Goal: Task Accomplishment & Management: Complete application form

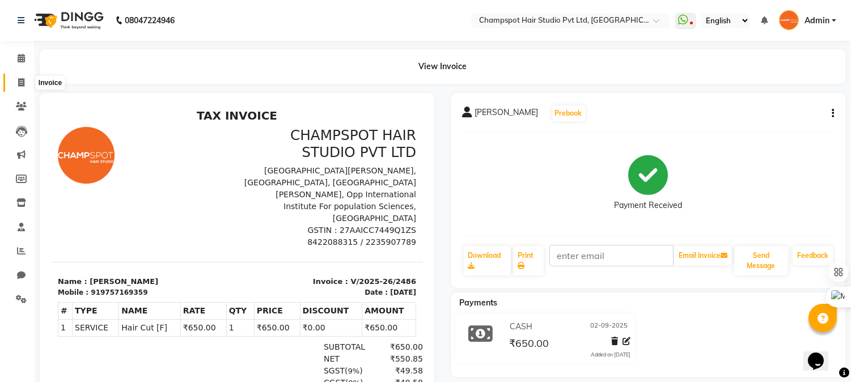
click at [20, 80] on icon at bounding box center [21, 82] width 6 height 9
select select "service"
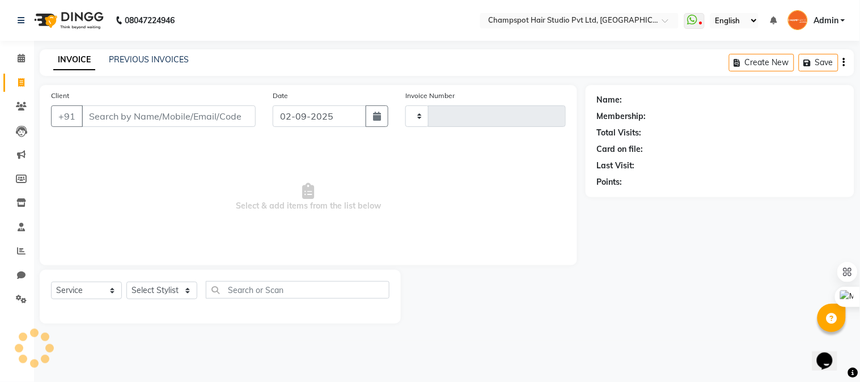
type input "2487"
select select "7690"
click at [139, 113] on input "Client" at bounding box center [169, 116] width 174 height 22
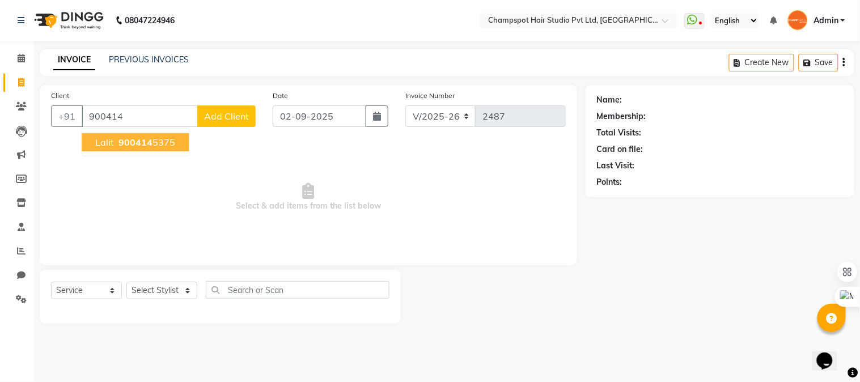
click at [143, 137] on span "900414" at bounding box center [135, 142] width 34 height 11
type input "9004145375"
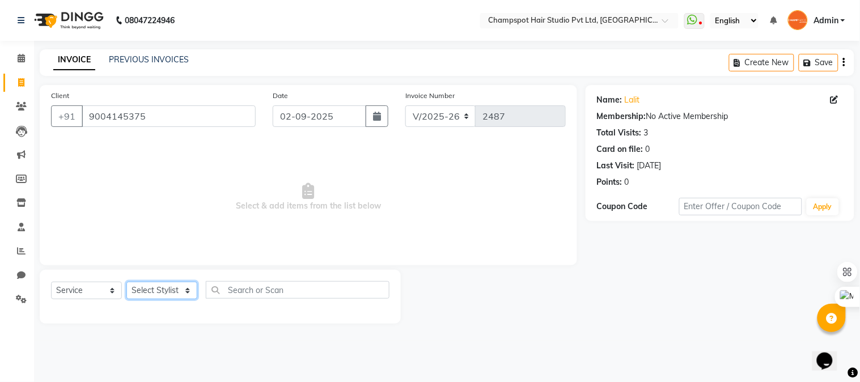
click at [177, 290] on select "Select Stylist Admin [PERSON_NAME] [PERSON_NAME] [PERSON_NAME] [PERSON_NAME] [P…" at bounding box center [161, 291] width 71 height 18
select select "69009"
click at [126, 282] on select "Select Stylist Admin [PERSON_NAME] [PERSON_NAME] [PERSON_NAME] [PERSON_NAME] [P…" at bounding box center [161, 291] width 71 height 18
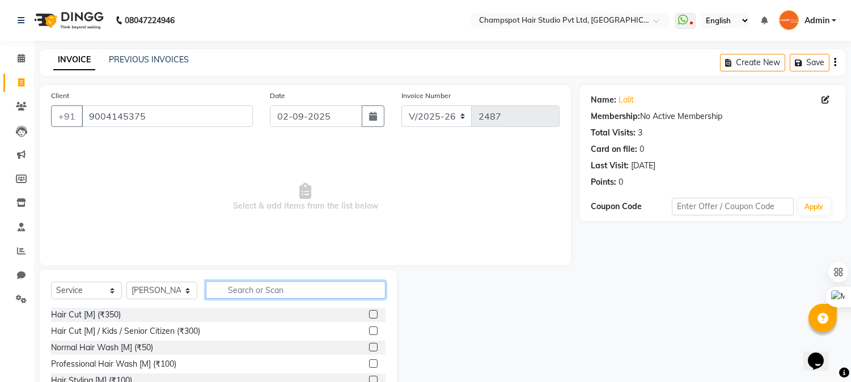
click at [237, 296] on input "text" at bounding box center [296, 290] width 180 height 18
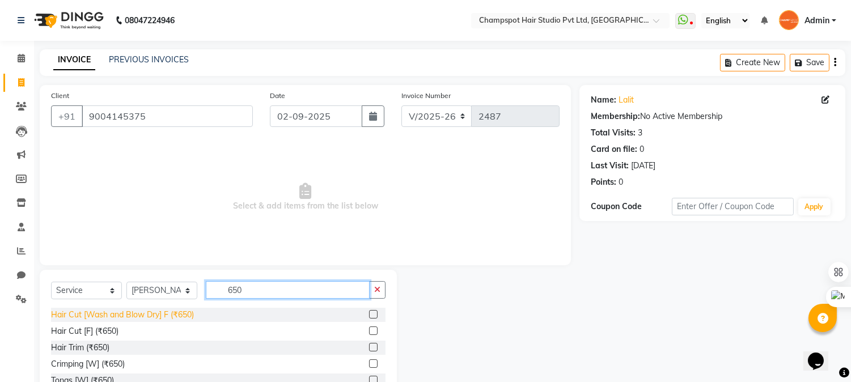
type input "650"
click at [175, 312] on div "Hair Cut [Wash and Blow Dry] F (₹650)" at bounding box center [122, 315] width 143 height 12
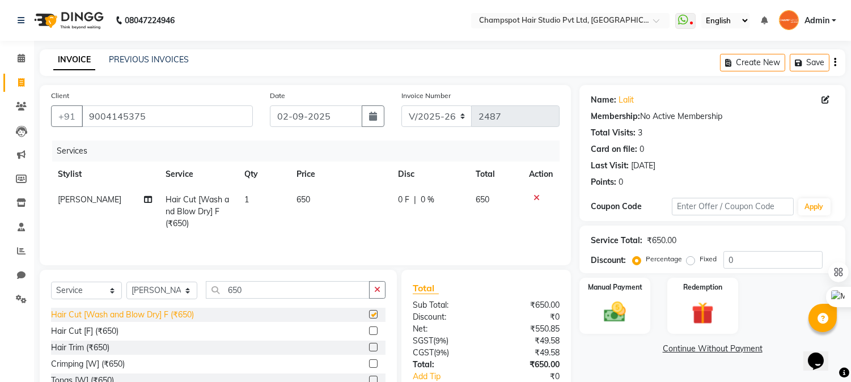
checkbox input "false"
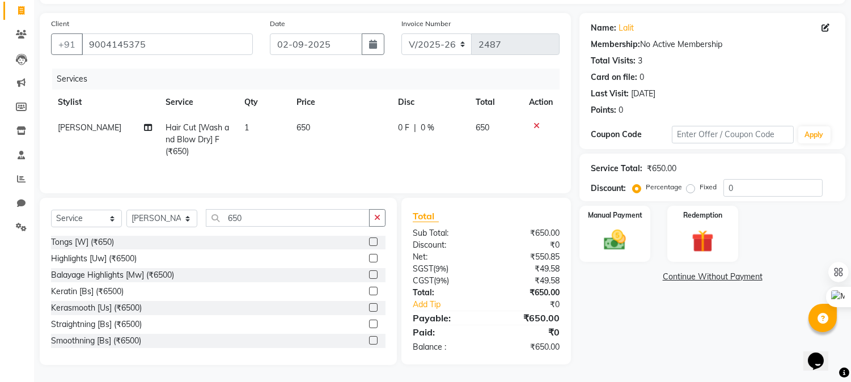
scroll to position [73, 0]
click at [603, 236] on img at bounding box center [614, 240] width 37 height 27
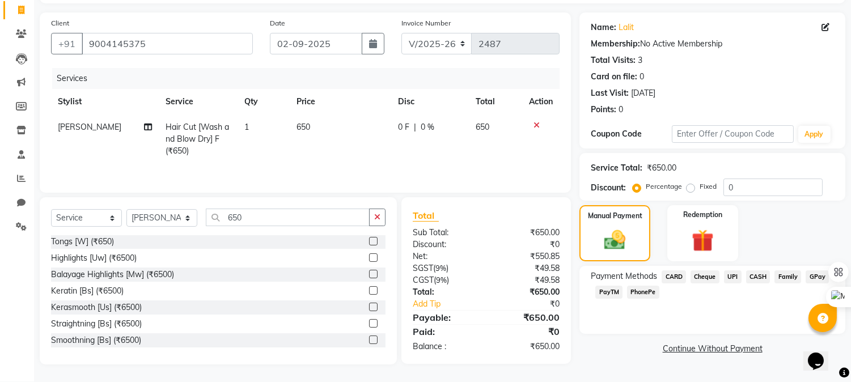
click at [732, 270] on span "UPI" at bounding box center [733, 276] width 18 height 13
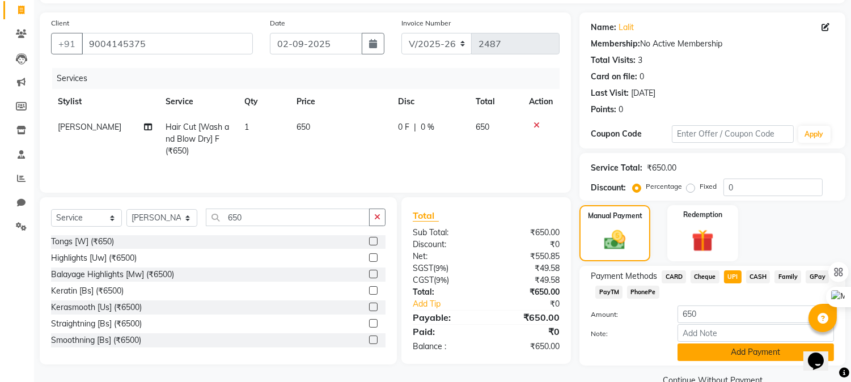
click at [751, 353] on button "Add Payment" at bounding box center [755, 353] width 156 height 18
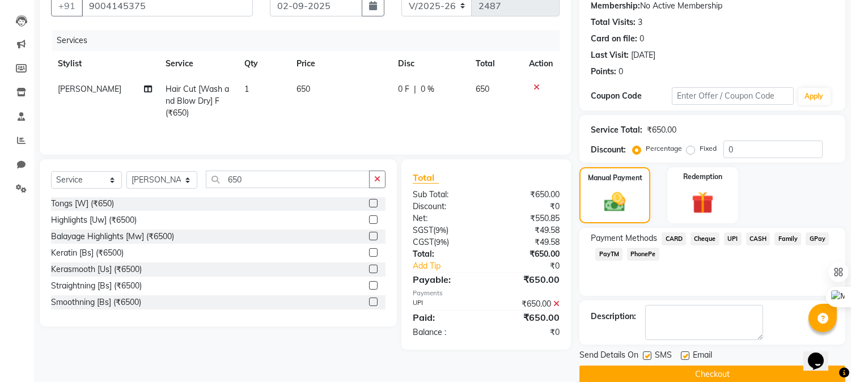
scroll to position [128, 0]
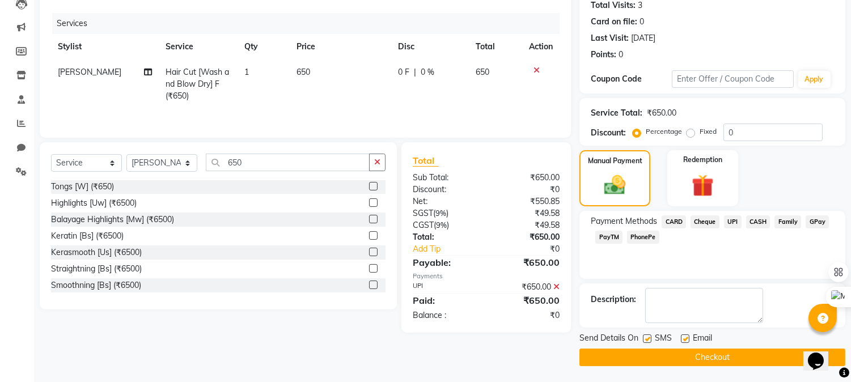
click at [749, 354] on button "Checkout" at bounding box center [712, 358] width 266 height 18
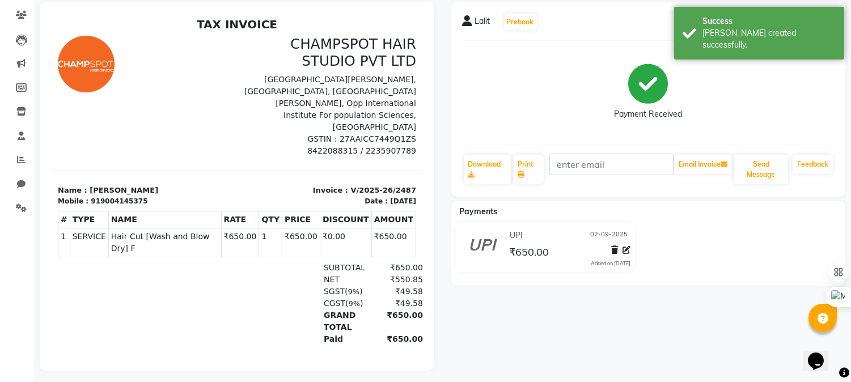
scroll to position [105, 0]
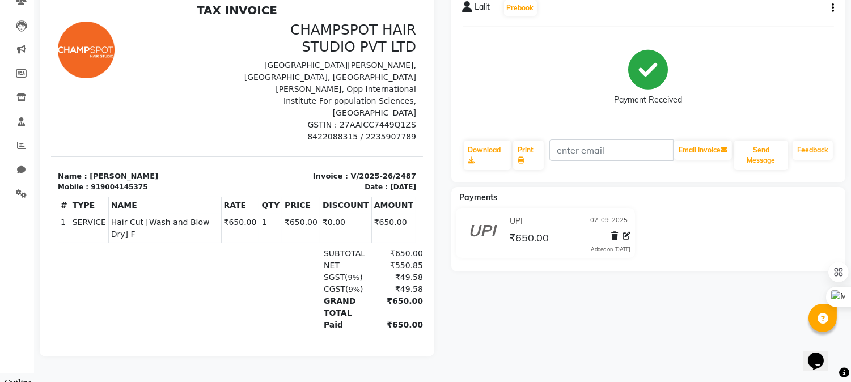
click at [193, 102] on div at bounding box center [144, 82] width 186 height 121
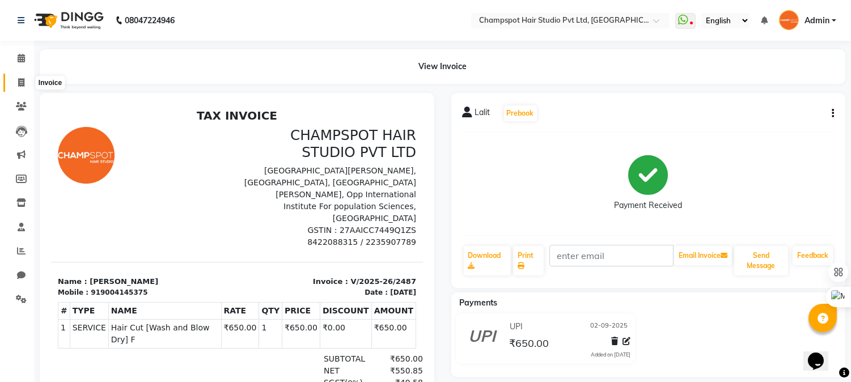
click at [16, 80] on span at bounding box center [21, 83] width 20 height 13
select select "service"
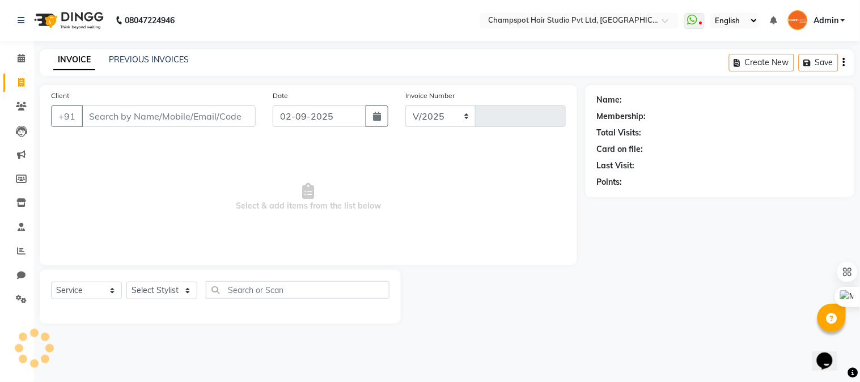
select select "7690"
type input "2488"
click at [166, 287] on select "Select Stylist" at bounding box center [161, 291] width 71 height 18
select select "69489"
click at [126, 282] on select "Select Stylist Admin [PERSON_NAME] [PERSON_NAME] [PERSON_NAME] [PERSON_NAME] [P…" at bounding box center [161, 291] width 71 height 18
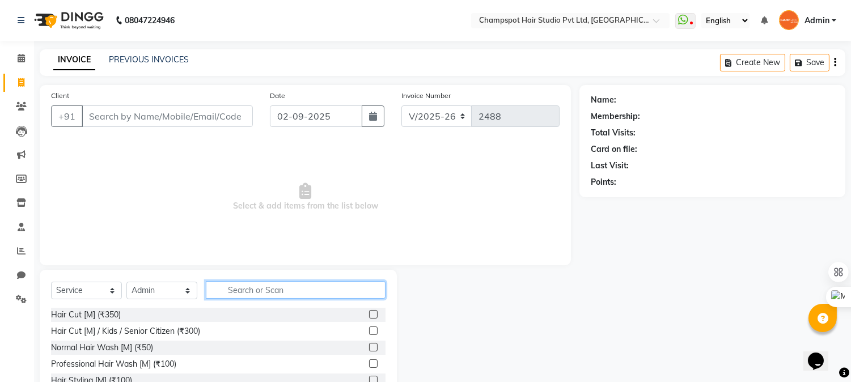
click at [269, 291] on input "text" at bounding box center [296, 290] width 180 height 18
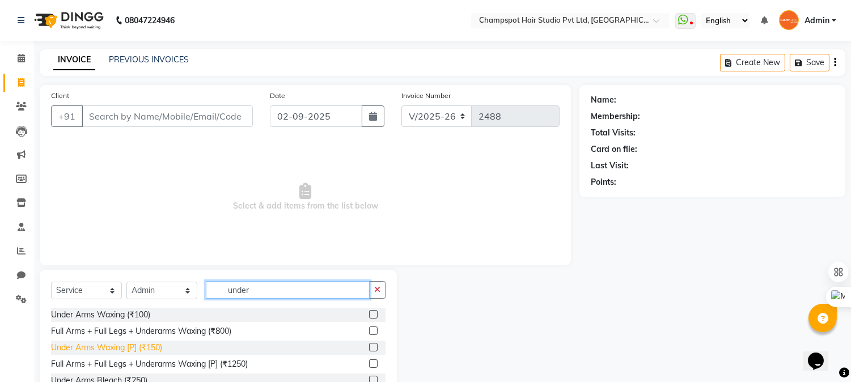
type input "under"
click at [139, 346] on div "Under Arms Waxing [P] (₹150)" at bounding box center [106, 348] width 111 height 12
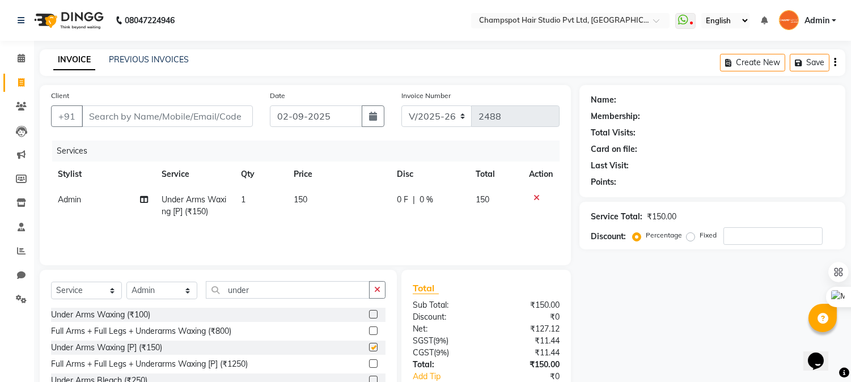
checkbox input "false"
drag, startPoint x: 263, startPoint y: 290, endPoint x: 189, endPoint y: 299, distance: 74.3
click at [189, 299] on div "Select Service Product Membership Package Voucher Prepaid Gift Card Select Styl…" at bounding box center [218, 294] width 334 height 27
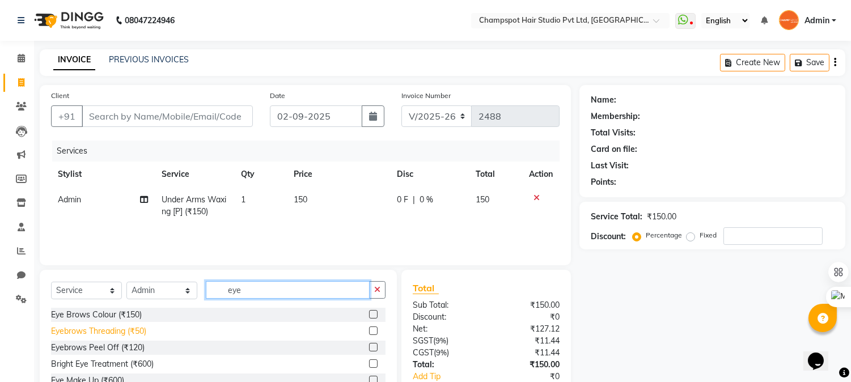
type input "eye"
click at [128, 329] on div "Eyebrows Threading (₹50)" at bounding box center [98, 331] width 95 height 12
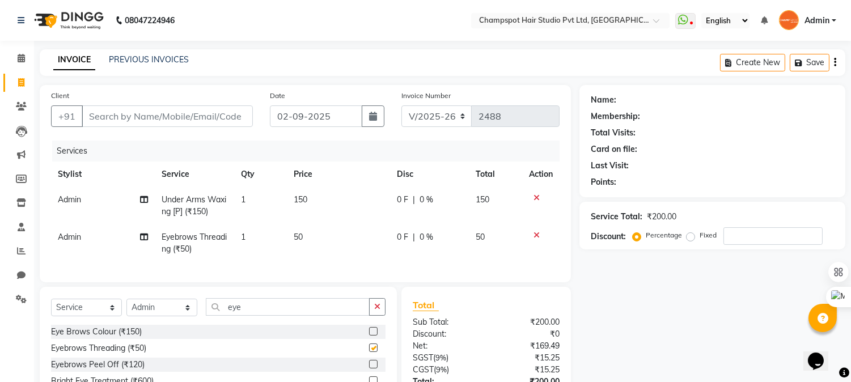
checkbox input "false"
click at [162, 115] on input "Client" at bounding box center [167, 116] width 171 height 22
type input "w"
type input "0"
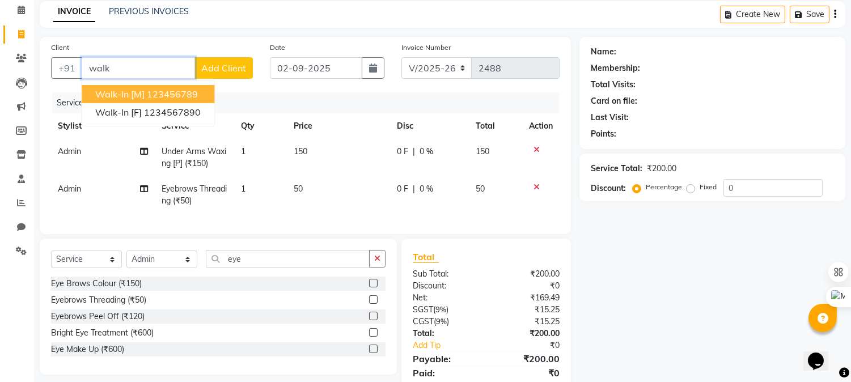
scroll to position [98, 0]
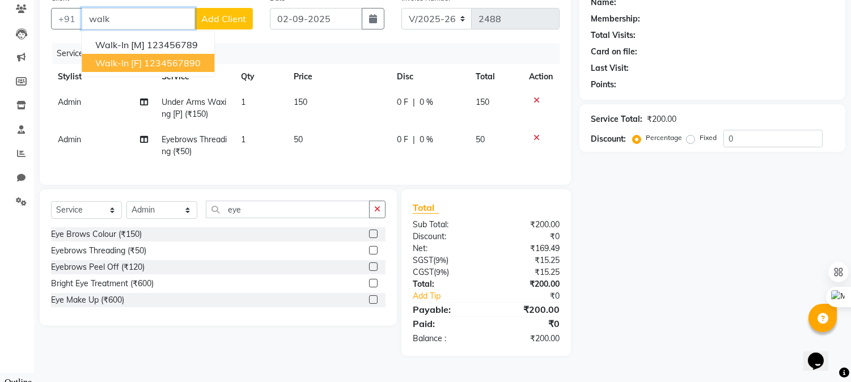
click at [148, 58] on ngb-highlight "1234567890" at bounding box center [172, 62] width 57 height 11
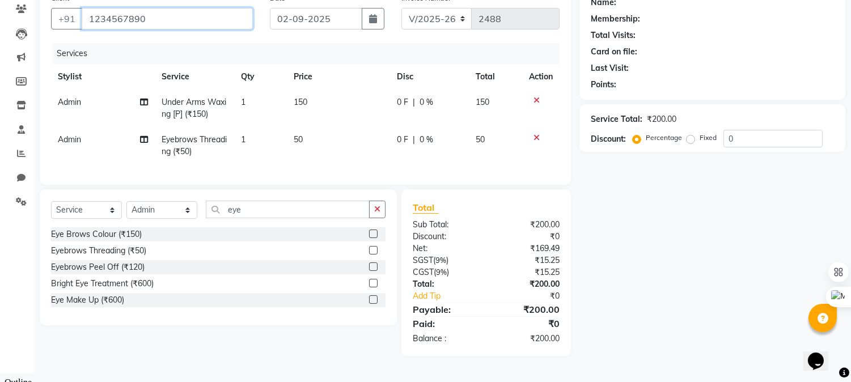
type input "1234567890"
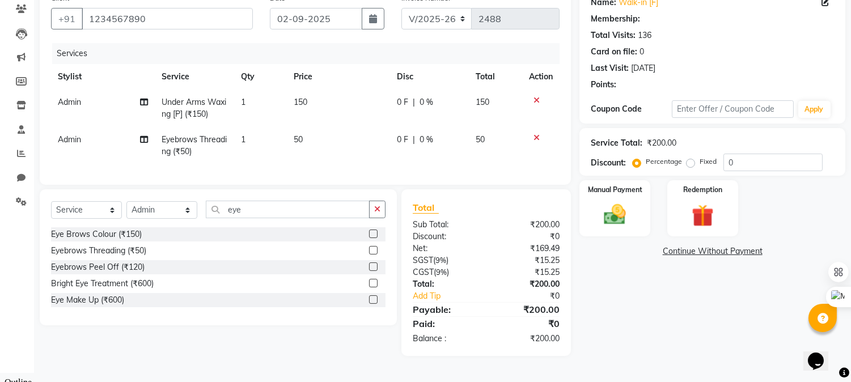
select select "1: Object"
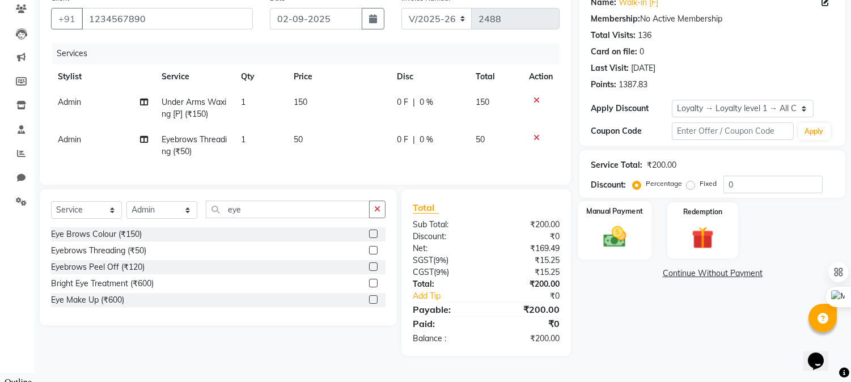
click at [614, 229] on img at bounding box center [614, 237] width 37 height 27
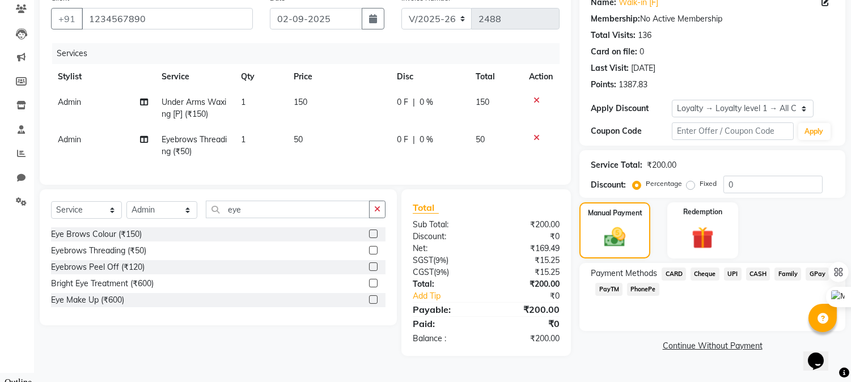
click at [732, 269] on span "UPI" at bounding box center [733, 274] width 18 height 13
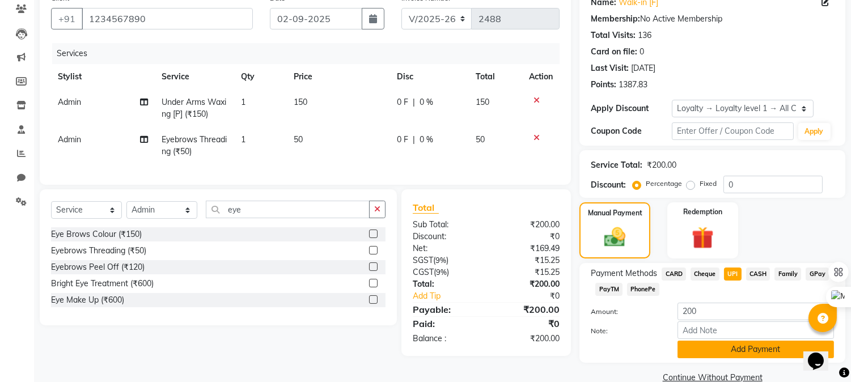
click at [729, 349] on button "Add Payment" at bounding box center [755, 350] width 156 height 18
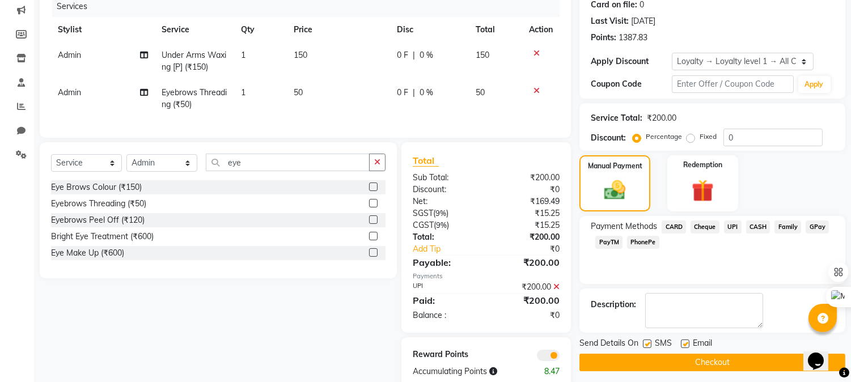
scroll to position [177, 0]
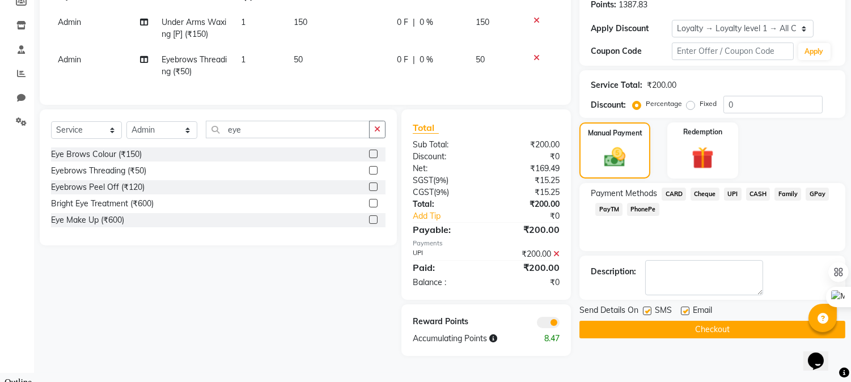
click at [662, 328] on button "Checkout" at bounding box center [712, 330] width 266 height 18
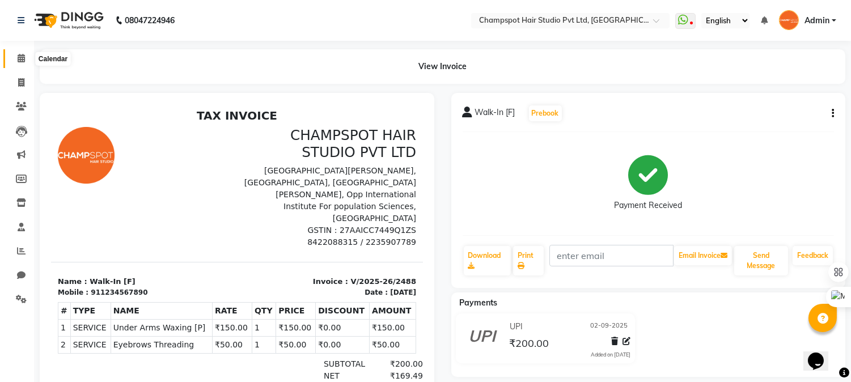
click at [14, 58] on span at bounding box center [21, 58] width 20 height 13
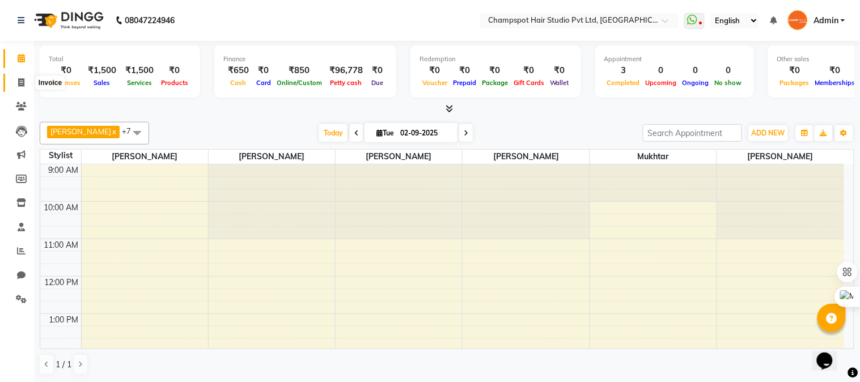
click at [23, 80] on icon at bounding box center [21, 82] width 6 height 9
select select "7690"
select select "service"
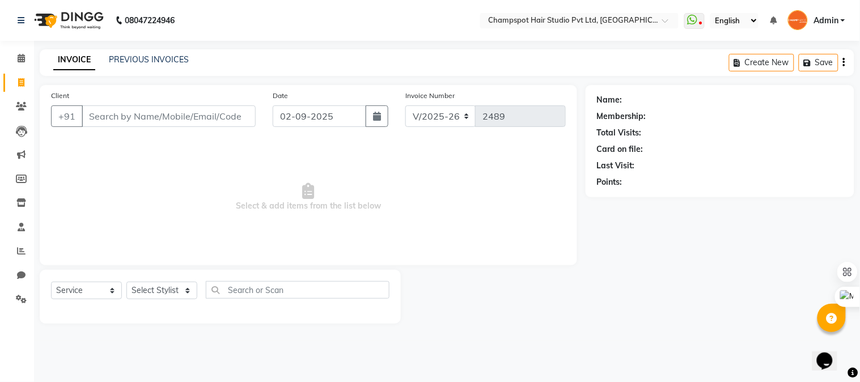
click at [172, 110] on input "Client" at bounding box center [169, 116] width 174 height 22
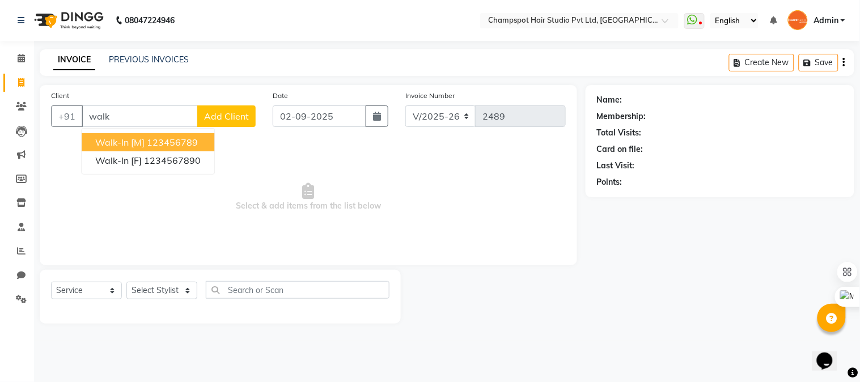
click at [148, 139] on ngb-highlight "123456789" at bounding box center [172, 142] width 51 height 11
type input "123456789"
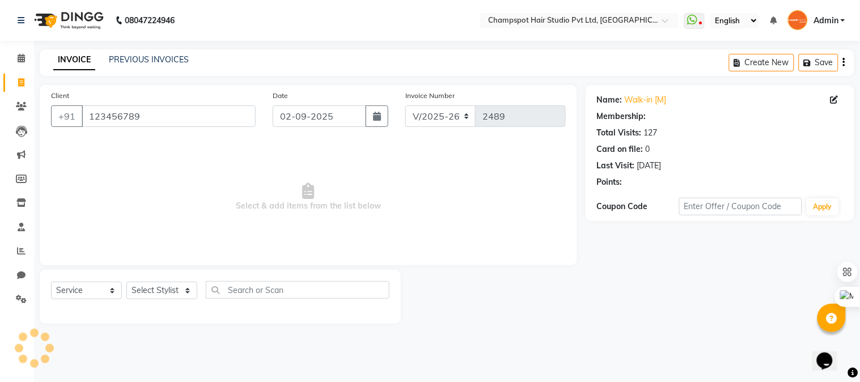
select select "1: Object"
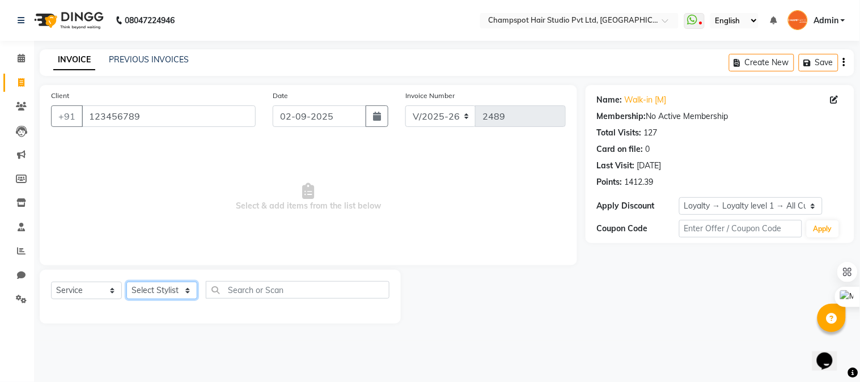
click at [164, 290] on select "Select Stylist Admin [PERSON_NAME] [PERSON_NAME] [PERSON_NAME] [PERSON_NAME] [P…" at bounding box center [161, 291] width 71 height 18
select select "69008"
click at [126, 282] on select "Select Stylist Admin [PERSON_NAME] [PERSON_NAME] [PERSON_NAME] [PERSON_NAME] [P…" at bounding box center [161, 291] width 71 height 18
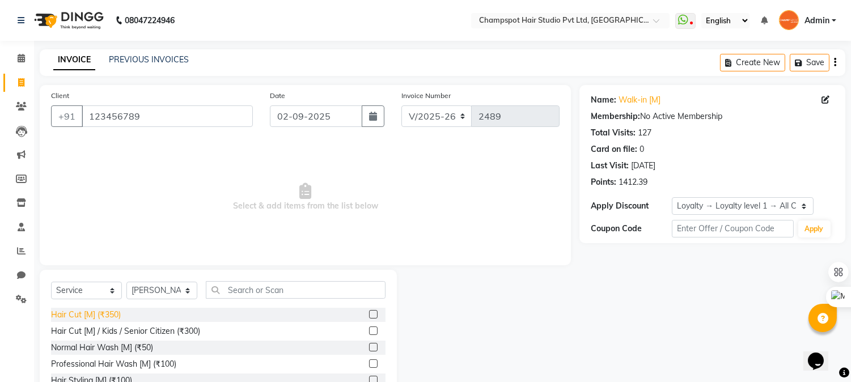
click at [97, 319] on div "Hair Cut [M] (₹350)" at bounding box center [86, 315] width 70 height 12
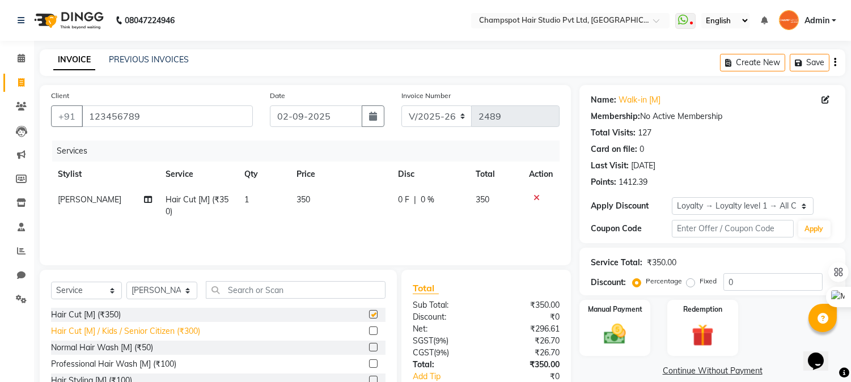
checkbox input "false"
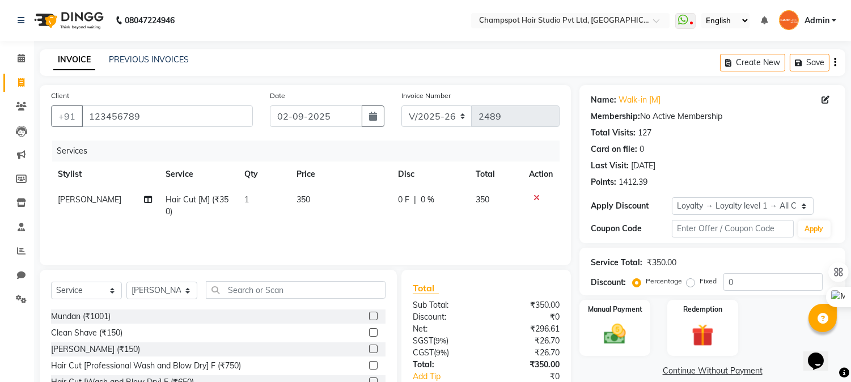
scroll to position [126, 0]
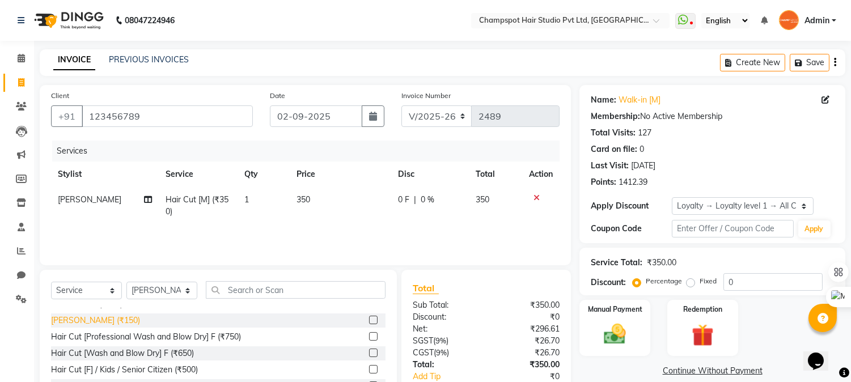
click at [82, 318] on div "[PERSON_NAME] (₹150)" at bounding box center [95, 321] width 89 height 12
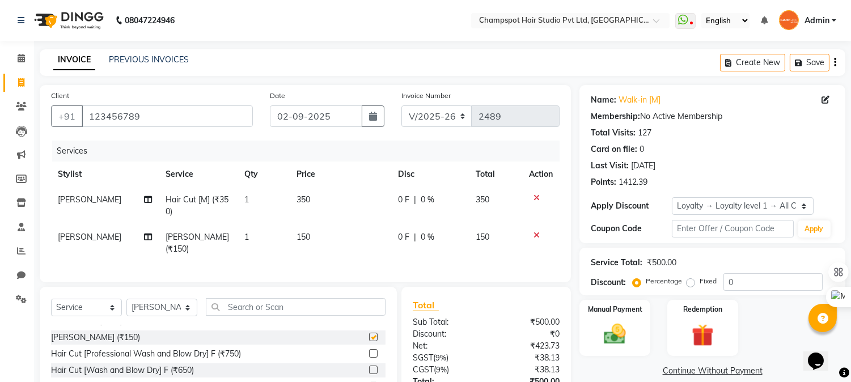
checkbox input "false"
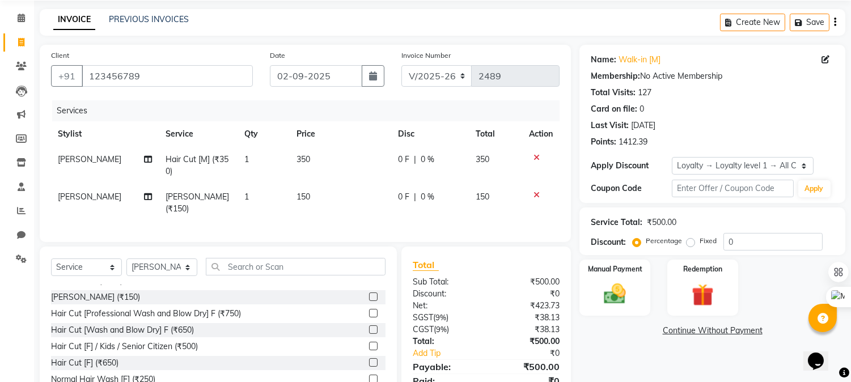
scroll to position [86, 0]
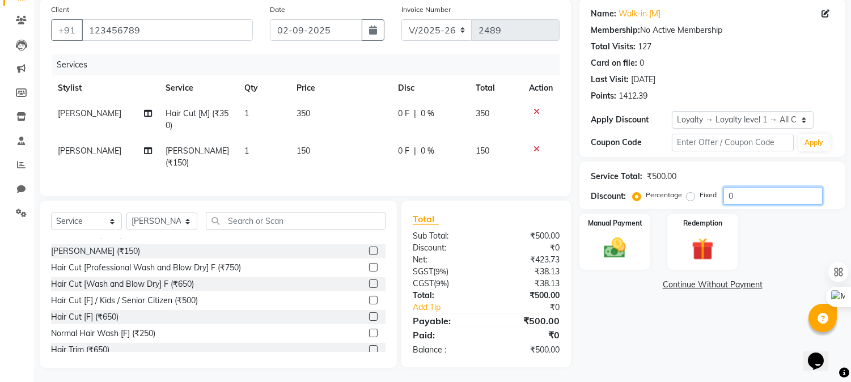
drag, startPoint x: 744, startPoint y: 196, endPoint x: 645, endPoint y: 195, distance: 99.2
click at [645, 195] on div "Percentage Fixed 0" at bounding box center [729, 196] width 188 height 18
type input "20"
click at [627, 237] on img at bounding box center [614, 248] width 37 height 27
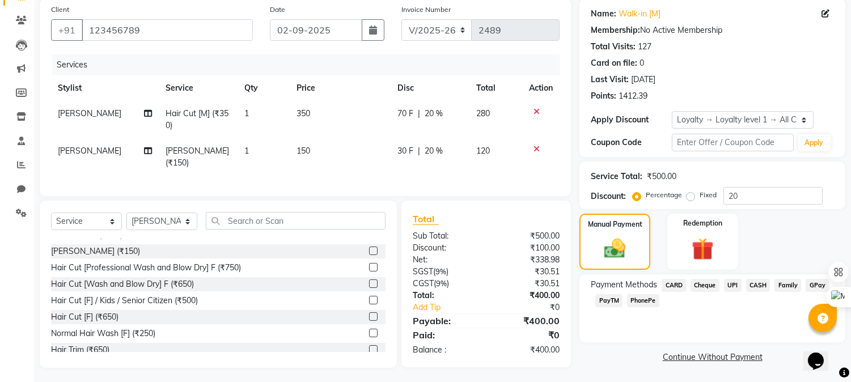
click at [756, 285] on span "CASH" at bounding box center [758, 285] width 24 height 13
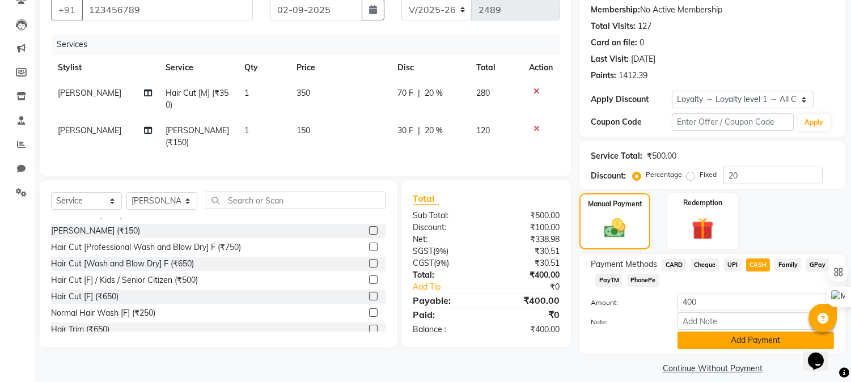
scroll to position [118, 0]
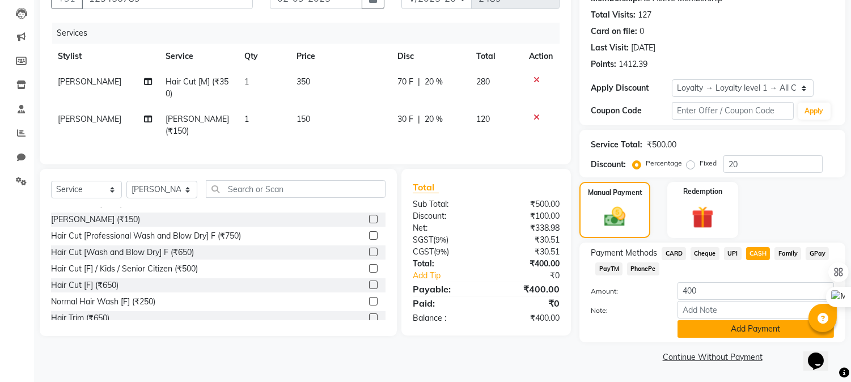
click at [717, 336] on button "Add Payment" at bounding box center [755, 329] width 156 height 18
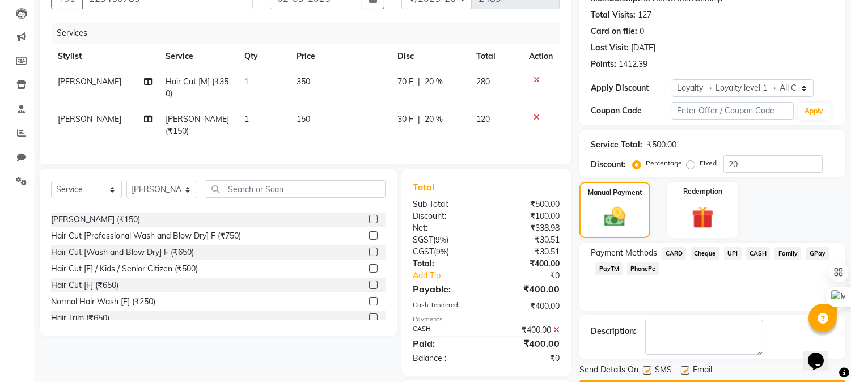
scroll to position [182, 0]
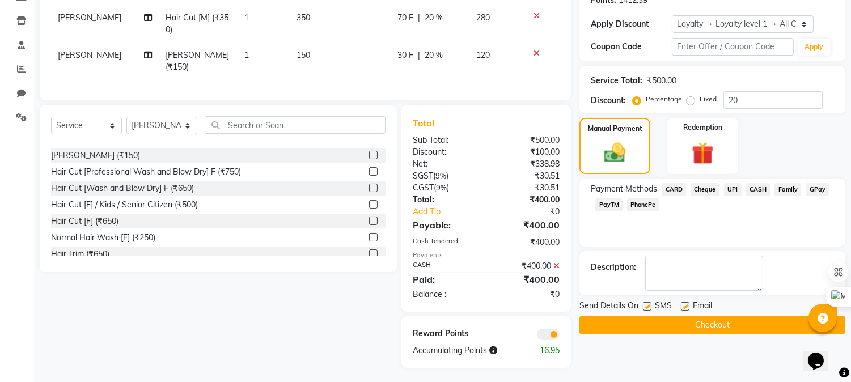
click at [658, 325] on button "Checkout" at bounding box center [712, 325] width 266 height 18
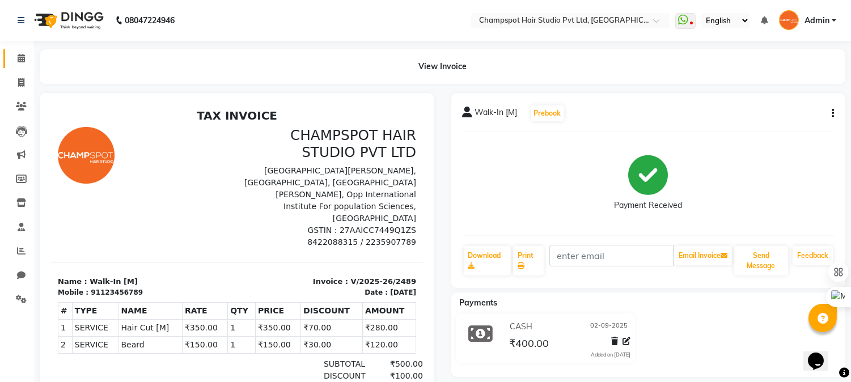
click at [12, 49] on link "Calendar" at bounding box center [16, 58] width 27 height 19
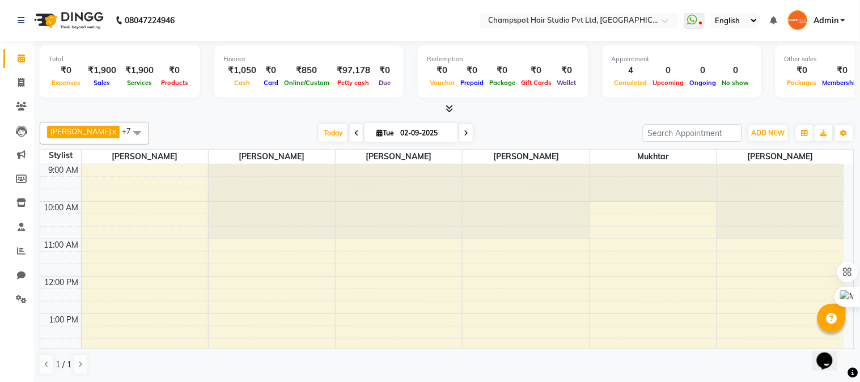
click at [18, 71] on li "Invoice" at bounding box center [17, 83] width 34 height 24
click at [20, 86] on icon at bounding box center [21, 82] width 6 height 9
select select "7690"
select select "service"
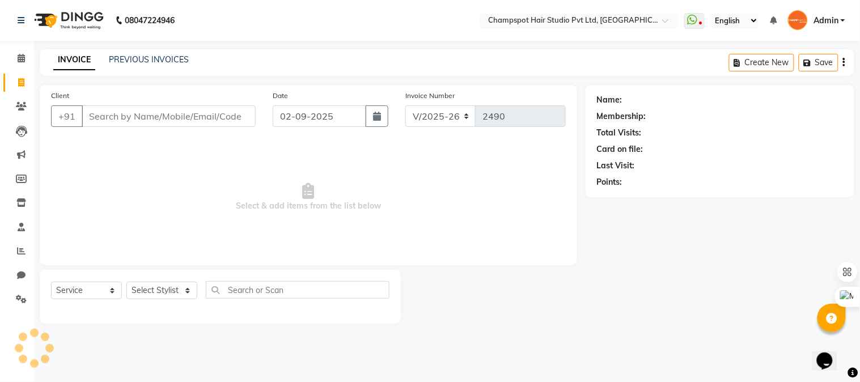
drag, startPoint x: 120, startPoint y: 114, endPoint x: 0, endPoint y: 9, distance: 159.5
click at [80, 94] on div "Client +91" at bounding box center [154, 113] width 222 height 46
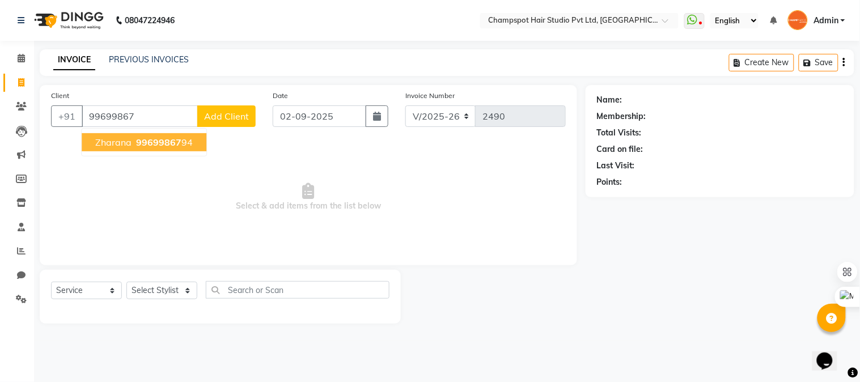
click at [157, 141] on span "99699867" at bounding box center [158, 142] width 45 height 11
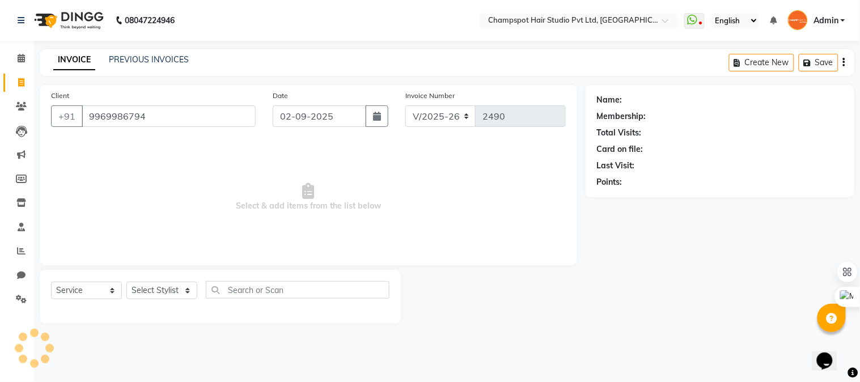
type input "9969986794"
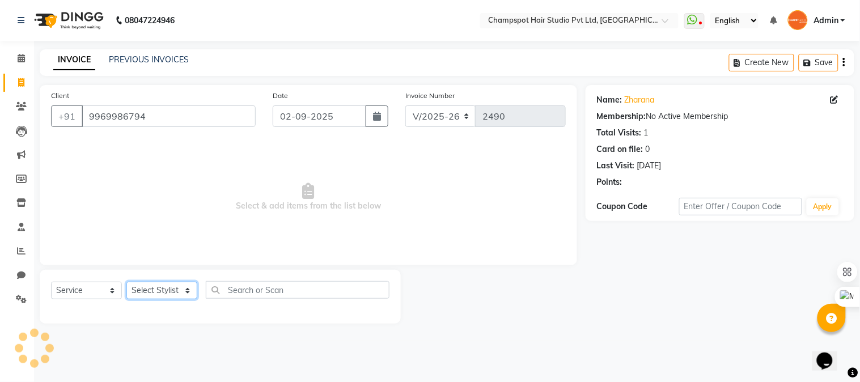
click at [159, 291] on select "Select Stylist Admin [PERSON_NAME] [PERSON_NAME] [PERSON_NAME] [PERSON_NAME] [P…" at bounding box center [161, 291] width 71 height 18
select select "69005"
click at [126, 282] on select "Select Stylist Admin [PERSON_NAME] [PERSON_NAME] [PERSON_NAME] [PERSON_NAME] [P…" at bounding box center [161, 291] width 71 height 18
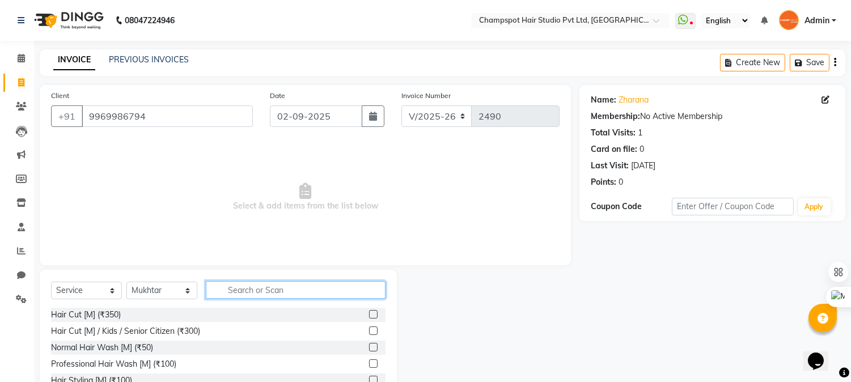
drag, startPoint x: 261, startPoint y: 293, endPoint x: 227, endPoint y: 296, distance: 33.6
click at [256, 292] on input "text" at bounding box center [296, 290] width 180 height 18
click at [103, 313] on div "Hair Cut [M] (₹350)" at bounding box center [86, 315] width 70 height 12
checkbox input "false"
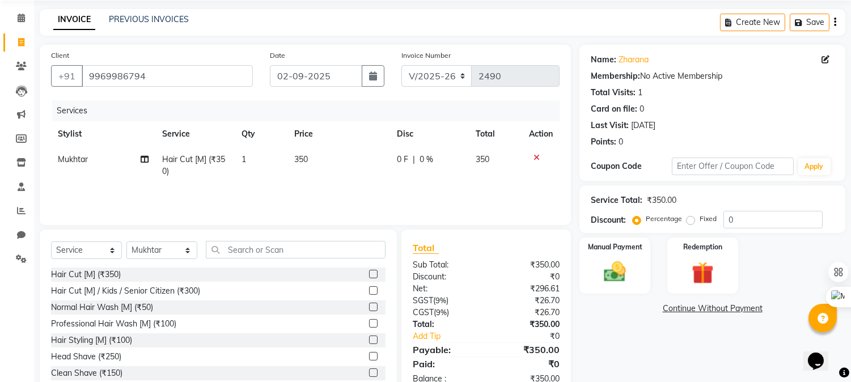
scroll to position [71, 0]
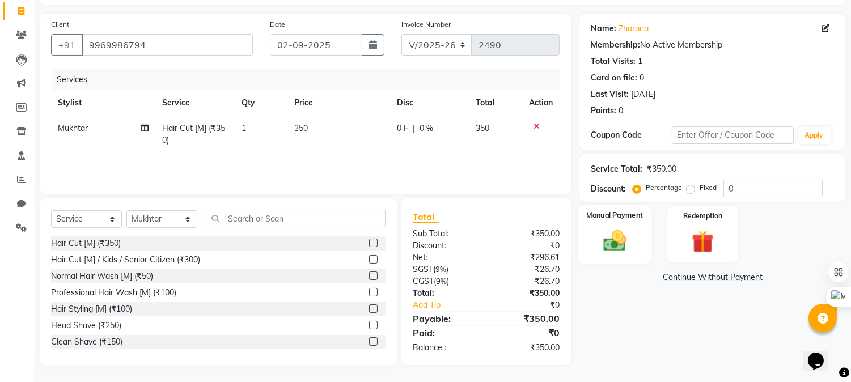
click at [608, 239] on img at bounding box center [614, 241] width 37 height 27
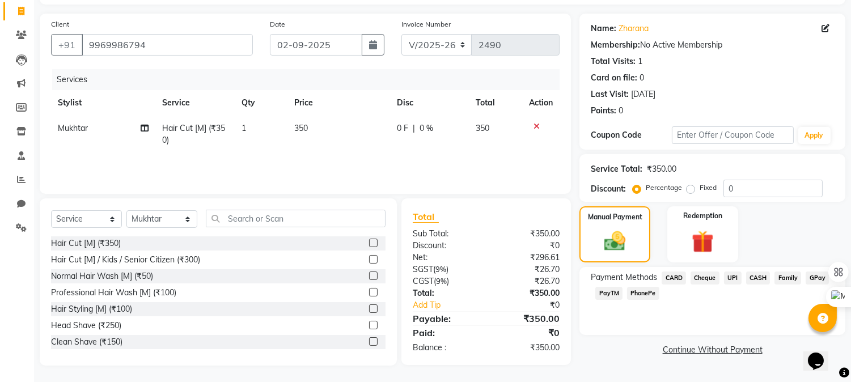
click at [732, 274] on span "UPI" at bounding box center [733, 278] width 18 height 13
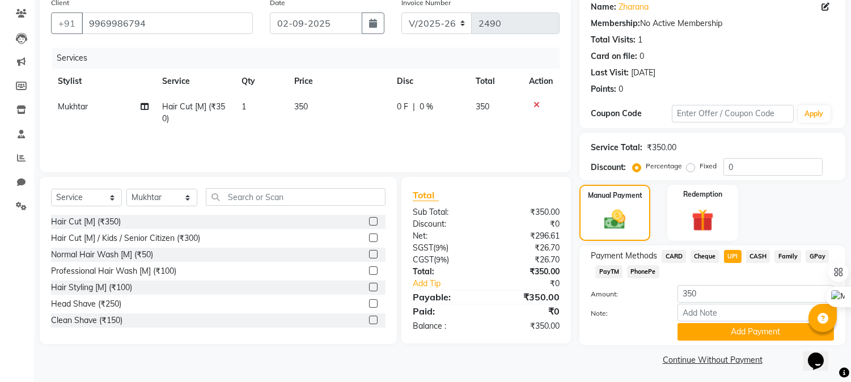
scroll to position [96, 0]
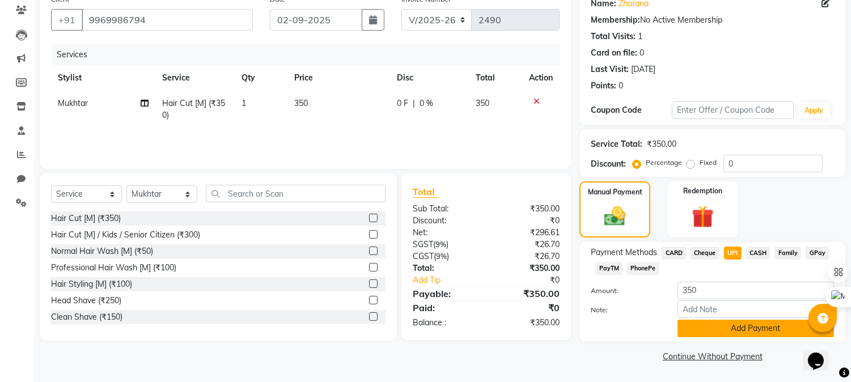
click at [722, 331] on button "Add Payment" at bounding box center [755, 329] width 156 height 18
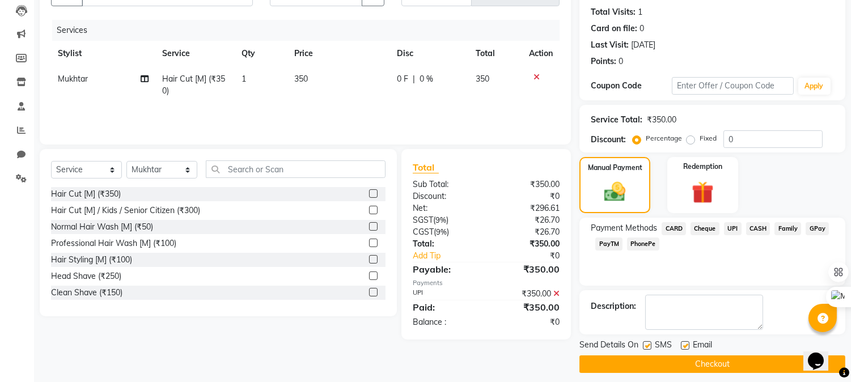
scroll to position [128, 0]
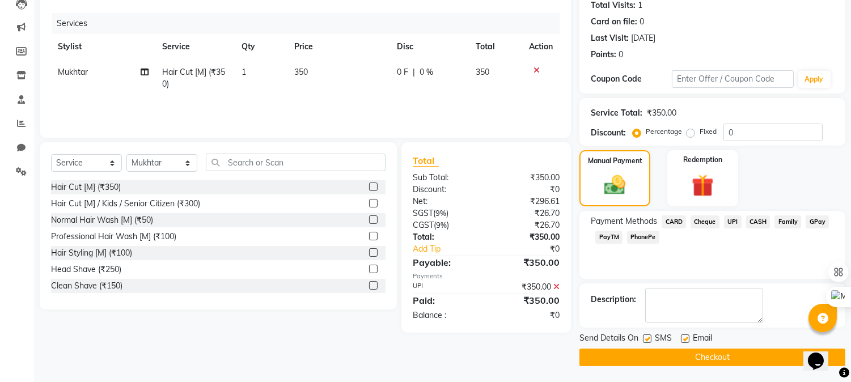
click at [662, 352] on button "Checkout" at bounding box center [712, 358] width 266 height 18
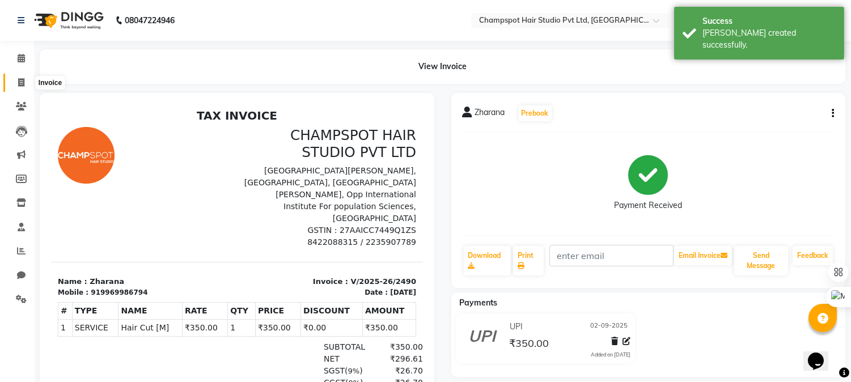
click at [24, 80] on span at bounding box center [21, 83] width 20 height 13
select select "7690"
select select "service"
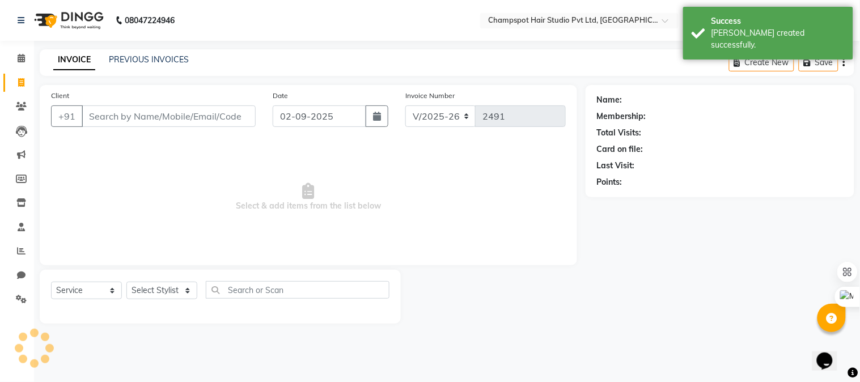
drag, startPoint x: 126, startPoint y: 118, endPoint x: 5, endPoint y: 14, distance: 160.0
click at [124, 116] on input "Client" at bounding box center [169, 116] width 174 height 22
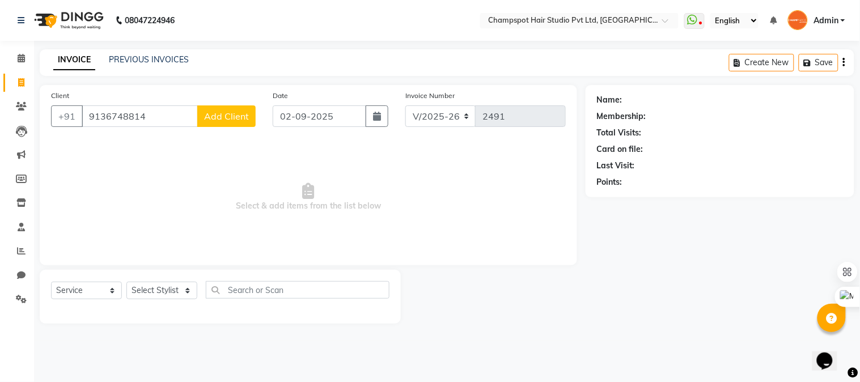
type input "9136748814"
click at [220, 108] on button "Add Client" at bounding box center [226, 116] width 58 height 22
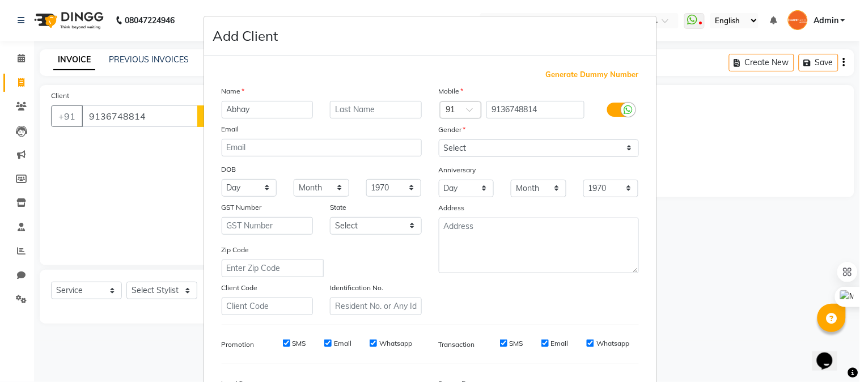
type input "Abhay"
click at [466, 151] on select "Select Male Female Other Prefer Not To Say" at bounding box center [539, 148] width 200 height 18
select select "male"
click at [439, 139] on select "Select Male Female Other Prefer Not To Say" at bounding box center [539, 148] width 200 height 18
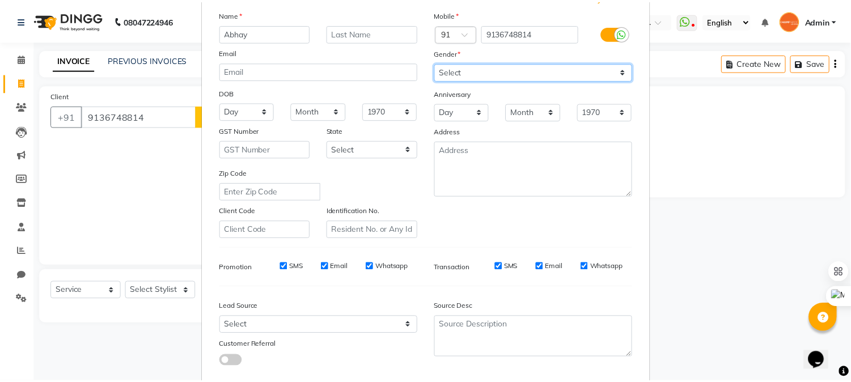
scroll to position [142, 0]
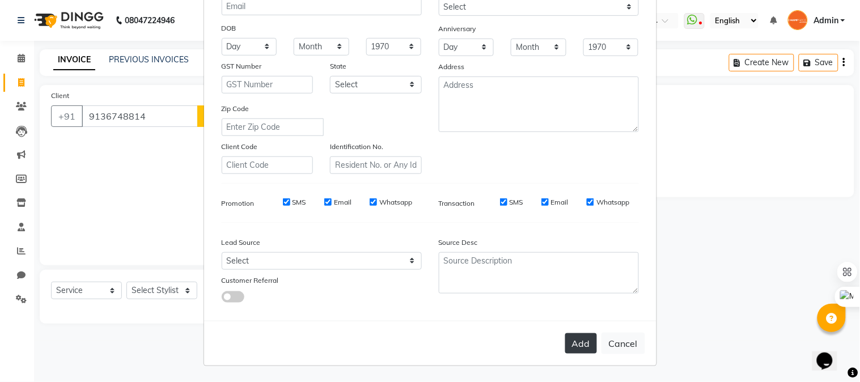
click at [577, 340] on button "Add" at bounding box center [581, 343] width 32 height 20
select select
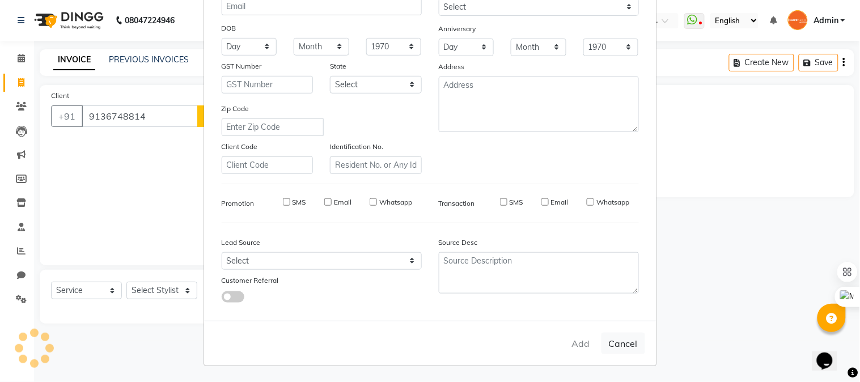
select select
checkbox input "false"
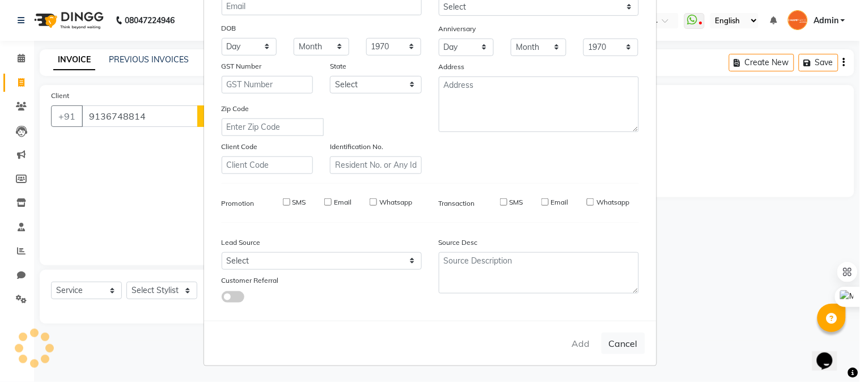
checkbox input "false"
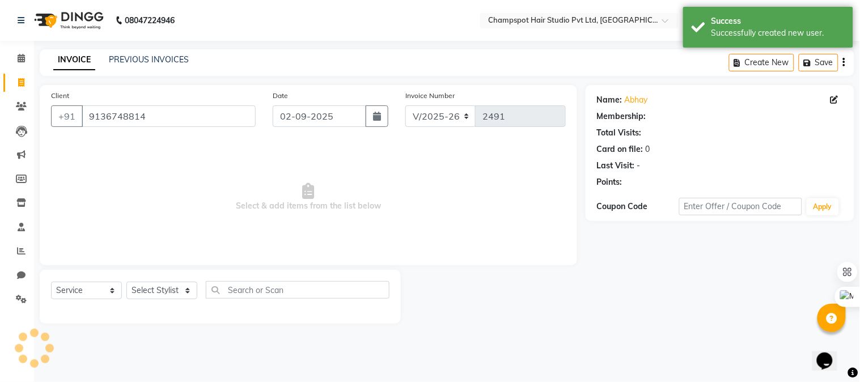
select select "1: Object"
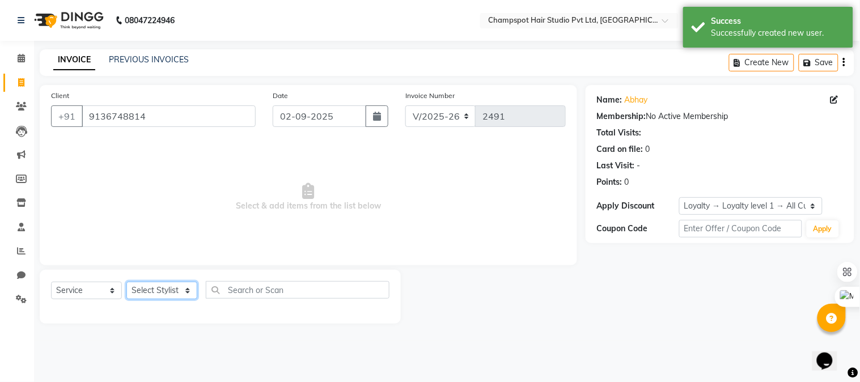
click at [160, 290] on select "Select Stylist Admin [PERSON_NAME] [PERSON_NAME] [PERSON_NAME] [PERSON_NAME] [P…" at bounding box center [161, 291] width 71 height 18
select select "69008"
click at [126, 282] on select "Select Stylist Admin [PERSON_NAME] [PERSON_NAME] [PERSON_NAME] [PERSON_NAME] [P…" at bounding box center [161, 291] width 71 height 18
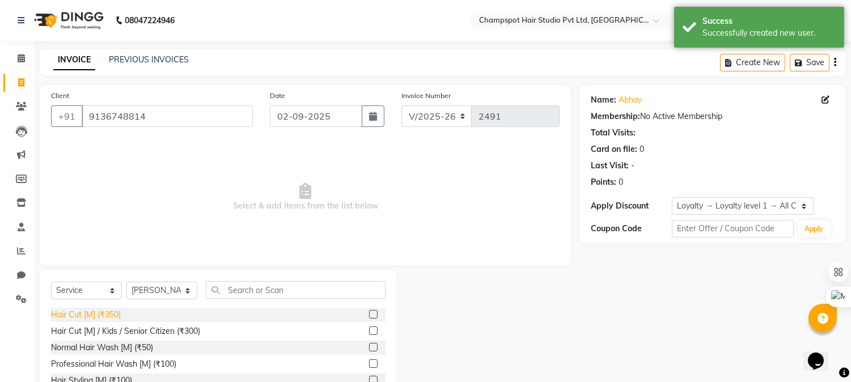
click at [88, 312] on div "Hair Cut [M] (₹350)" at bounding box center [86, 315] width 70 height 12
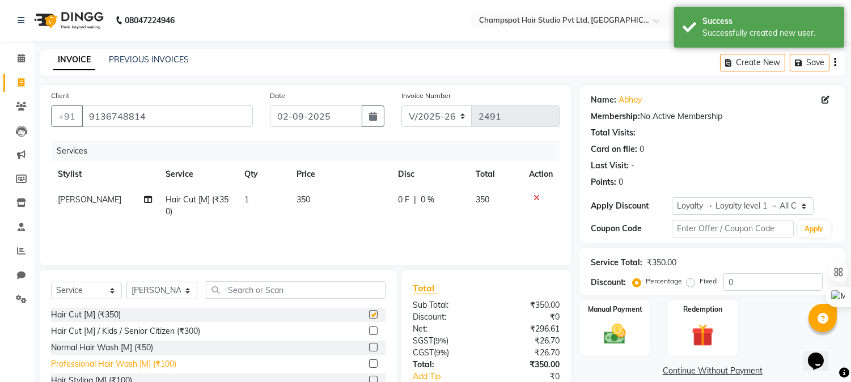
checkbox input "false"
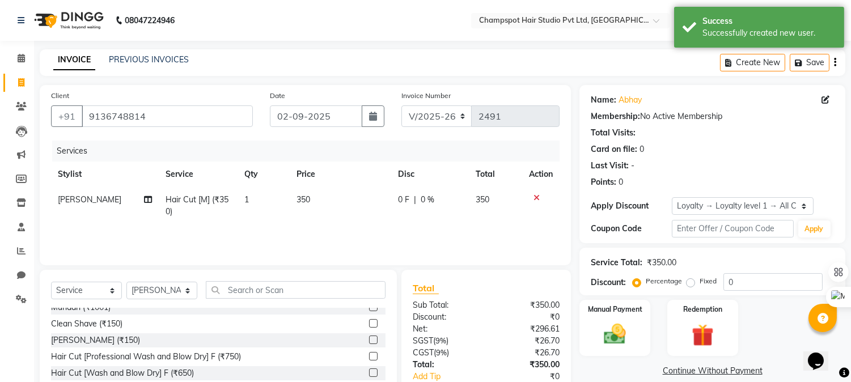
scroll to position [126, 0]
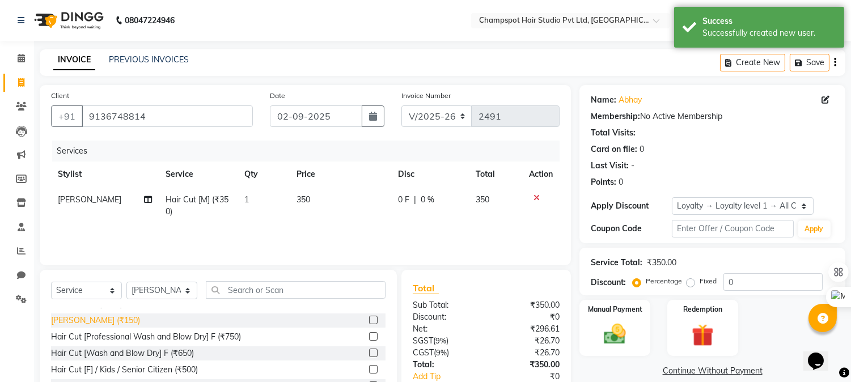
click at [88, 317] on div "[PERSON_NAME] (₹150)" at bounding box center [95, 321] width 89 height 12
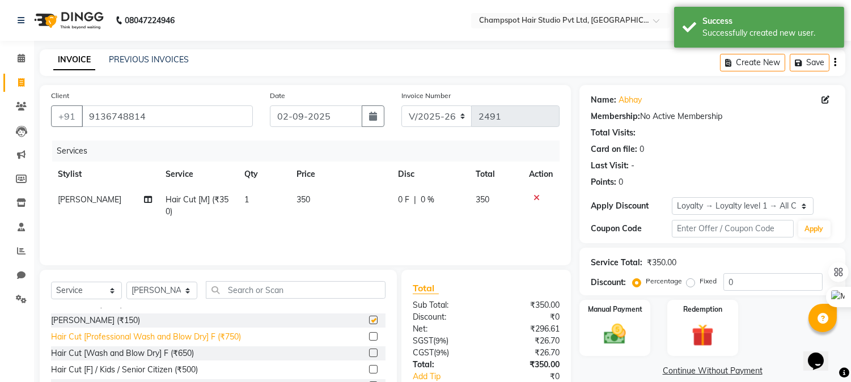
checkbox input "false"
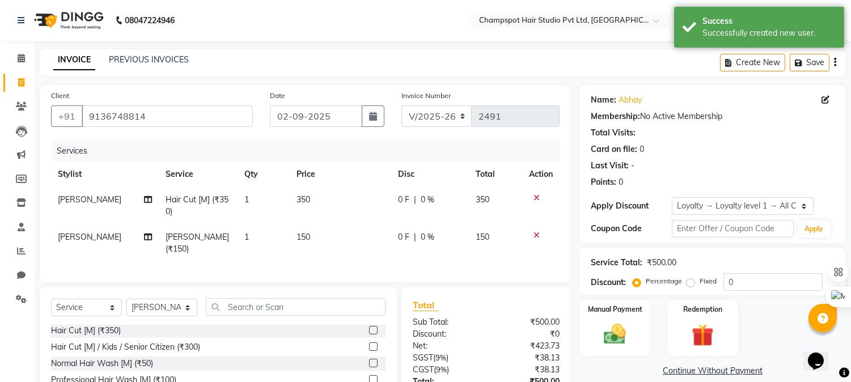
scroll to position [0, 0]
click at [103, 363] on div "Normal Hair Wash [M] (₹50)" at bounding box center [102, 365] width 102 height 12
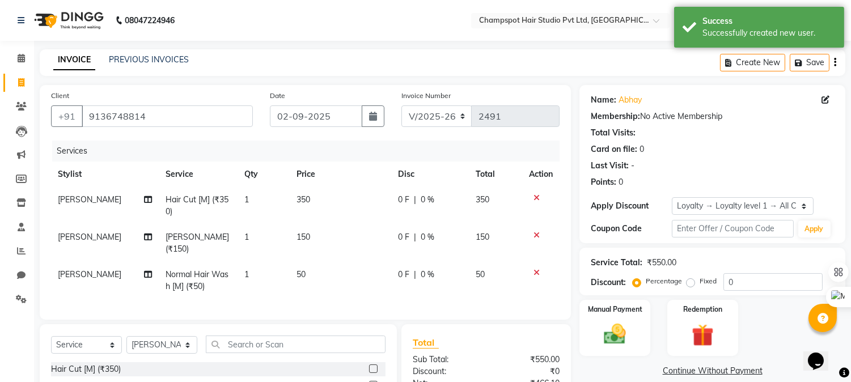
checkbox input "false"
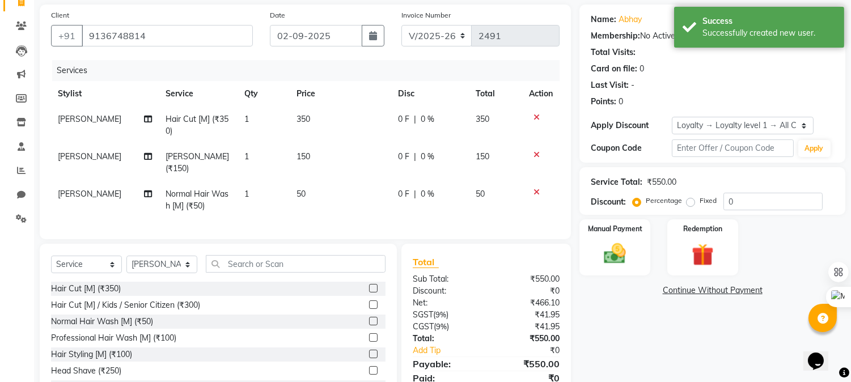
scroll to position [123, 0]
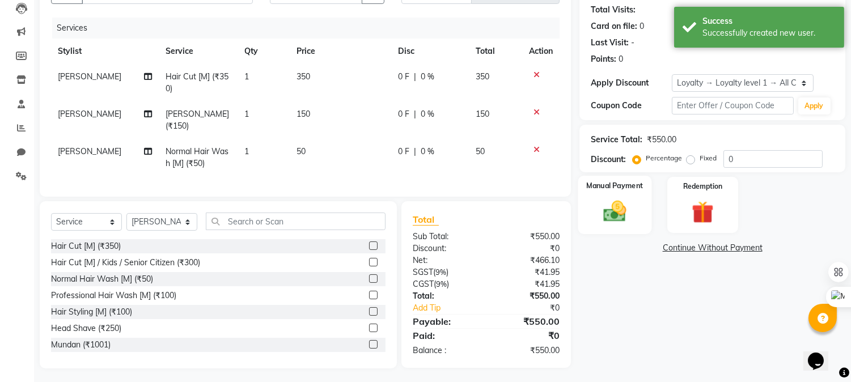
click at [611, 217] on img at bounding box center [614, 211] width 37 height 27
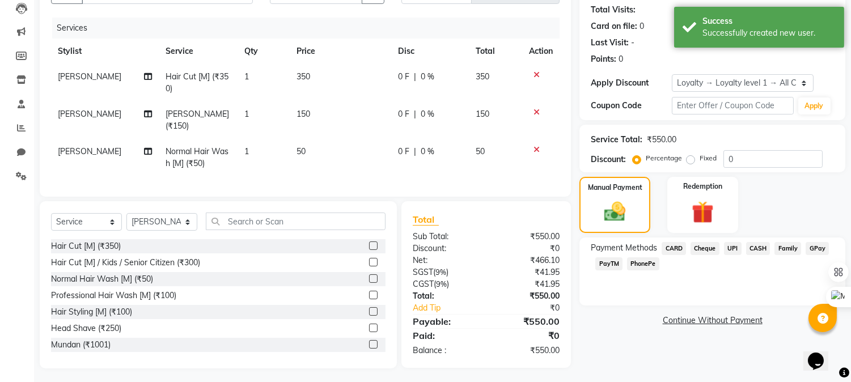
click at [757, 244] on span "CASH" at bounding box center [758, 248] width 24 height 13
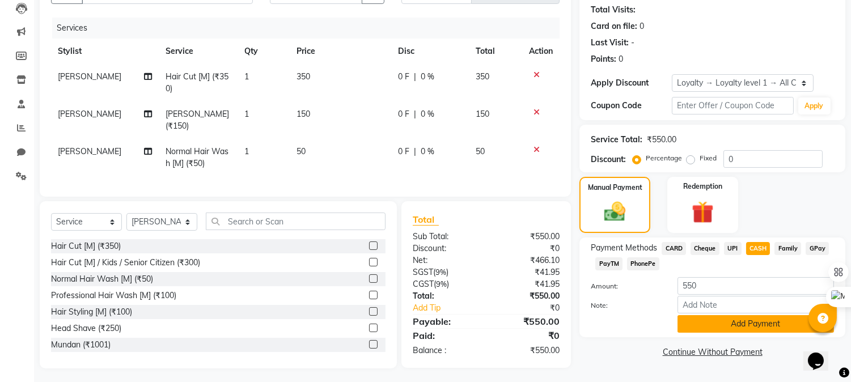
click at [729, 320] on button "Add Payment" at bounding box center [755, 324] width 156 height 18
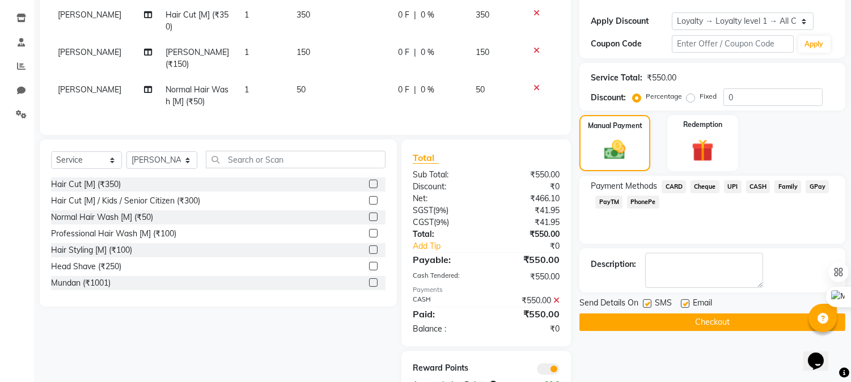
scroll to position [219, 0]
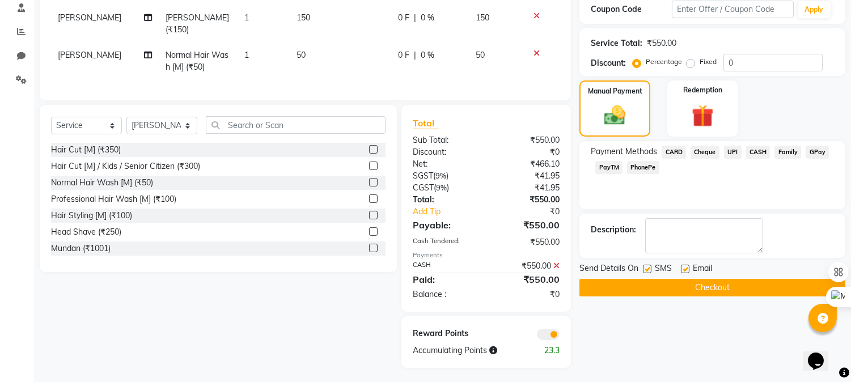
click at [671, 281] on button "Checkout" at bounding box center [712, 288] width 266 height 18
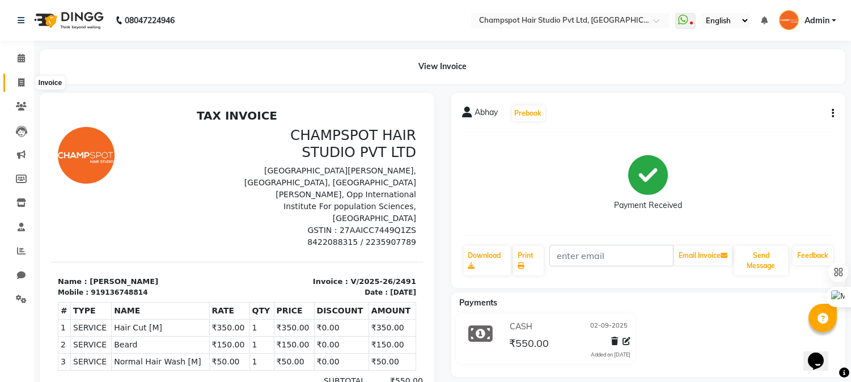
click at [19, 82] on icon at bounding box center [21, 82] width 6 height 9
select select "7690"
select select "service"
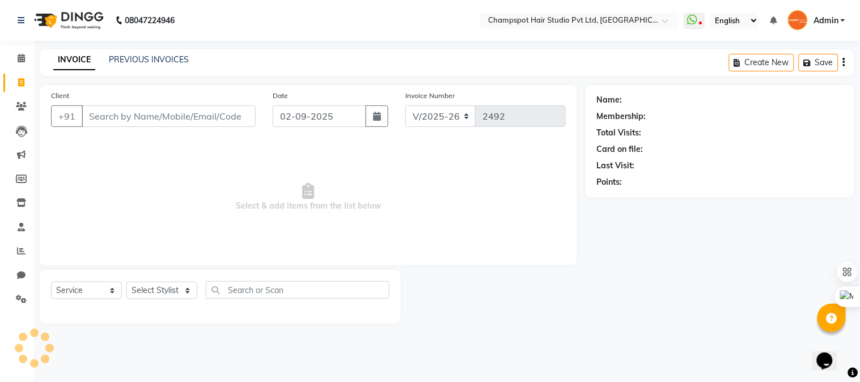
drag, startPoint x: 112, startPoint y: 108, endPoint x: 0, endPoint y: 10, distance: 149.4
click at [89, 105] on input "Client" at bounding box center [169, 116] width 174 height 22
type input "93116769191"
click at [234, 111] on span "Add Client" at bounding box center [226, 116] width 45 height 11
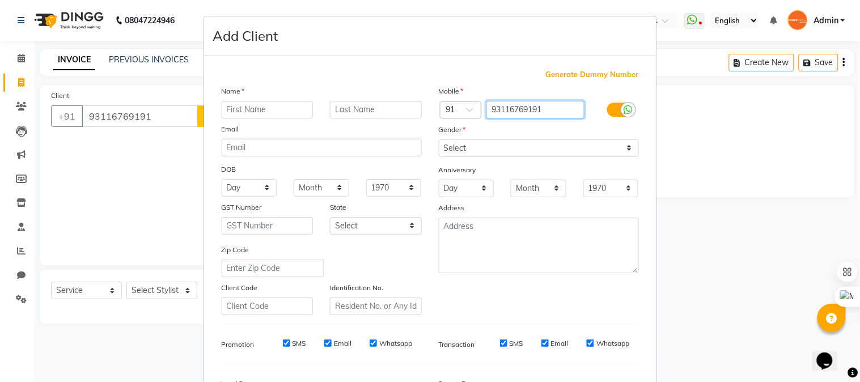
click at [499, 104] on input "93116769191" at bounding box center [535, 110] width 98 height 18
click at [277, 101] on input "text" at bounding box center [268, 110] width 92 height 18
paste input "93116769191"
type input "93116769191"
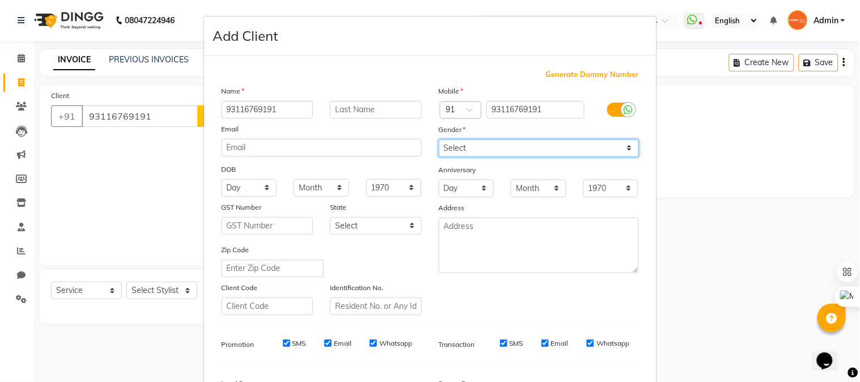
drag, startPoint x: 496, startPoint y: 146, endPoint x: 483, endPoint y: 156, distance: 16.9
click at [496, 146] on select "Select Male Female Other Prefer Not To Say" at bounding box center [539, 148] width 200 height 18
select select "male"
click at [439, 139] on select "Select Male Female Other Prefer Not To Say" at bounding box center [539, 148] width 200 height 18
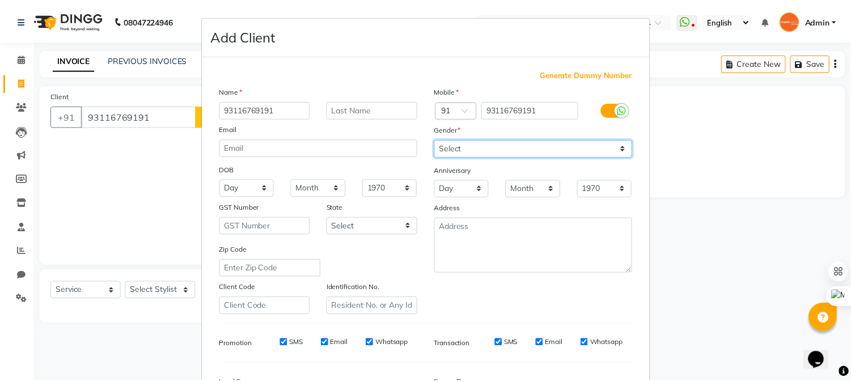
scroll to position [142, 0]
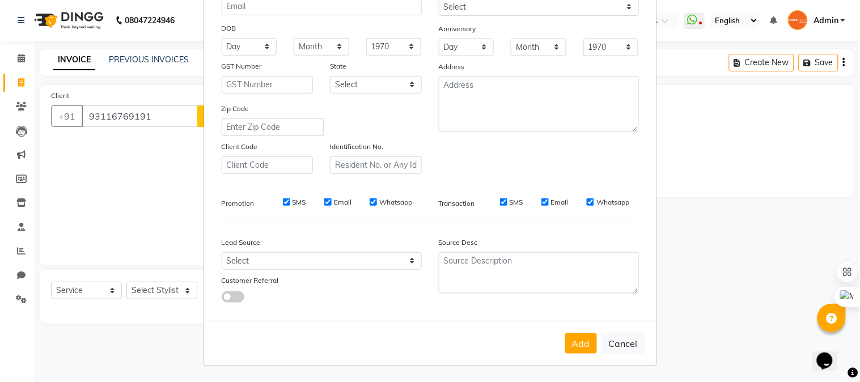
click at [577, 337] on button "Add" at bounding box center [581, 343] width 32 height 20
select select
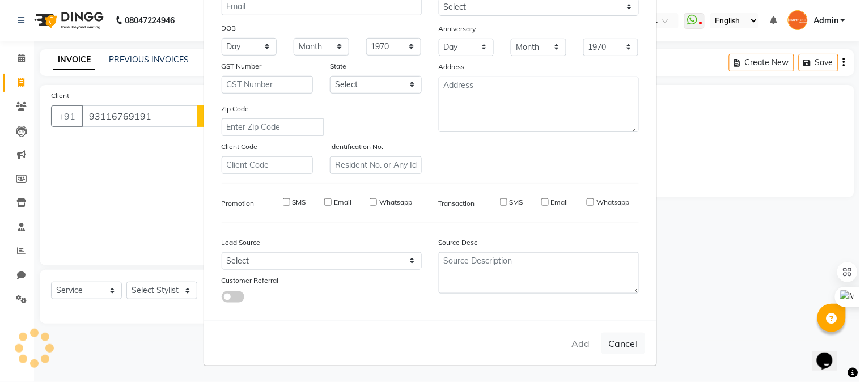
select select
checkbox input "false"
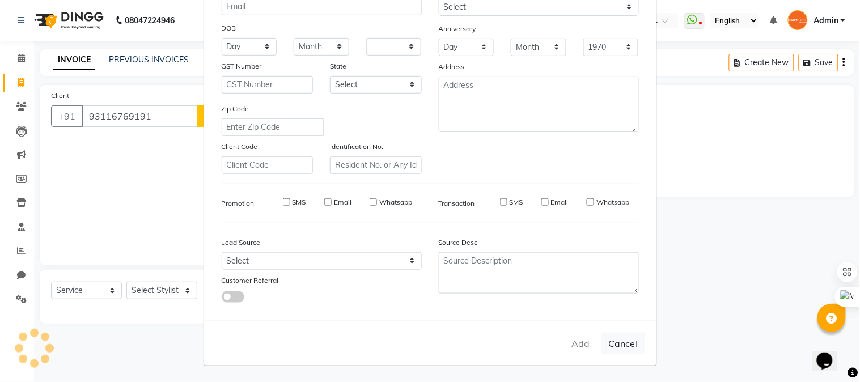
checkbox input "false"
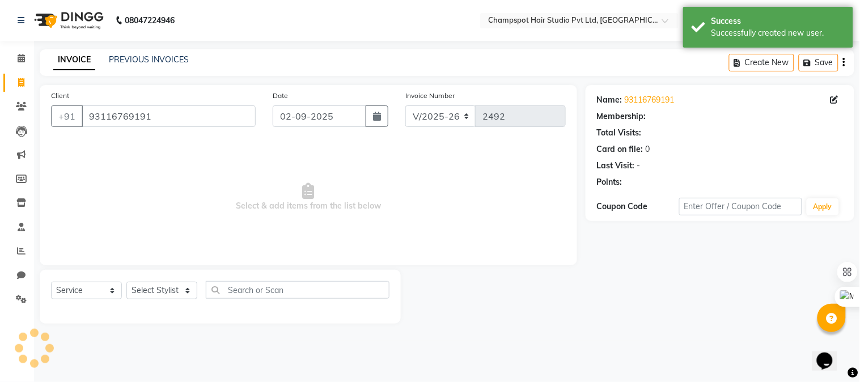
select select "1: Object"
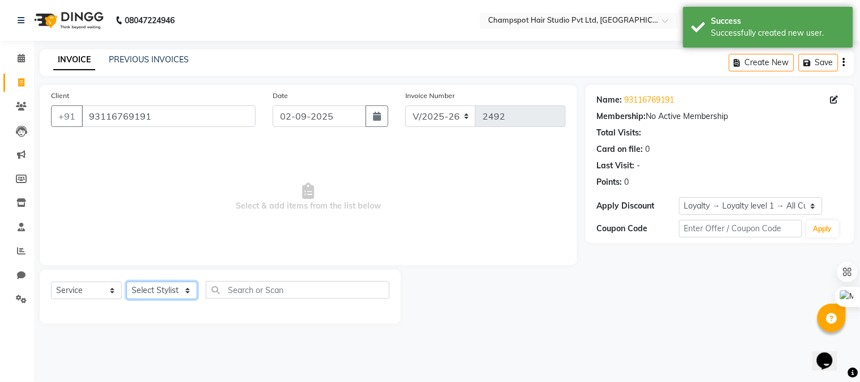
click at [155, 295] on select "Select Stylist Admin [PERSON_NAME] [PERSON_NAME] [PERSON_NAME] [PERSON_NAME] [P…" at bounding box center [161, 291] width 71 height 18
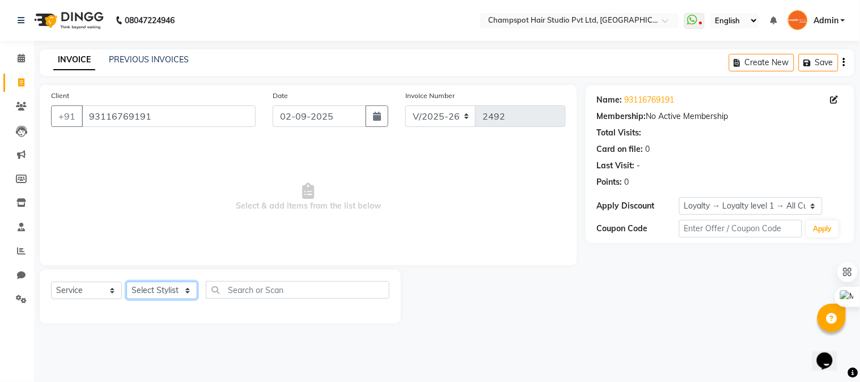
select select "69008"
click at [126, 282] on select "Select Stylist Admin [PERSON_NAME] [PERSON_NAME] [PERSON_NAME] [PERSON_NAME] [P…" at bounding box center [161, 291] width 71 height 18
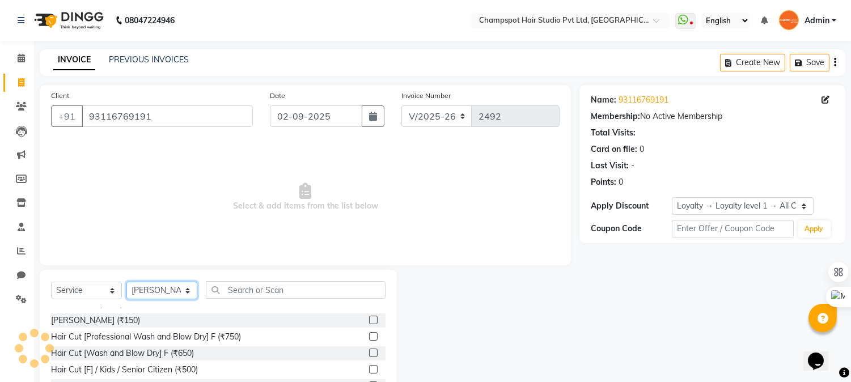
scroll to position [189, 0]
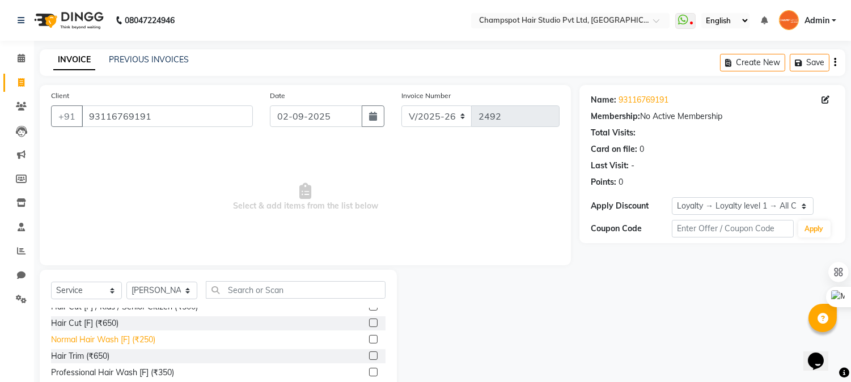
click at [123, 342] on div "Normal Hair Wash [F] (₹250)" at bounding box center [103, 340] width 104 height 12
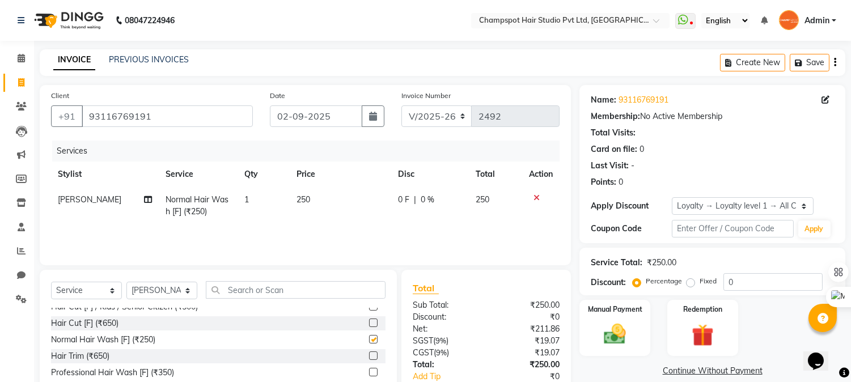
checkbox input "false"
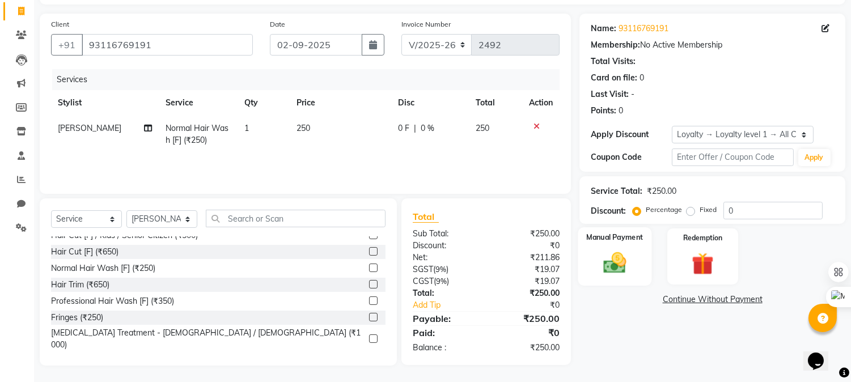
click at [628, 254] on img at bounding box center [614, 263] width 37 height 27
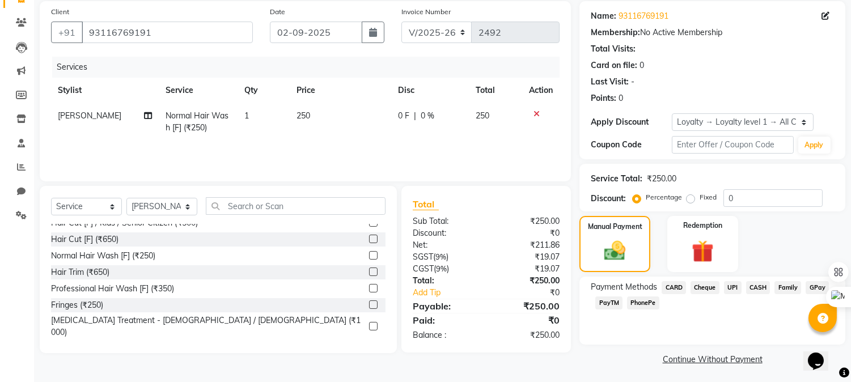
scroll to position [86, 0]
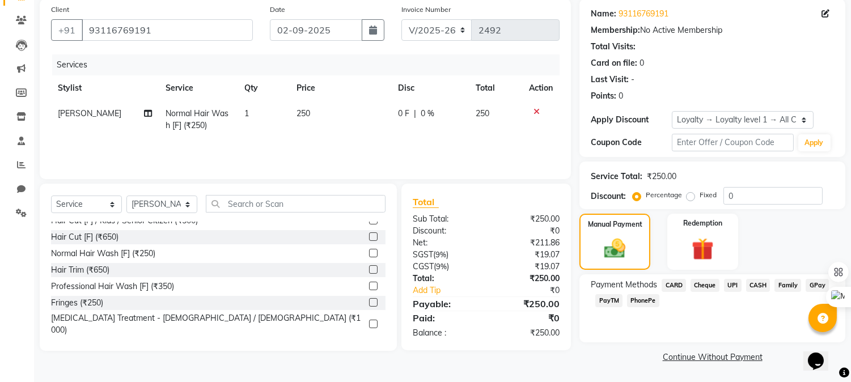
click at [728, 285] on span "UPI" at bounding box center [733, 285] width 18 height 13
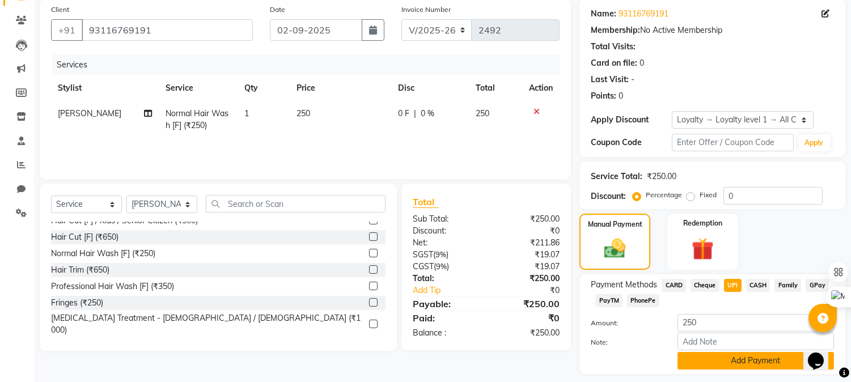
click at [707, 360] on button "Add Payment" at bounding box center [755, 361] width 156 height 18
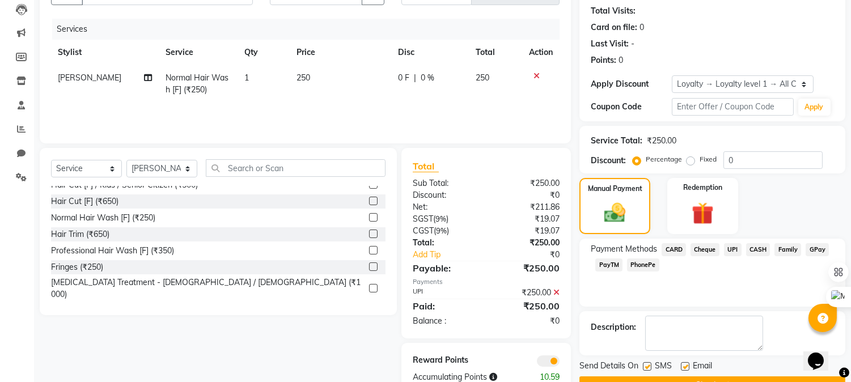
scroll to position [151, 0]
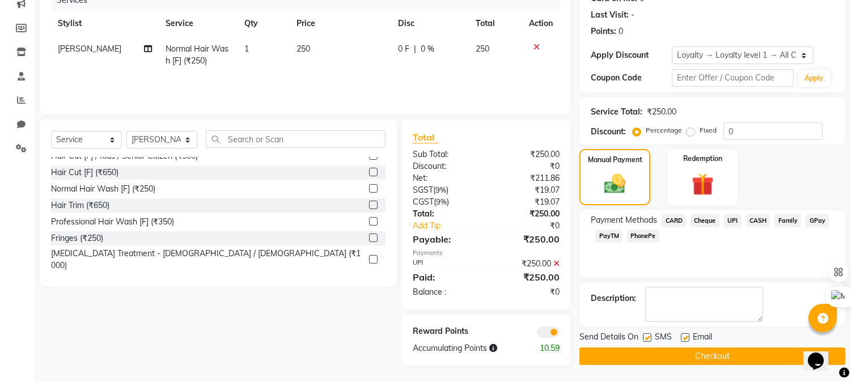
click at [658, 351] on button "Checkout" at bounding box center [712, 356] width 266 height 18
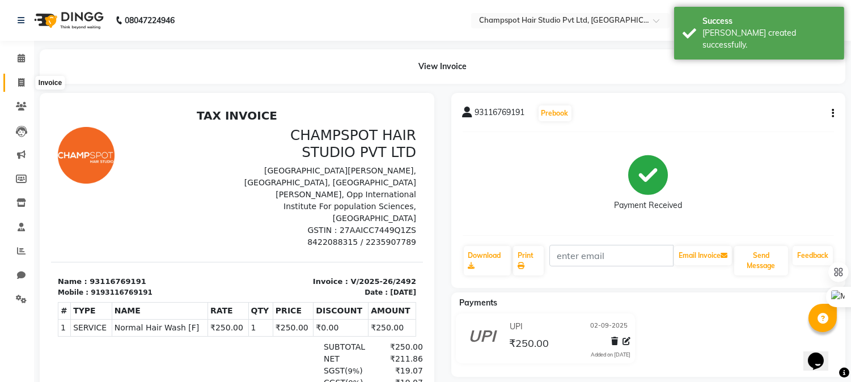
click at [12, 80] on span at bounding box center [21, 83] width 20 height 13
select select "service"
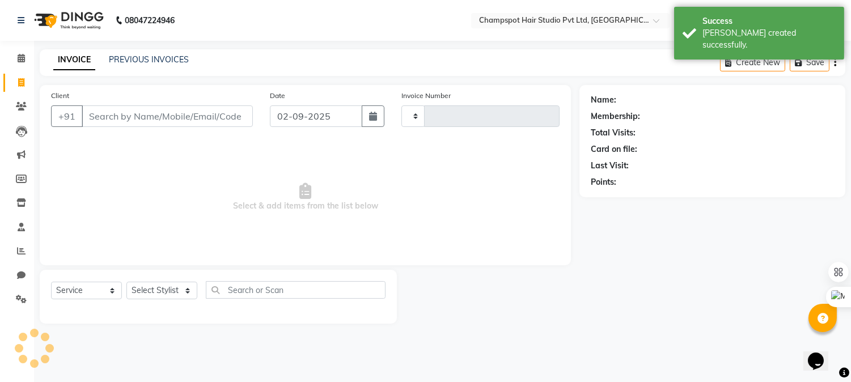
type input "2493"
select select "7690"
drag, startPoint x: 132, startPoint y: 115, endPoint x: 116, endPoint y: 78, distance: 40.1
click at [131, 115] on input "Client" at bounding box center [169, 116] width 174 height 22
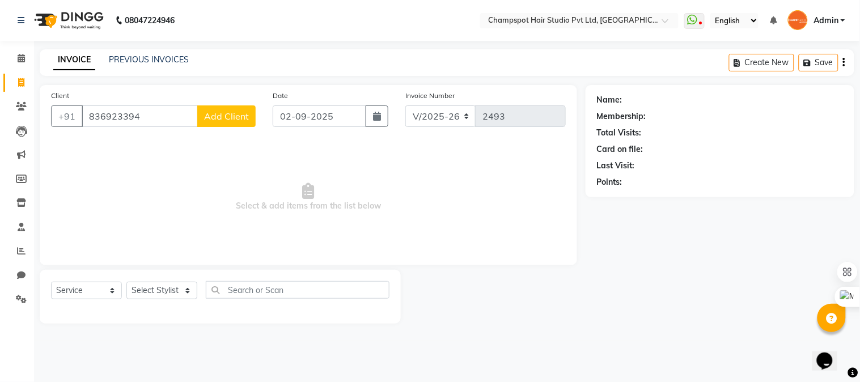
click at [120, 116] on input "836923394" at bounding box center [140, 116] width 116 height 22
type input "836923394"
click at [232, 118] on span "Add Client" at bounding box center [226, 116] width 45 height 11
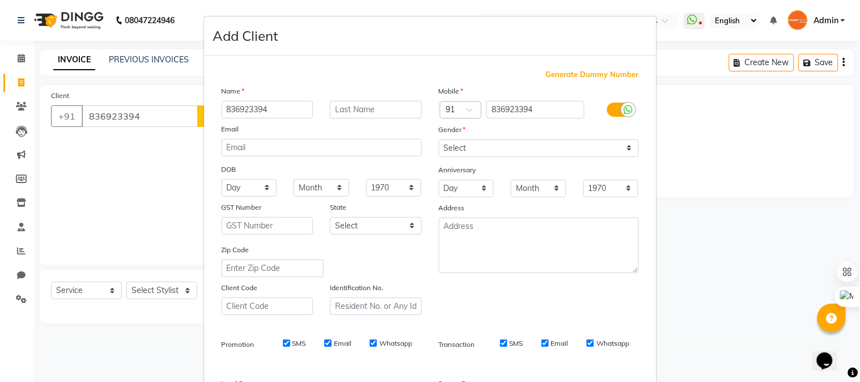
type input "836923394"
click at [467, 149] on select "Select Male Female Other Prefer Not To Say" at bounding box center [539, 148] width 200 height 18
select select "male"
click at [439, 139] on select "Select Male Female Other Prefer Not To Say" at bounding box center [539, 148] width 200 height 18
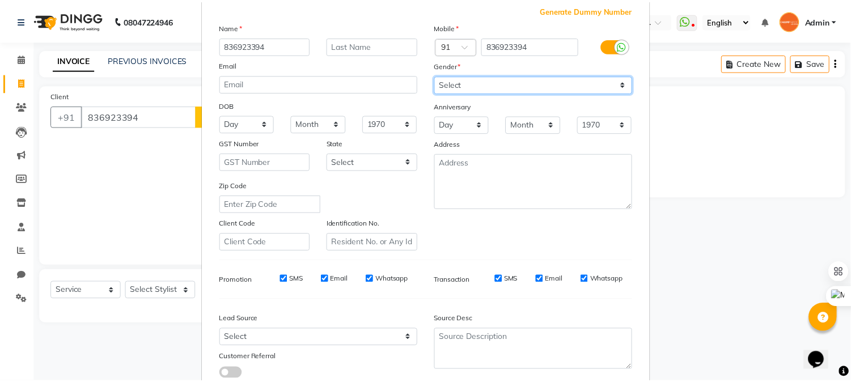
scroll to position [142, 0]
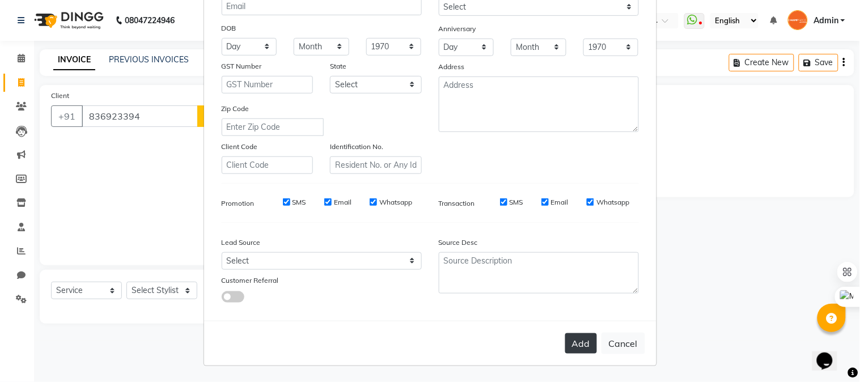
click at [565, 344] on button "Add" at bounding box center [581, 343] width 32 height 20
select select
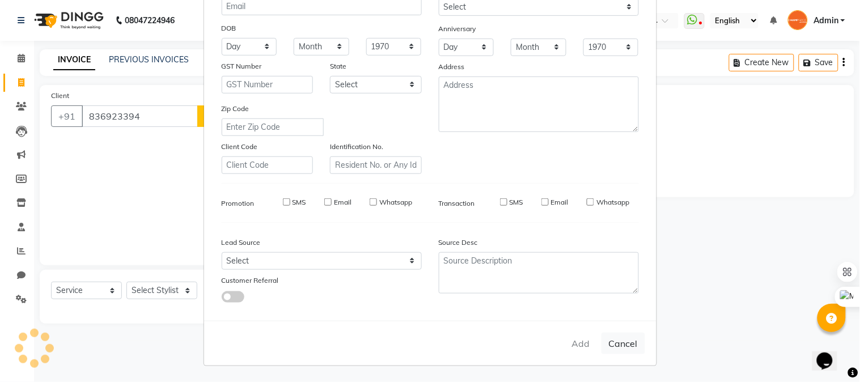
select select
checkbox input "false"
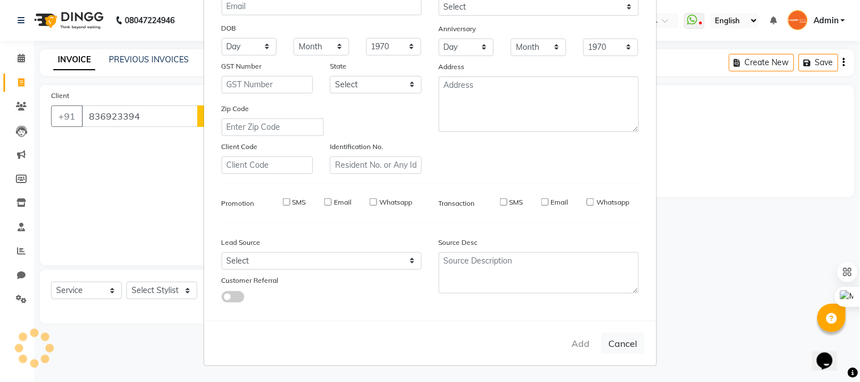
checkbox input "false"
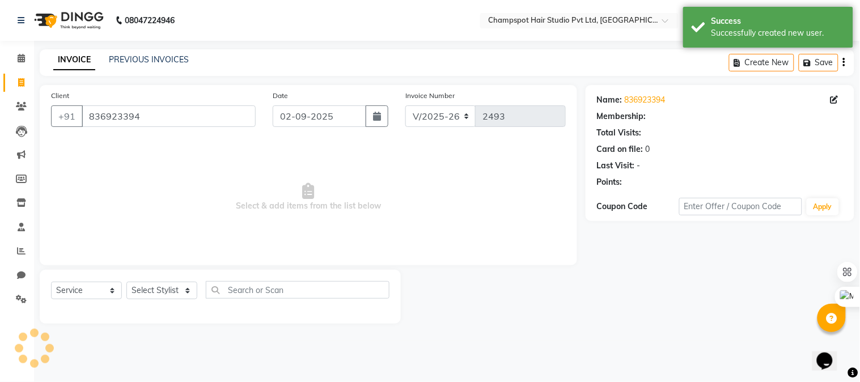
select select "1: Object"
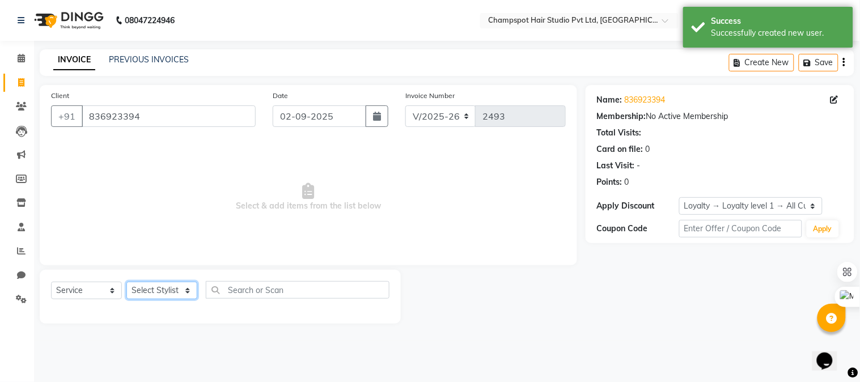
click at [145, 290] on select "Select Stylist Admin [PERSON_NAME] [PERSON_NAME] [PERSON_NAME] [PERSON_NAME] [P…" at bounding box center [161, 291] width 71 height 18
select select "69005"
click at [126, 282] on select "Select Stylist Admin [PERSON_NAME] [PERSON_NAME] [PERSON_NAME] [PERSON_NAME] [P…" at bounding box center [161, 291] width 71 height 18
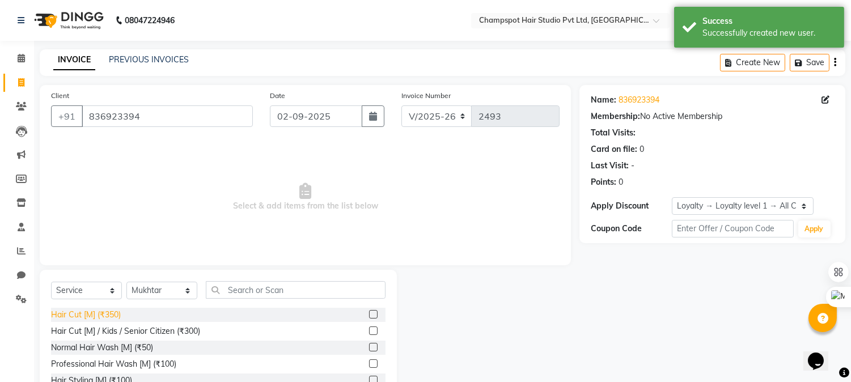
click at [105, 315] on div "Hair Cut [M] (₹350)" at bounding box center [86, 315] width 70 height 12
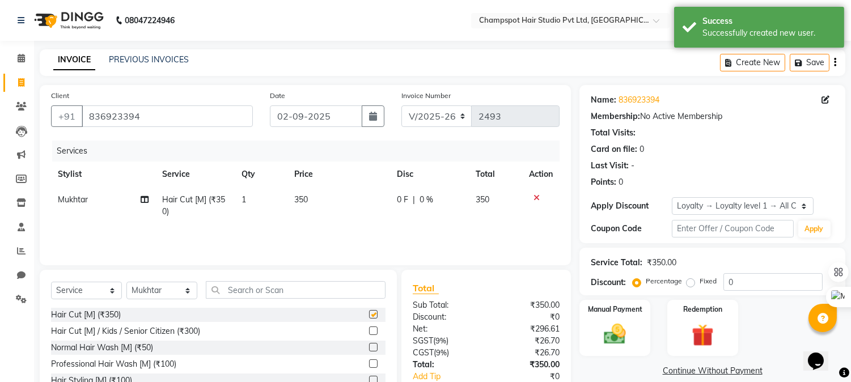
checkbox input "false"
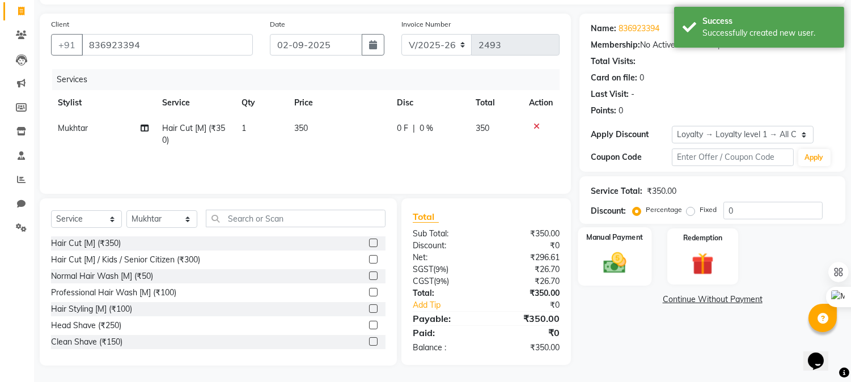
click at [612, 266] on img at bounding box center [614, 263] width 37 height 27
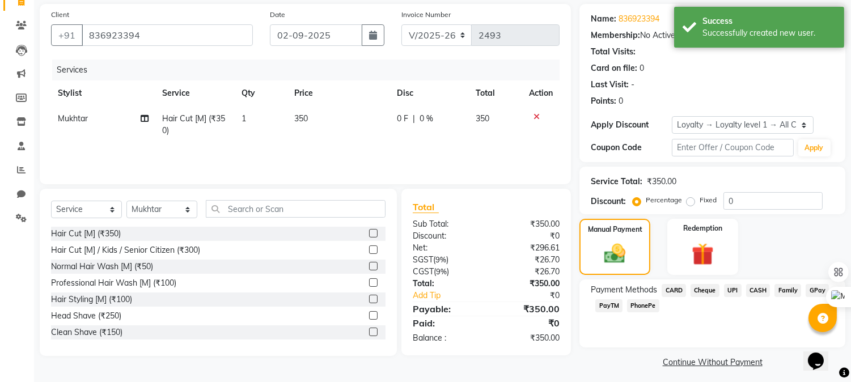
scroll to position [86, 0]
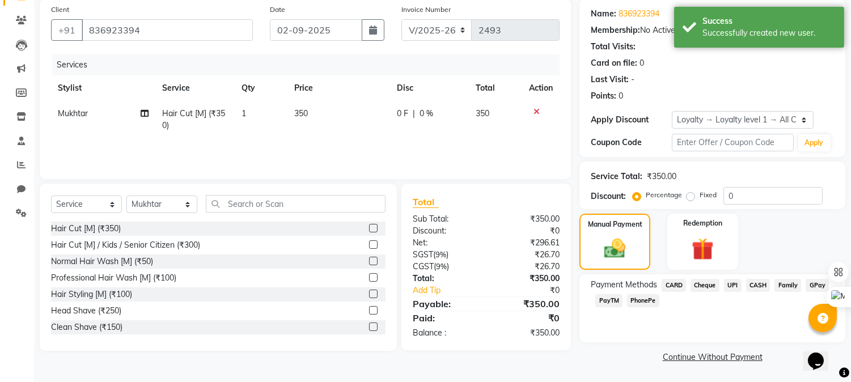
drag, startPoint x: 731, startPoint y: 285, endPoint x: 720, endPoint y: 305, distance: 23.3
click at [731, 285] on span "UPI" at bounding box center [733, 285] width 18 height 13
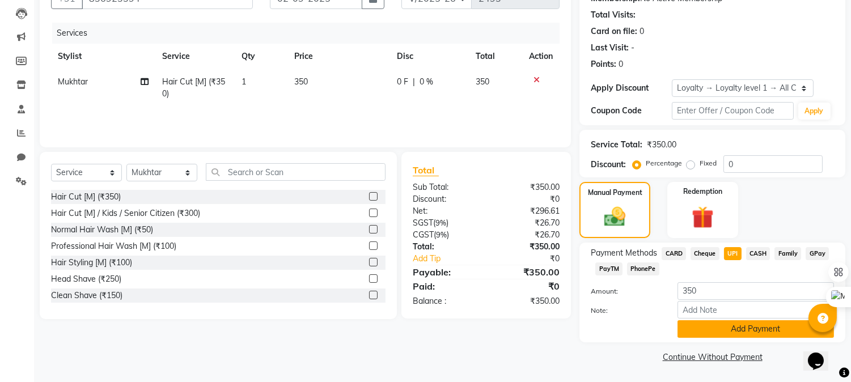
click at [707, 327] on button "Add Payment" at bounding box center [755, 329] width 156 height 18
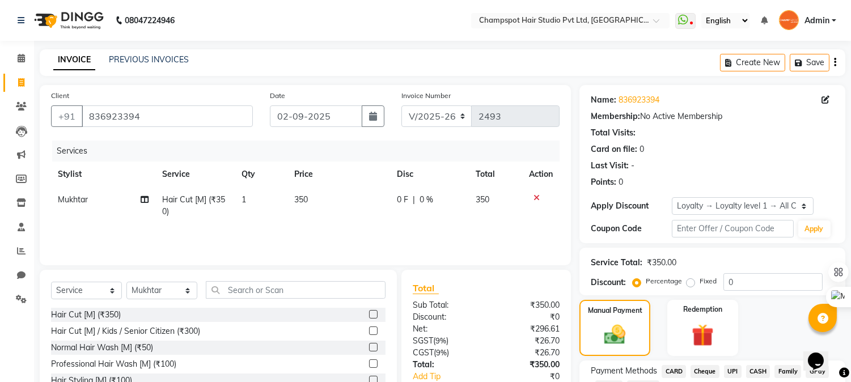
scroll to position [151, 0]
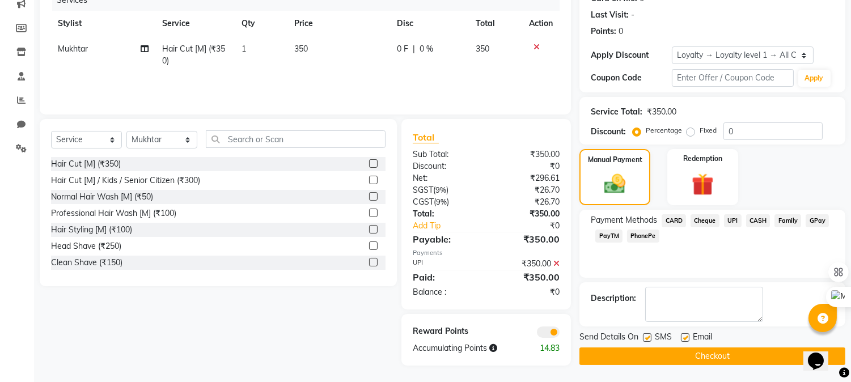
click at [681, 350] on button "Checkout" at bounding box center [712, 356] width 266 height 18
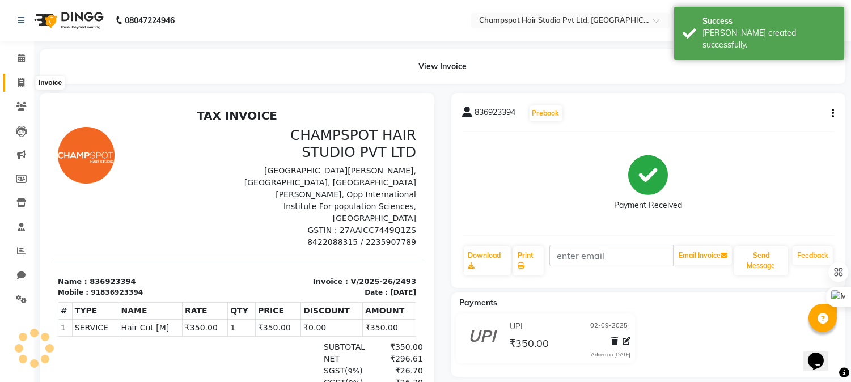
click at [26, 81] on span at bounding box center [21, 83] width 20 height 13
select select "7690"
select select "service"
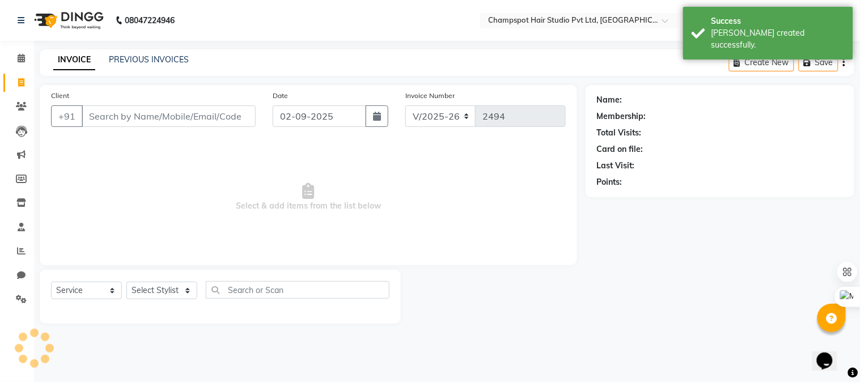
click at [138, 122] on input "Client" at bounding box center [169, 116] width 174 height 22
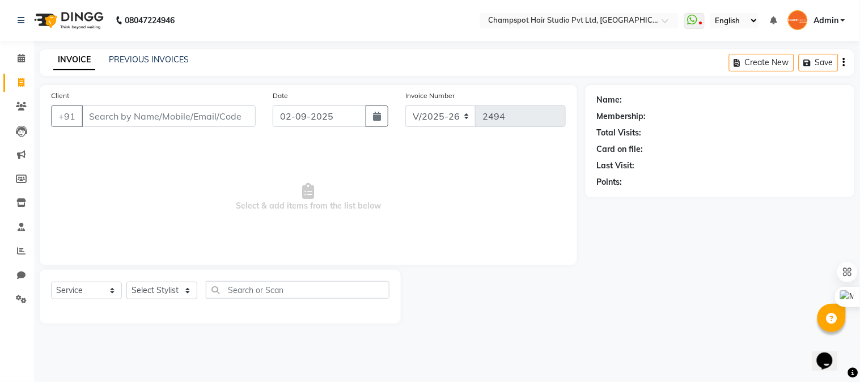
drag, startPoint x: 186, startPoint y: 119, endPoint x: 0, endPoint y: 6, distance: 217.8
click at [159, 103] on div "Client +91" at bounding box center [154, 113] width 222 height 46
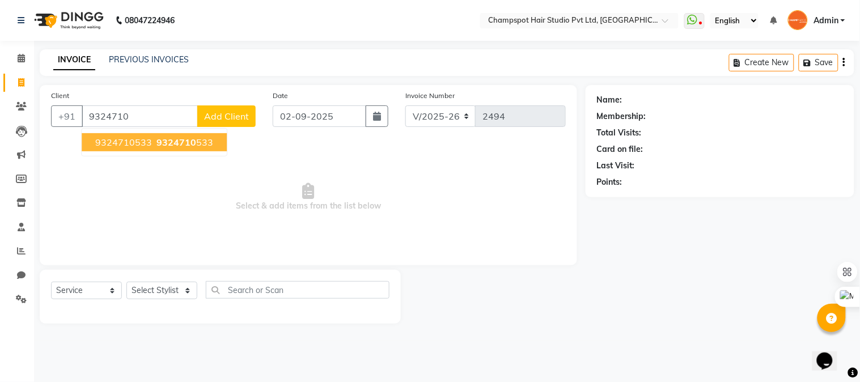
click at [120, 137] on span "9324710533" at bounding box center [123, 142] width 57 height 11
type input "9324710533"
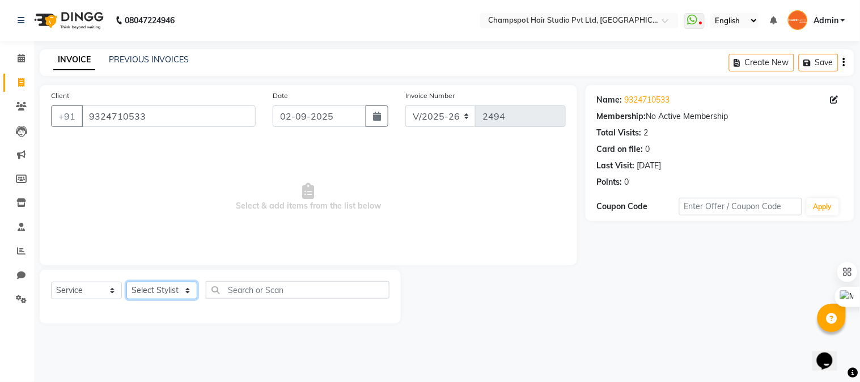
click at [151, 293] on select "Select Stylist Admin [PERSON_NAME] [PERSON_NAME] [PERSON_NAME] [PERSON_NAME] [P…" at bounding box center [161, 291] width 71 height 18
select select "69009"
click at [126, 282] on select "Select Stylist Admin [PERSON_NAME] [PERSON_NAME] [PERSON_NAME] [PERSON_NAME] [P…" at bounding box center [161, 291] width 71 height 18
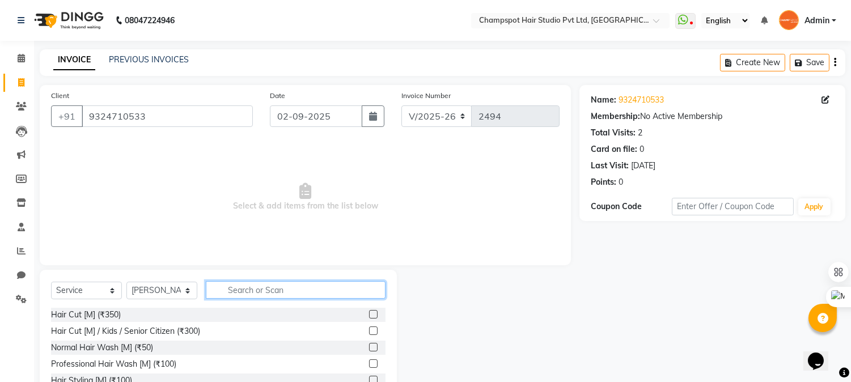
click at [275, 291] on input "text" at bounding box center [296, 290] width 180 height 18
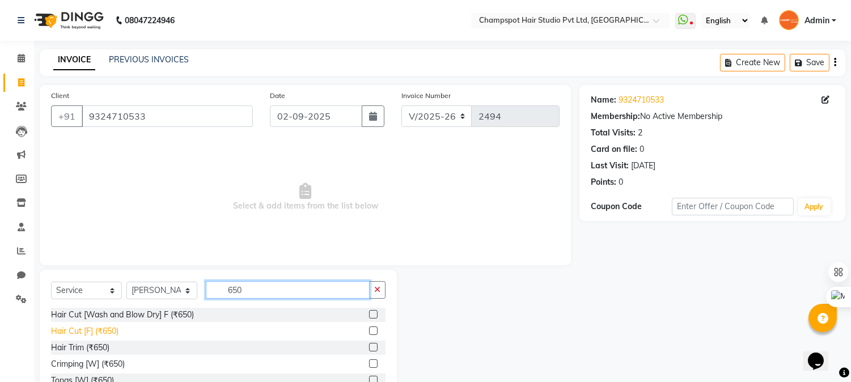
type input "650"
click at [61, 333] on div "Hair Cut [F] (₹650)" at bounding box center [84, 331] width 67 height 12
checkbox input "false"
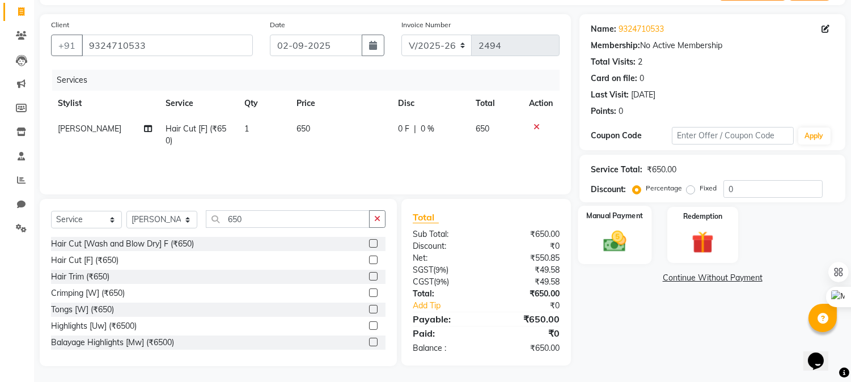
scroll to position [71, 0]
click at [617, 231] on img at bounding box center [614, 241] width 37 height 27
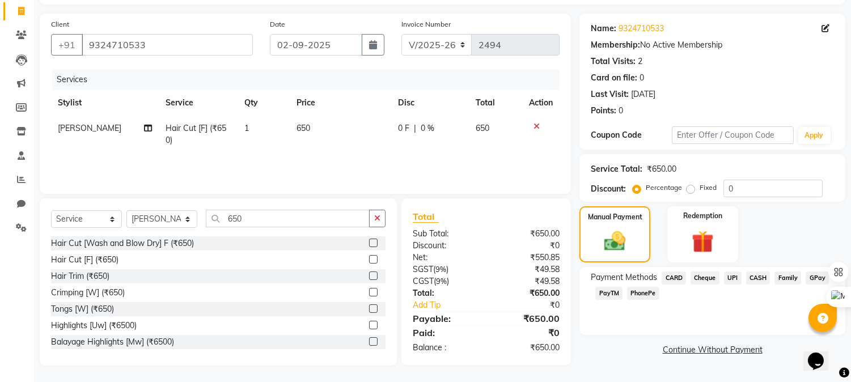
click at [761, 279] on span "CASH" at bounding box center [758, 278] width 24 height 13
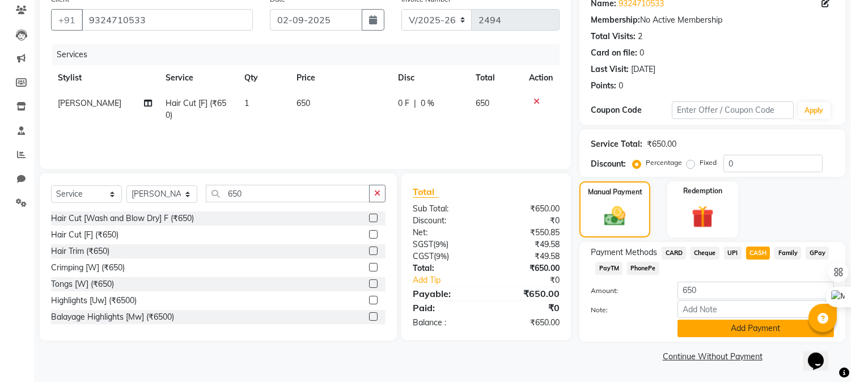
click at [717, 325] on button "Add Payment" at bounding box center [755, 329] width 156 height 18
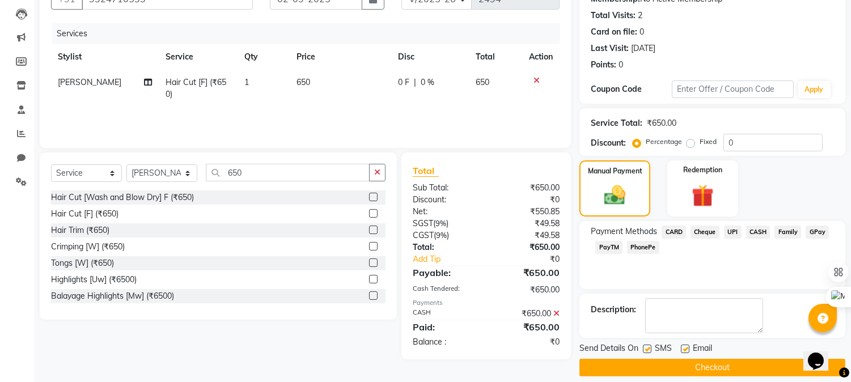
scroll to position [128, 0]
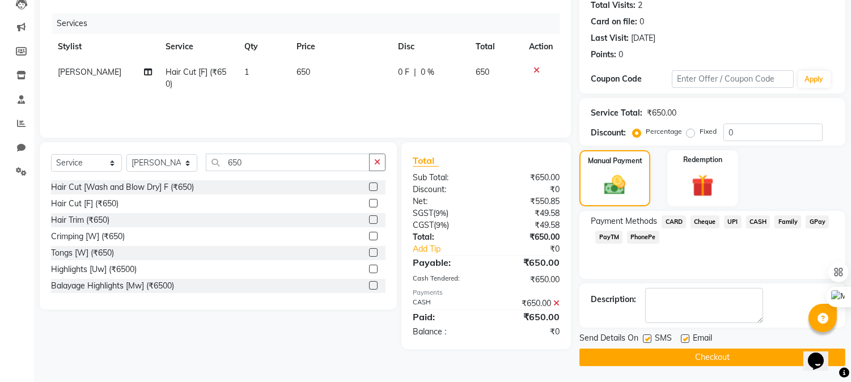
click at [659, 358] on button "Checkout" at bounding box center [712, 358] width 266 height 18
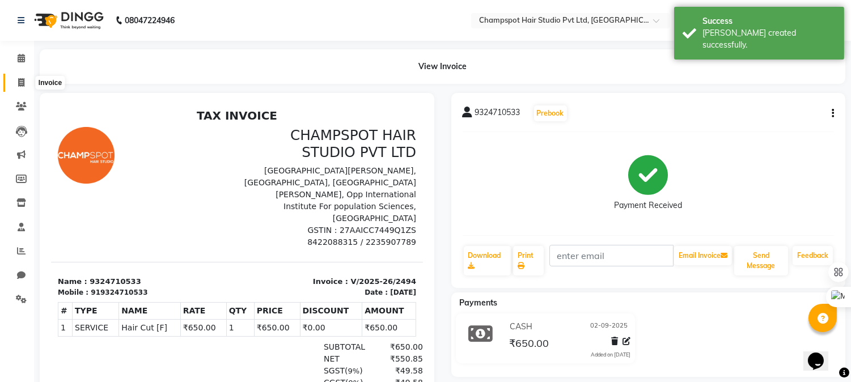
click at [15, 80] on span at bounding box center [21, 83] width 20 height 13
select select "7690"
select select "service"
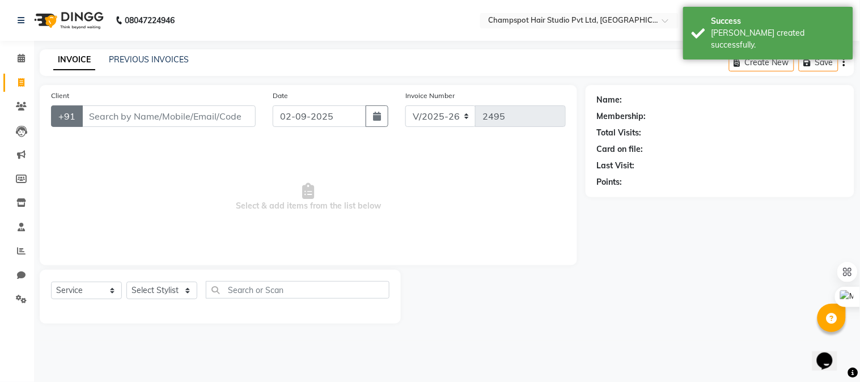
drag, startPoint x: 108, startPoint y: 112, endPoint x: 66, endPoint y: 109, distance: 42.0
click at [108, 112] on input "Client" at bounding box center [169, 116] width 174 height 22
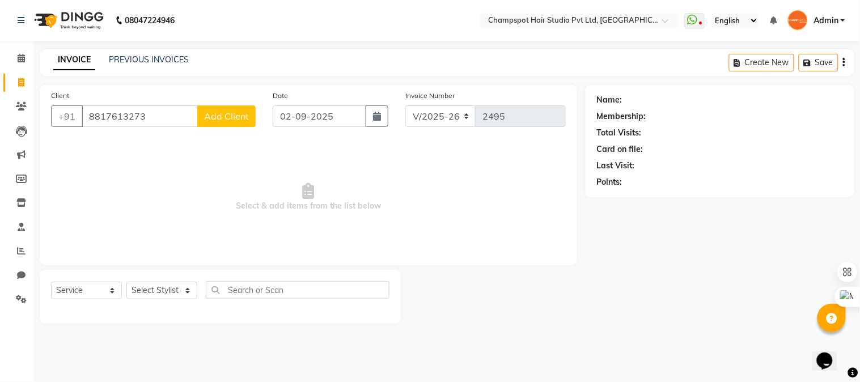
type input "8817613273"
click at [242, 117] on span "Add Client" at bounding box center [226, 116] width 45 height 11
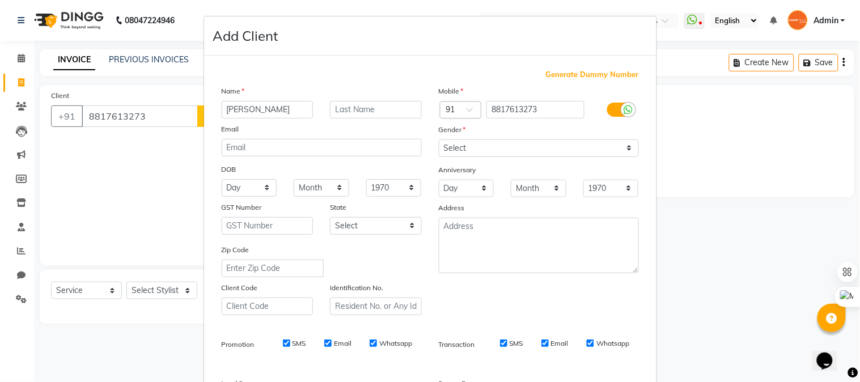
type input "[PERSON_NAME]"
drag, startPoint x: 469, startPoint y: 146, endPoint x: 468, endPoint y: 155, distance: 9.2
click at [469, 146] on select "Select Male Female Other Prefer Not To Say" at bounding box center [539, 148] width 200 height 18
select select "female"
click at [439, 139] on select "Select Male Female Other Prefer Not To Say" at bounding box center [539, 148] width 200 height 18
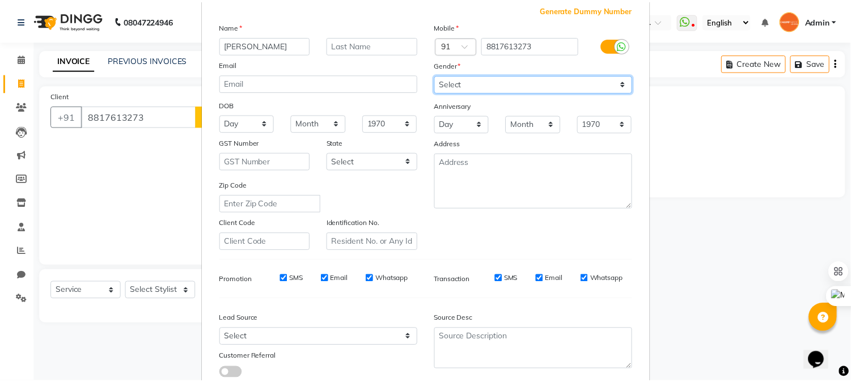
scroll to position [142, 0]
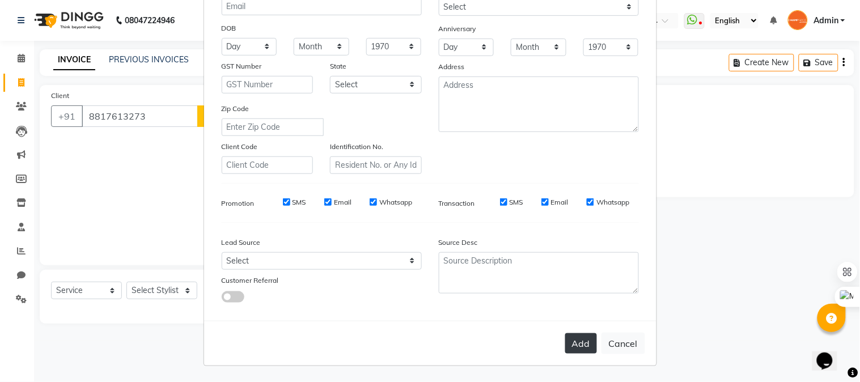
click at [577, 336] on button "Add" at bounding box center [581, 343] width 32 height 20
select select
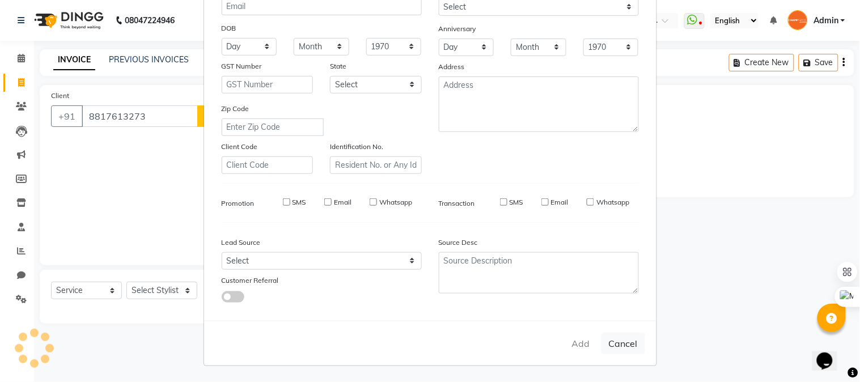
select select
checkbox input "false"
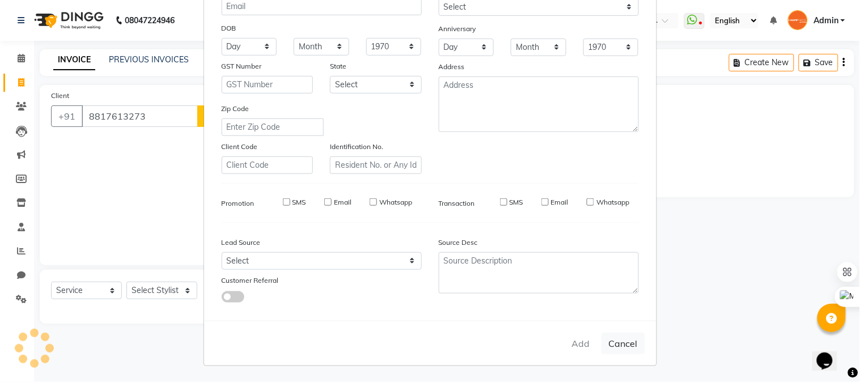
checkbox input "false"
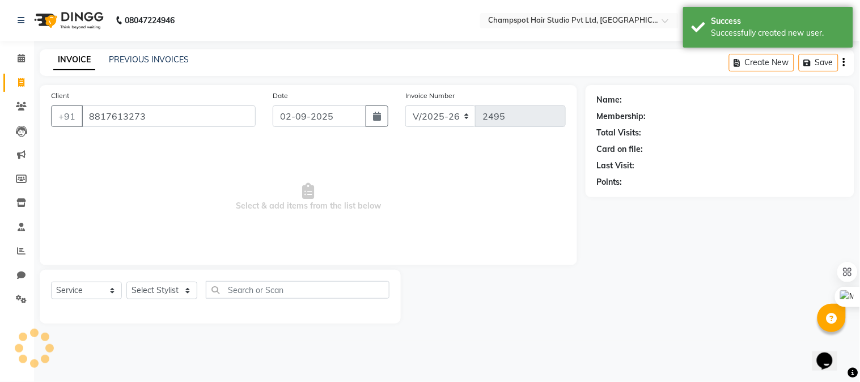
select select "1: Object"
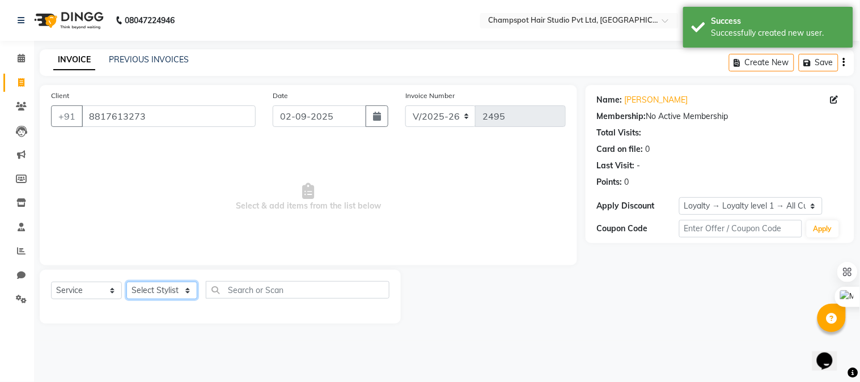
click at [164, 286] on select "Select Stylist Admin [PERSON_NAME] [PERSON_NAME] [PERSON_NAME] [PERSON_NAME] [P…" at bounding box center [161, 291] width 71 height 18
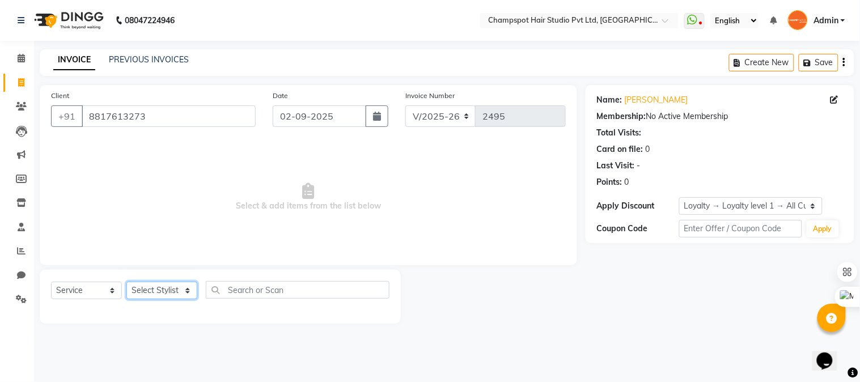
select select "69489"
click at [126, 282] on select "Select Stylist Admin [PERSON_NAME] [PERSON_NAME] [PERSON_NAME] [PERSON_NAME] [P…" at bounding box center [161, 291] width 71 height 18
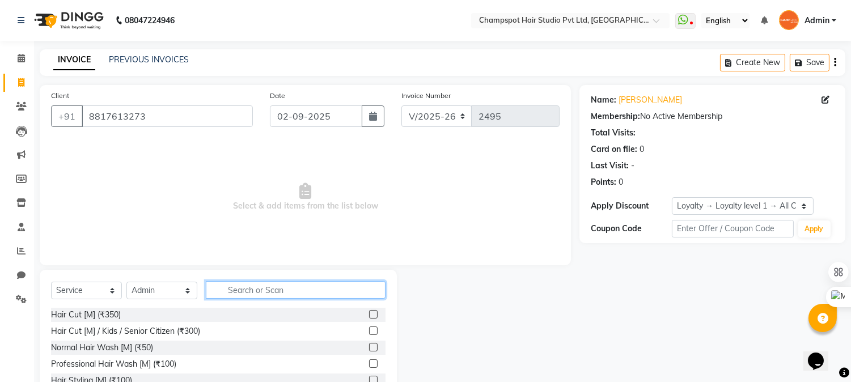
click at [230, 298] on input "text" at bounding box center [296, 290] width 180 height 18
type input "eye"
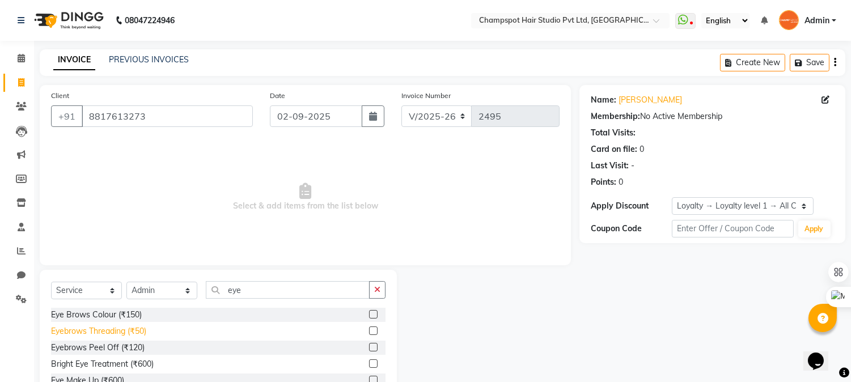
click at [125, 330] on div "Eyebrows Threading (₹50)" at bounding box center [98, 331] width 95 height 12
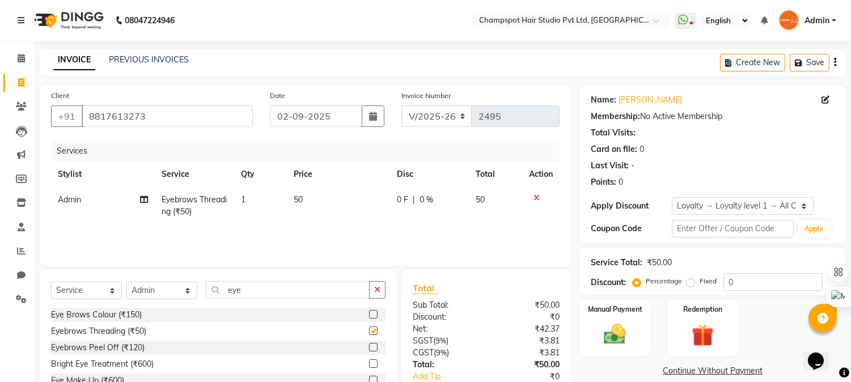
checkbox input "false"
drag, startPoint x: 270, startPoint y: 291, endPoint x: 133, endPoint y: 291, distance: 137.7
click at [133, 291] on div "Select Service Product Membership Package Voucher Prepaid Gift Card Select Styl…" at bounding box center [218, 294] width 334 height 27
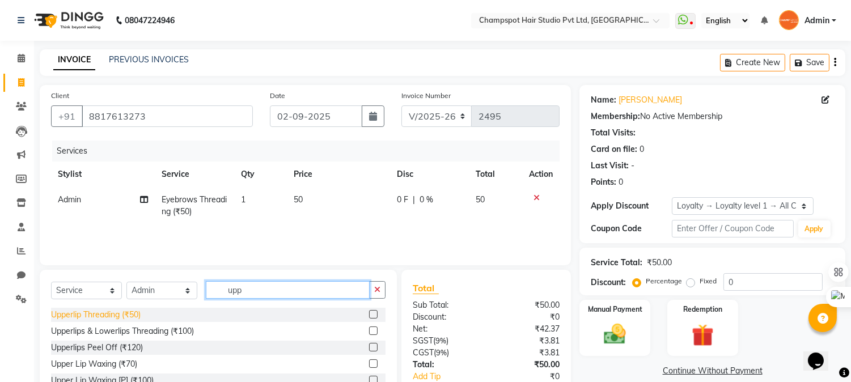
type input "upp"
click at [100, 315] on div "Upperlip Threading (₹50)" at bounding box center [96, 315] width 90 height 12
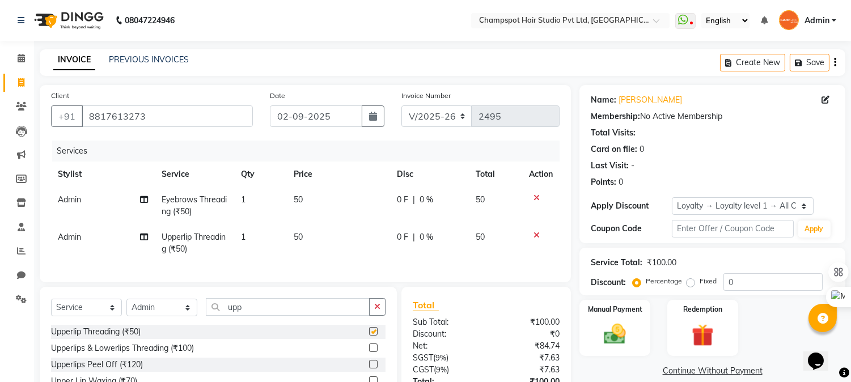
checkbox input "false"
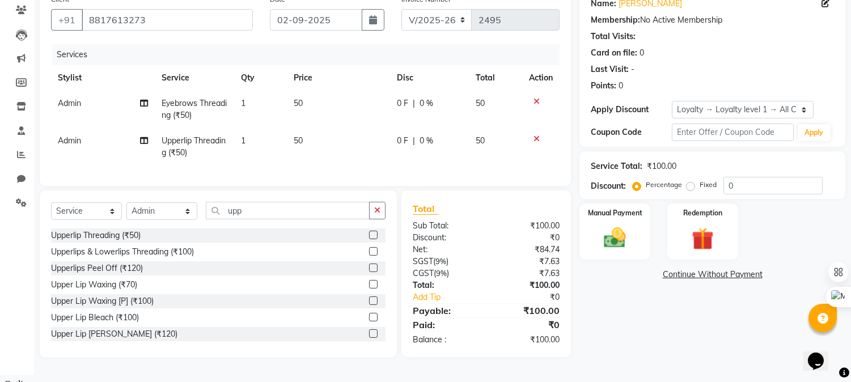
scroll to position [98, 0]
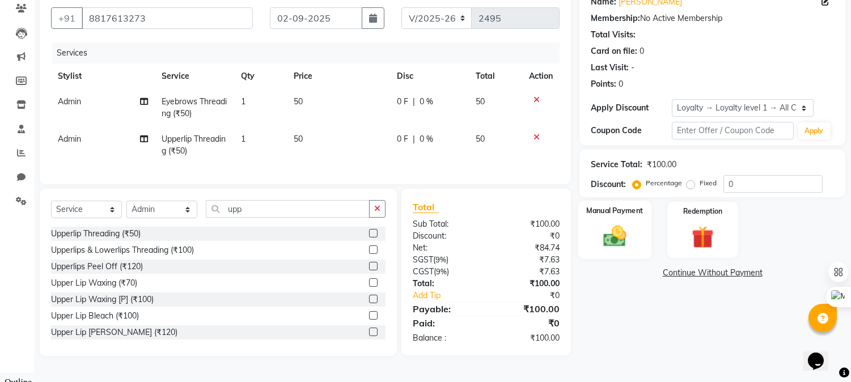
click at [629, 219] on div "Manual Payment" at bounding box center [615, 230] width 74 height 58
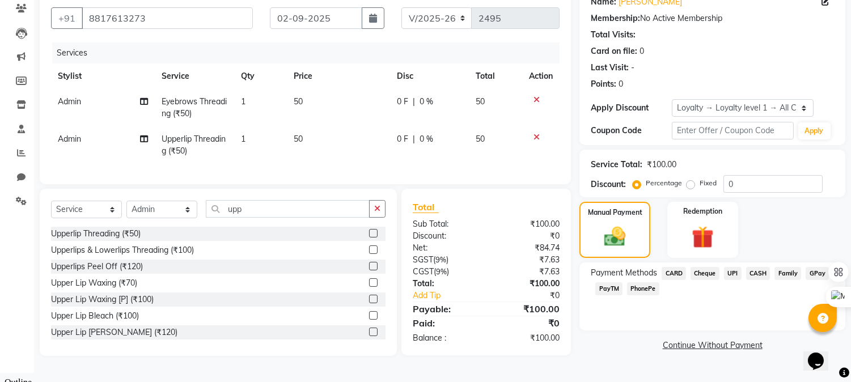
click at [729, 273] on span "UPI" at bounding box center [733, 273] width 18 height 13
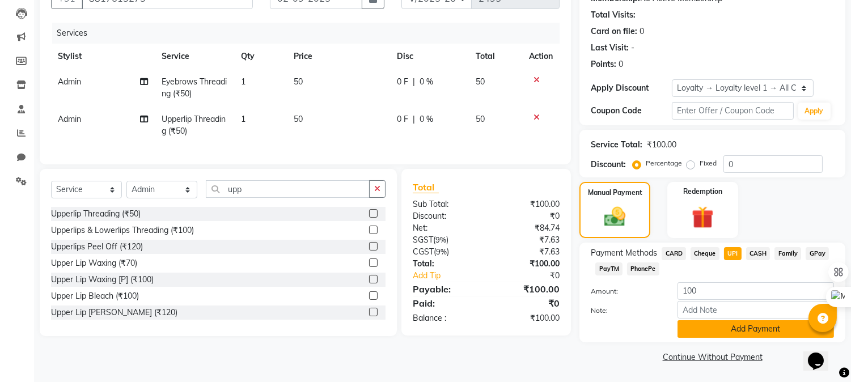
click at [711, 326] on button "Add Payment" at bounding box center [755, 329] width 156 height 18
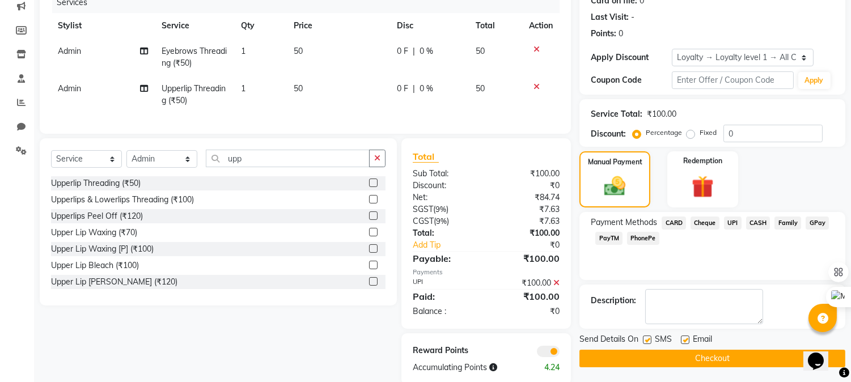
scroll to position [177, 0]
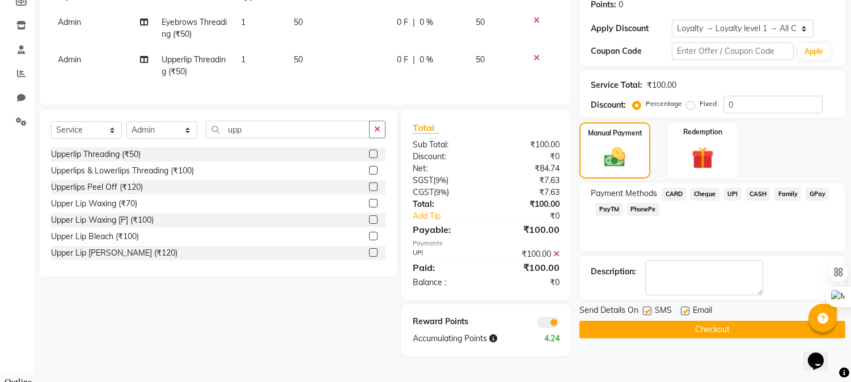
click at [683, 329] on button "Checkout" at bounding box center [712, 330] width 266 height 18
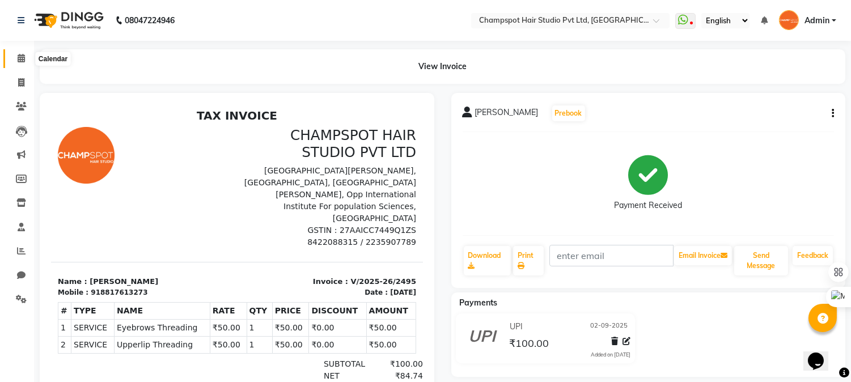
click at [27, 56] on span at bounding box center [21, 58] width 20 height 13
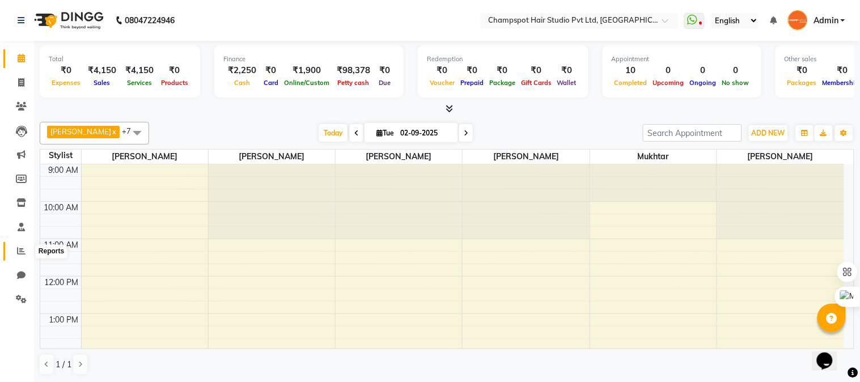
click at [25, 255] on span at bounding box center [21, 251] width 20 height 13
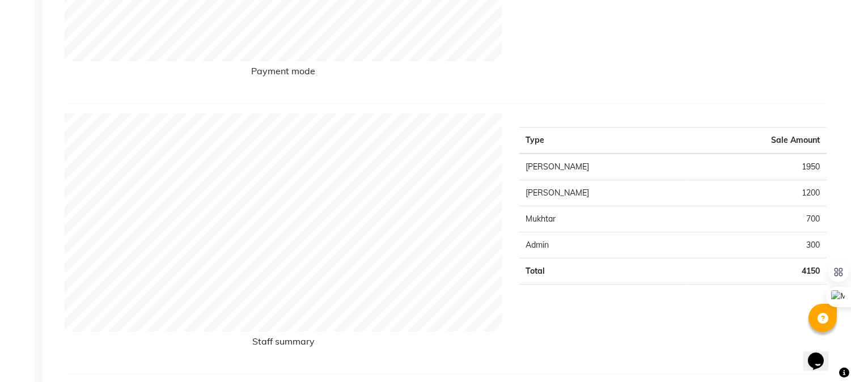
scroll to position [378, 0]
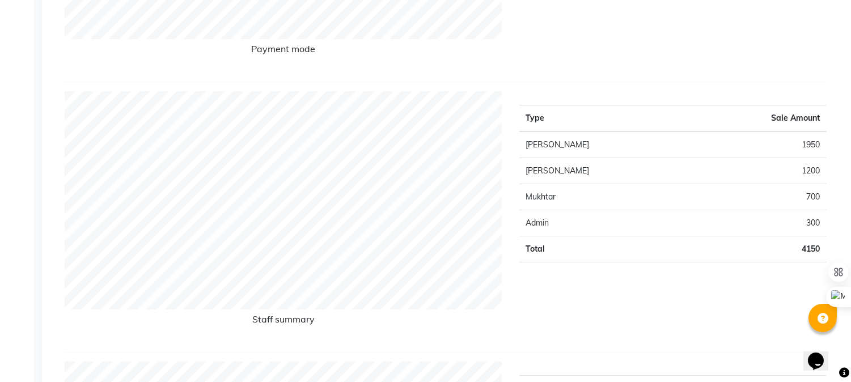
click at [809, 171] on td "1200" at bounding box center [758, 171] width 138 height 26
click at [818, 146] on td "1950" at bounding box center [758, 145] width 138 height 27
click at [795, 145] on td "1950" at bounding box center [758, 145] width 138 height 27
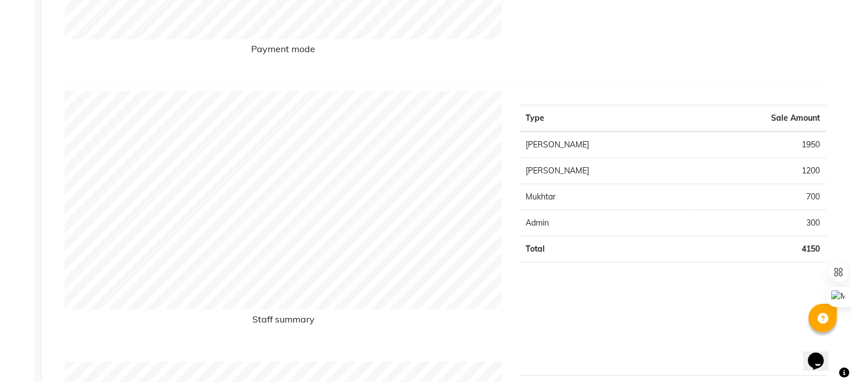
click at [809, 142] on td "1950" at bounding box center [758, 145] width 138 height 27
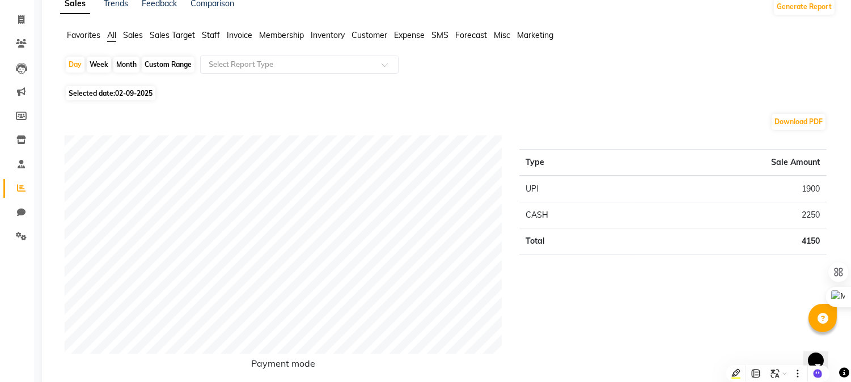
scroll to position [0, 0]
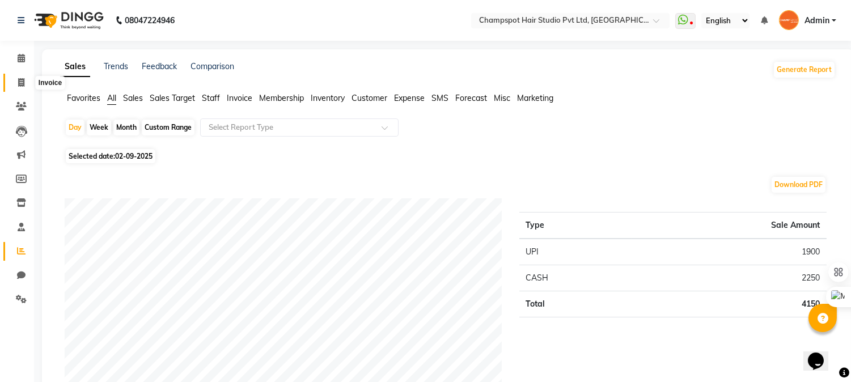
click at [23, 78] on icon at bounding box center [21, 82] width 6 height 9
select select "service"
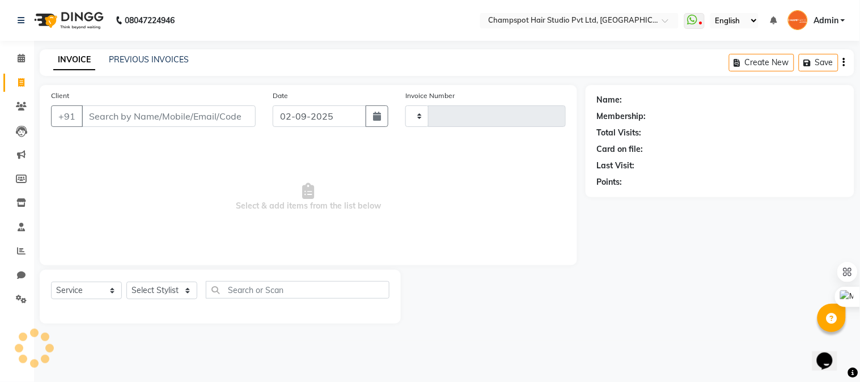
type input "2496"
select select "7690"
click at [138, 59] on link "PREVIOUS INVOICES" at bounding box center [149, 59] width 80 height 10
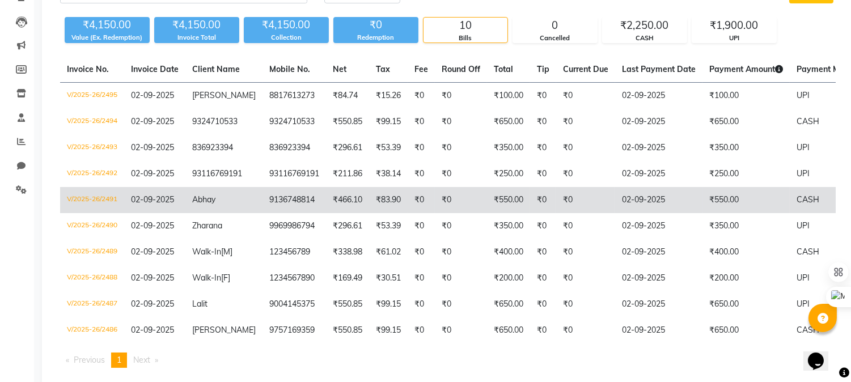
scroll to position [126, 0]
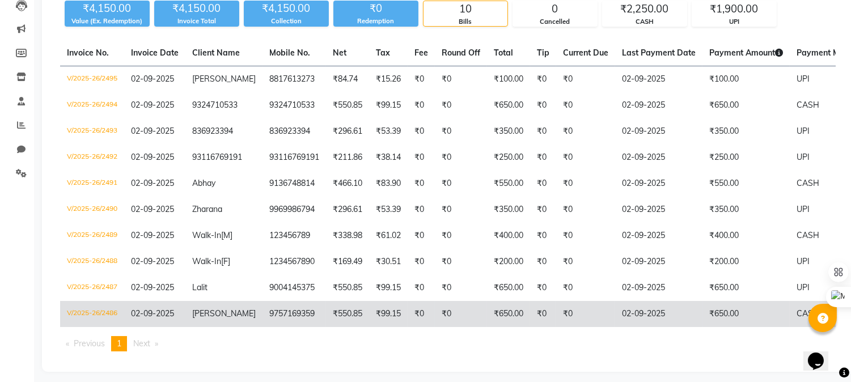
click at [214, 310] on span "[PERSON_NAME]" at bounding box center [223, 313] width 63 height 10
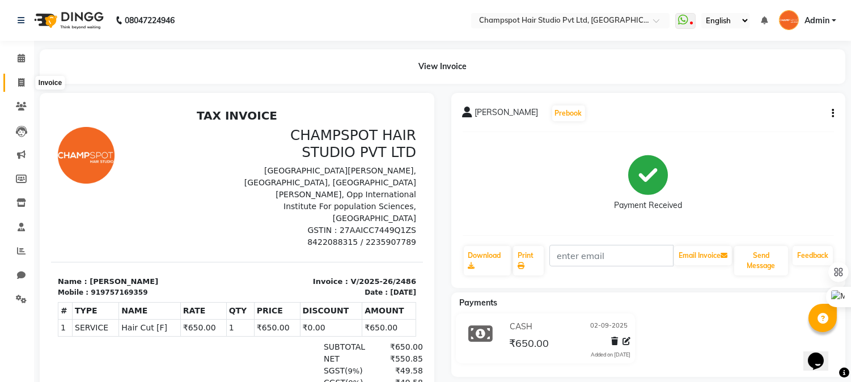
click at [20, 84] on icon at bounding box center [21, 82] width 6 height 9
select select "7690"
select select "service"
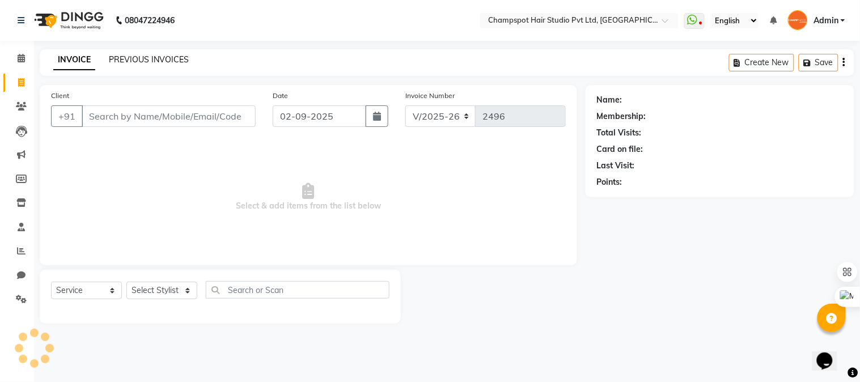
click at [133, 58] on link "PREVIOUS INVOICES" at bounding box center [149, 59] width 80 height 10
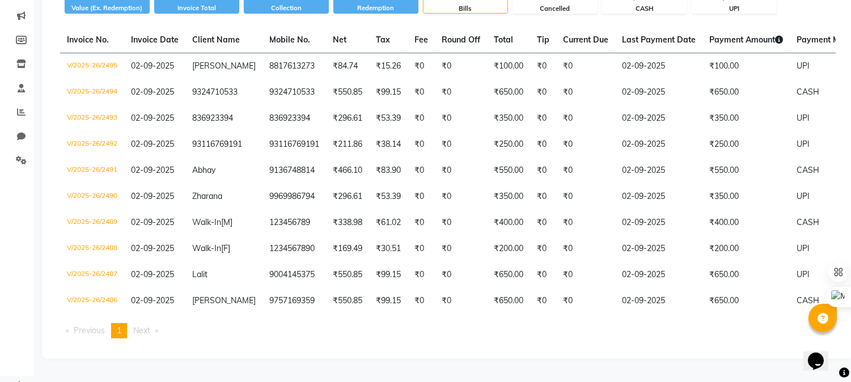
scroll to position [140, 0]
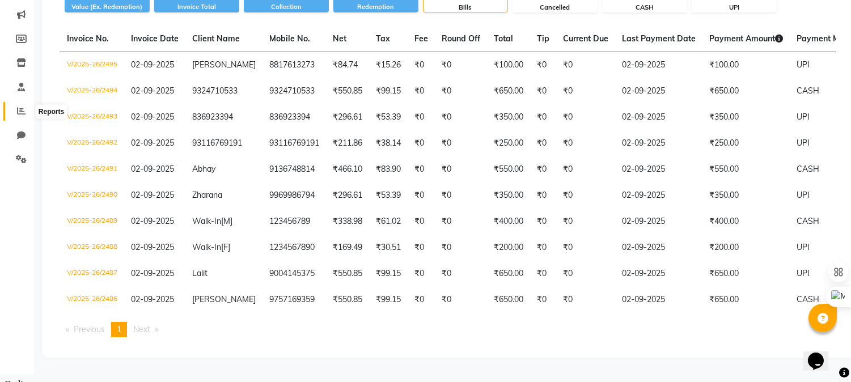
click at [21, 117] on span at bounding box center [21, 111] width 20 height 13
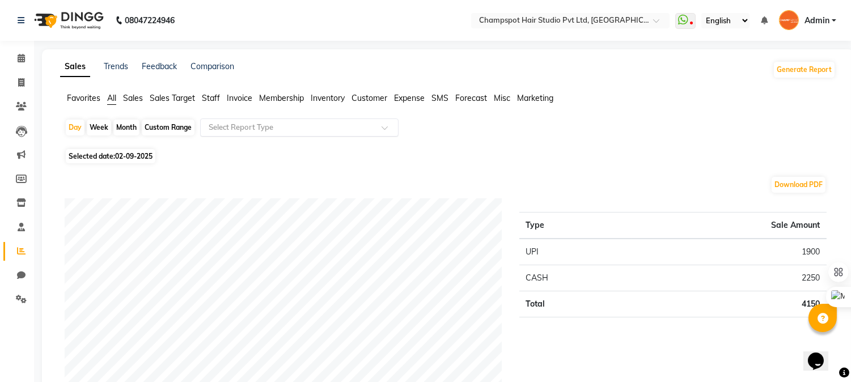
click at [235, 128] on input "text" at bounding box center [287, 127] width 163 height 11
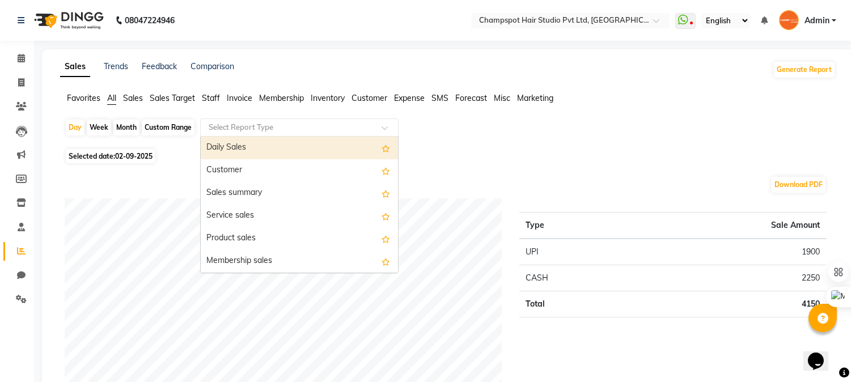
click at [88, 95] on span "Favorites" at bounding box center [83, 98] width 33 height 10
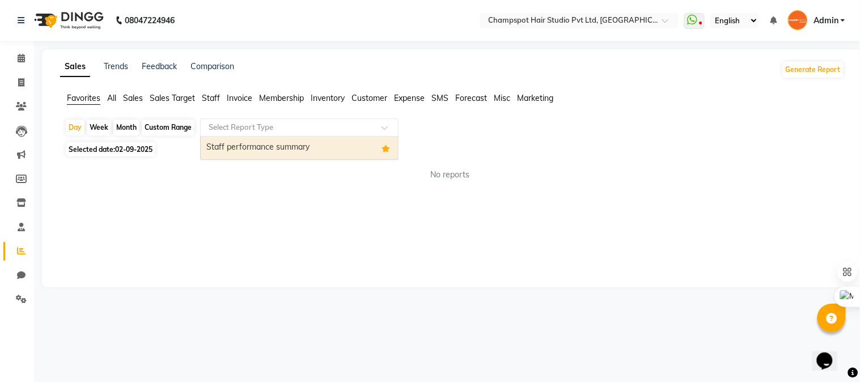
click at [240, 128] on input "text" at bounding box center [287, 127] width 163 height 11
click at [239, 149] on div "Staff performance summary" at bounding box center [299, 148] width 197 height 23
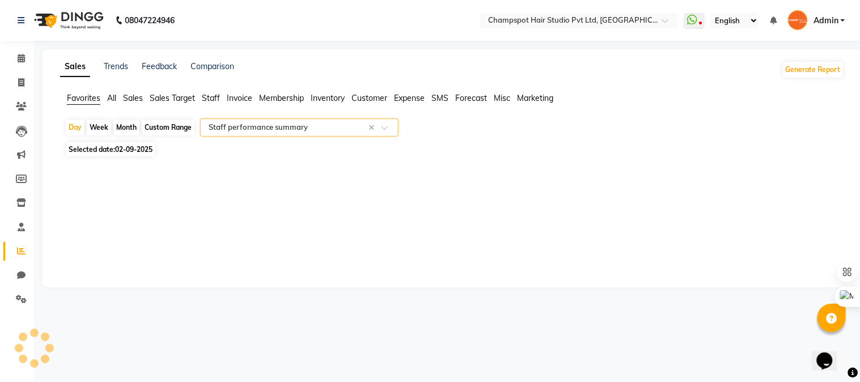
select select "filtered_report"
select select "pdf"
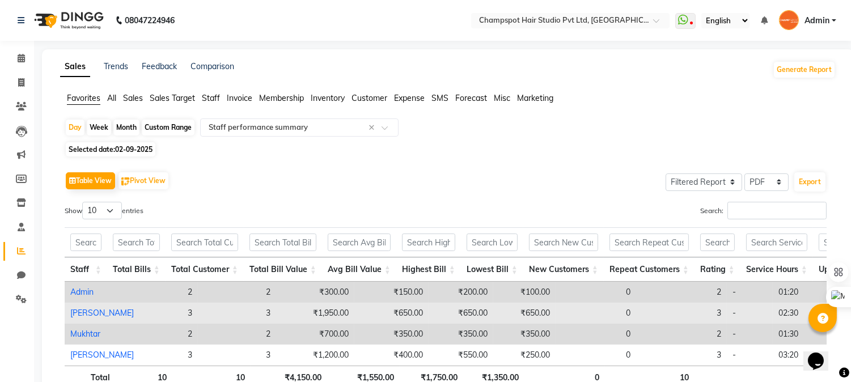
click at [83, 312] on link "[PERSON_NAME]" at bounding box center [101, 313] width 63 height 10
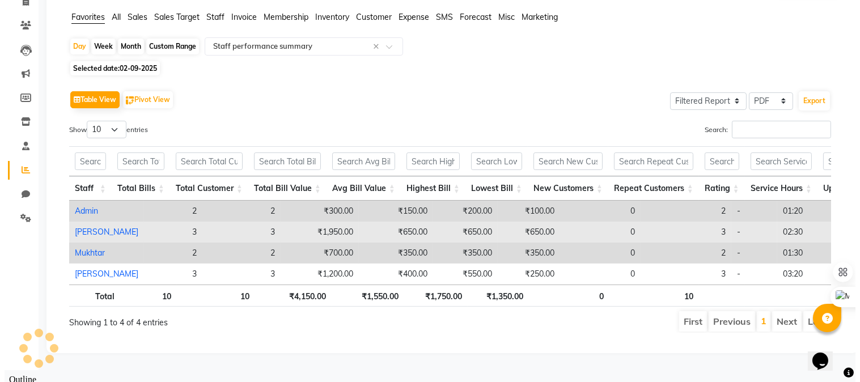
scroll to position [88, 0]
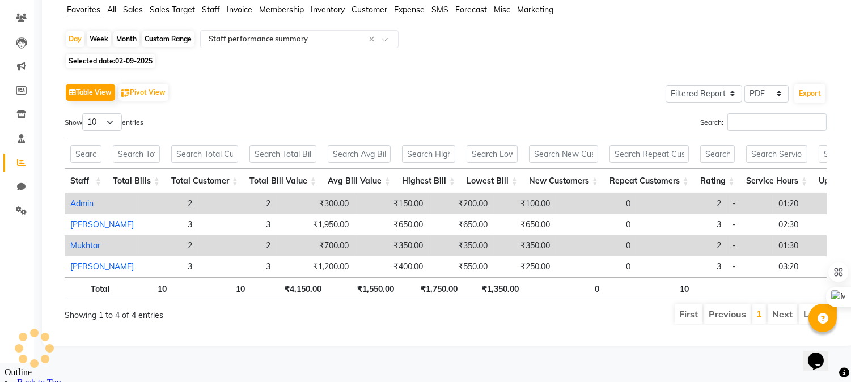
select select "filtered_report"
select select "pdf"
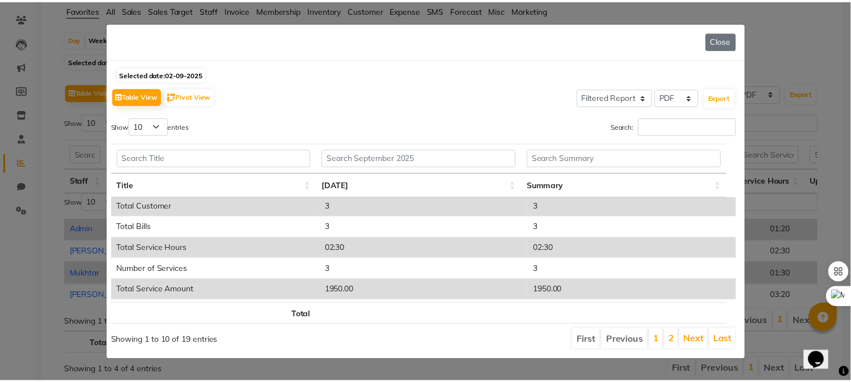
scroll to position [0, 0]
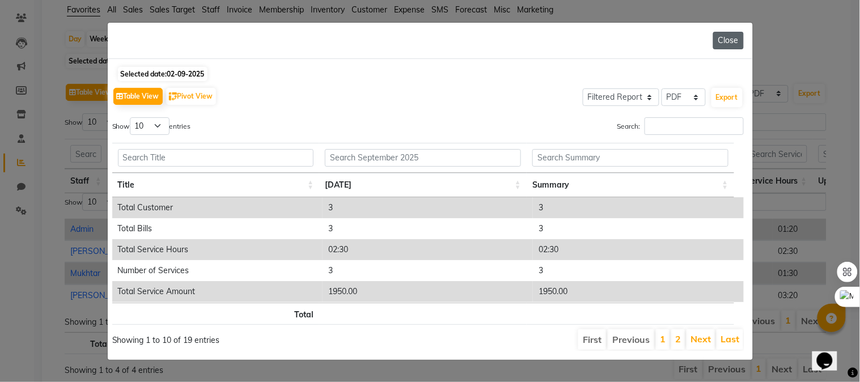
click at [732, 39] on button "Close" at bounding box center [728, 41] width 31 height 18
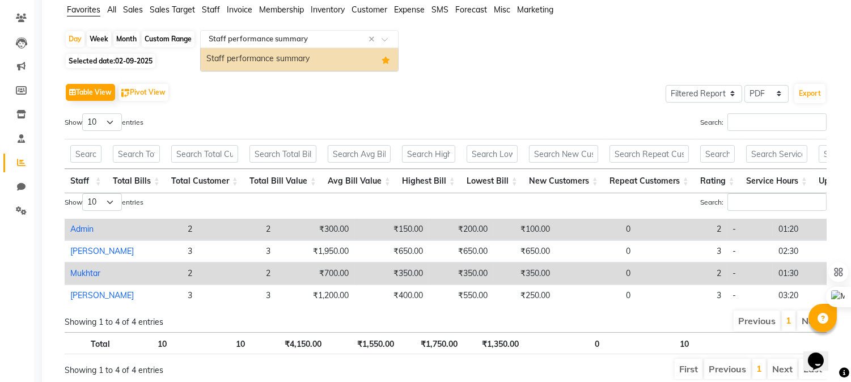
click at [247, 40] on input "text" at bounding box center [287, 38] width 163 height 11
click at [115, 12] on span "All" at bounding box center [111, 10] width 9 height 10
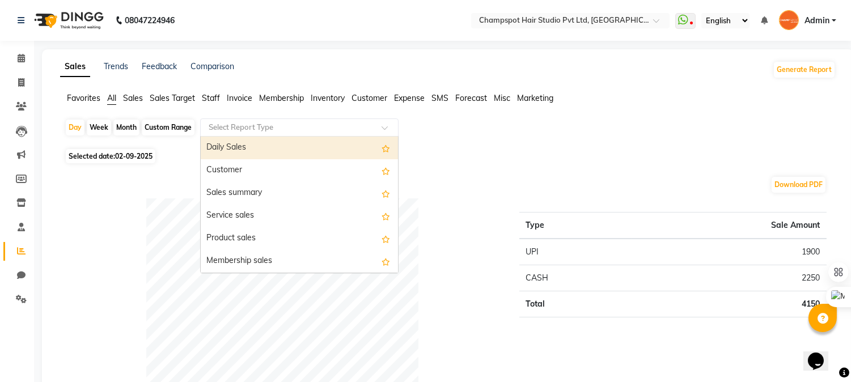
click at [261, 128] on input "text" at bounding box center [287, 127] width 163 height 11
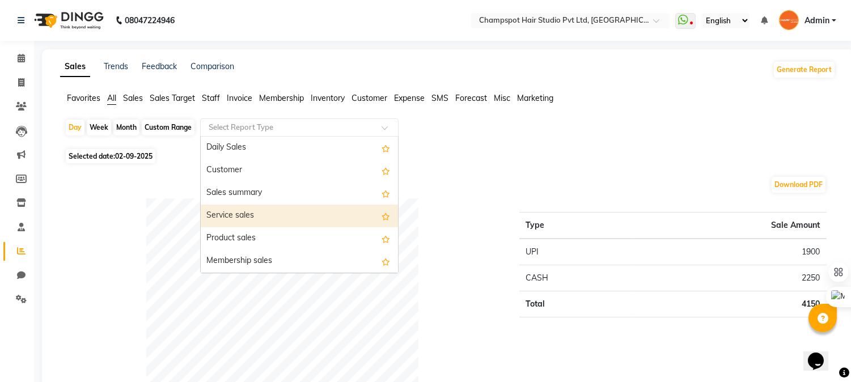
click at [250, 222] on div "Service sales" at bounding box center [299, 216] width 197 height 23
select select "filtered_report"
select select "pdf"
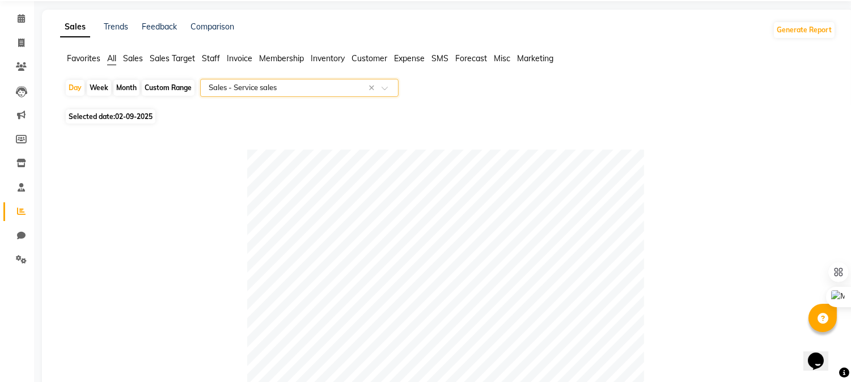
scroll to position [34, 0]
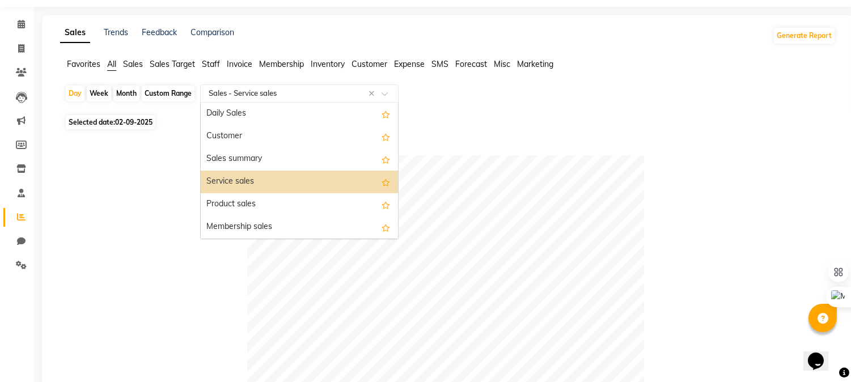
click at [256, 94] on input "text" at bounding box center [287, 93] width 163 height 11
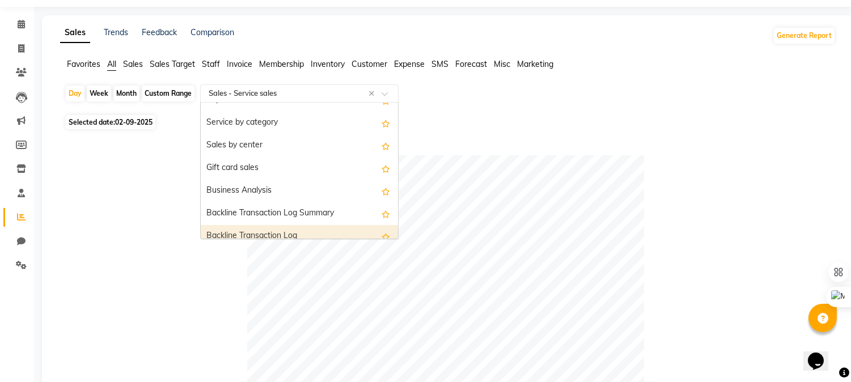
scroll to position [189, 0]
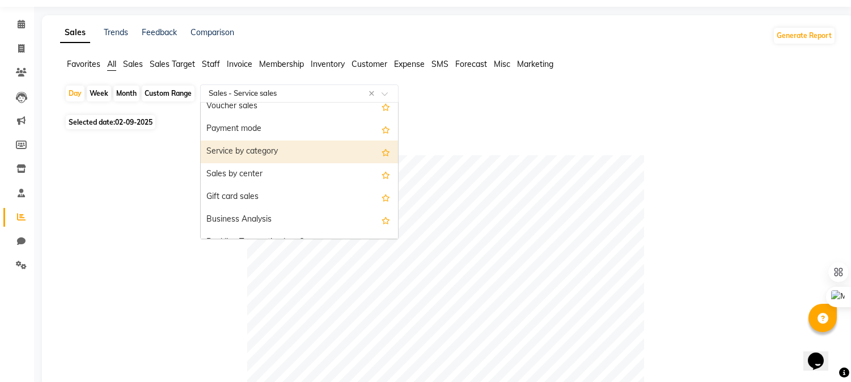
click at [268, 154] on div "Service by category" at bounding box center [299, 152] width 197 height 23
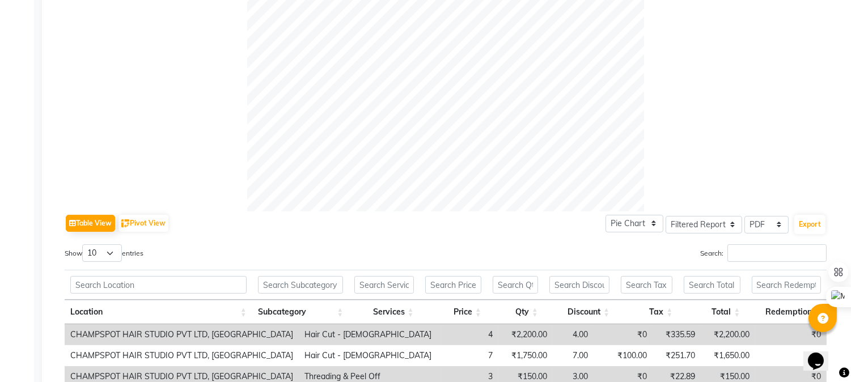
scroll to position [412, 0]
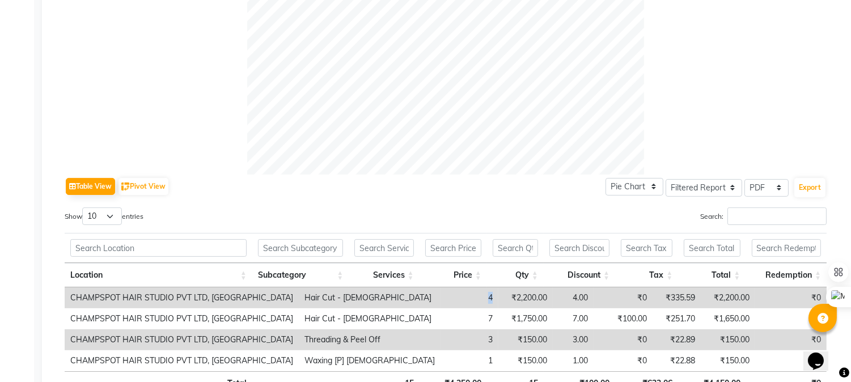
drag, startPoint x: 398, startPoint y: 296, endPoint x: 442, endPoint y: 296, distance: 44.2
click at [442, 296] on tr "CHAMPSPOT HAIR STUDIO PVT LTD, Chembur Hair Cut - [DEMOGRAPHIC_DATA] 4 ₹2,200.0…" at bounding box center [446, 297] width 762 height 21
click at [440, 298] on td "4" at bounding box center [469, 297] width 58 height 21
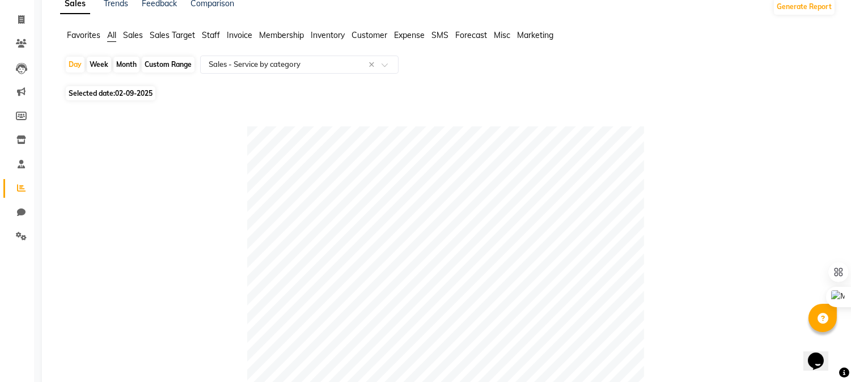
scroll to position [55, 0]
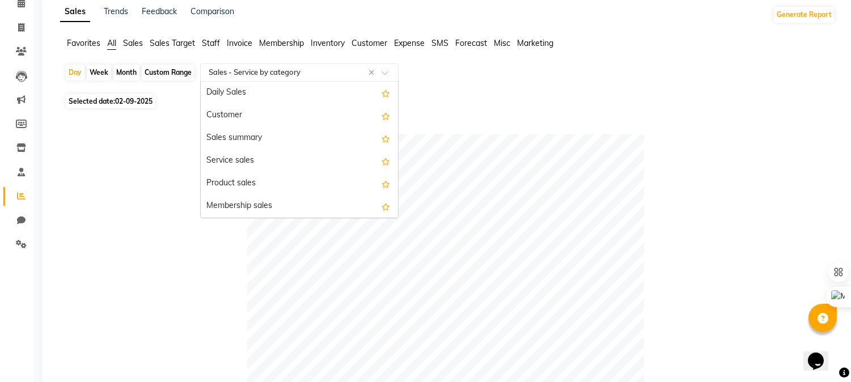
click at [287, 75] on input "text" at bounding box center [287, 72] width 163 height 11
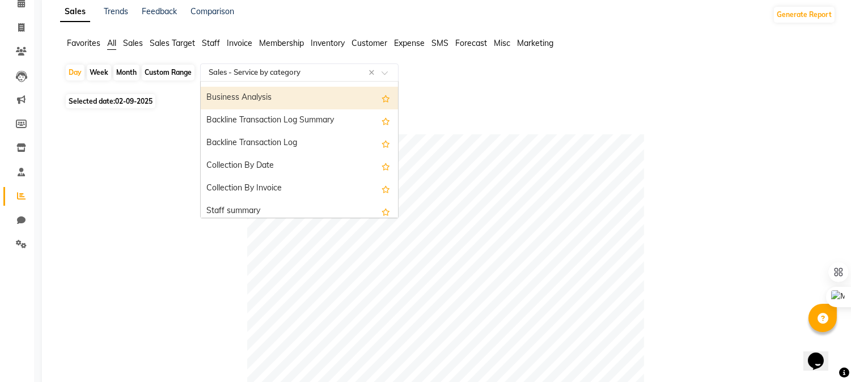
scroll to position [353, 0]
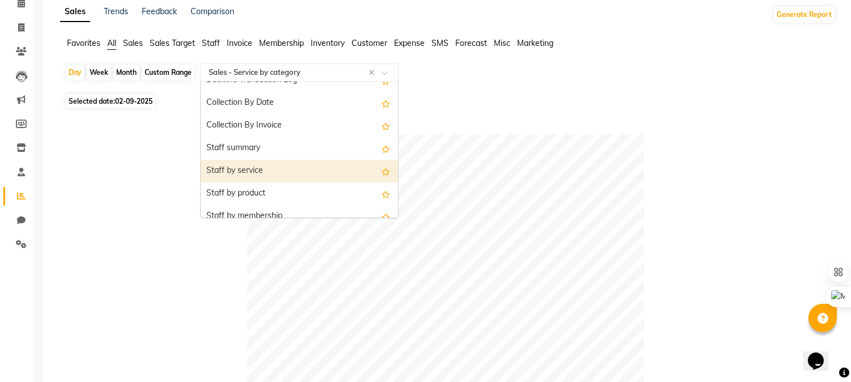
click at [257, 168] on div "Staff by service" at bounding box center [299, 171] width 197 height 23
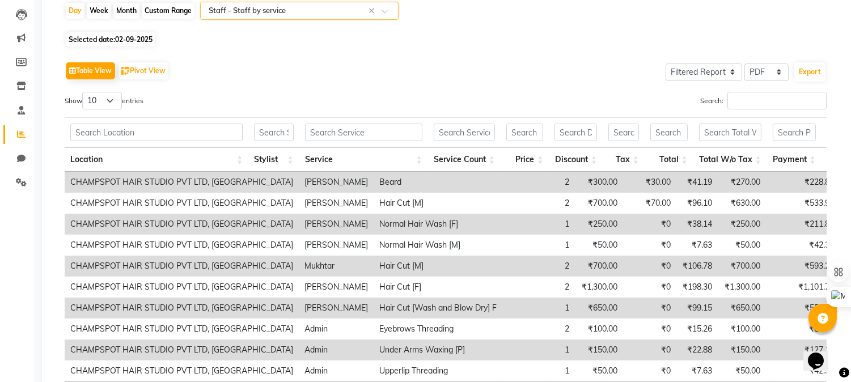
scroll to position [126, 0]
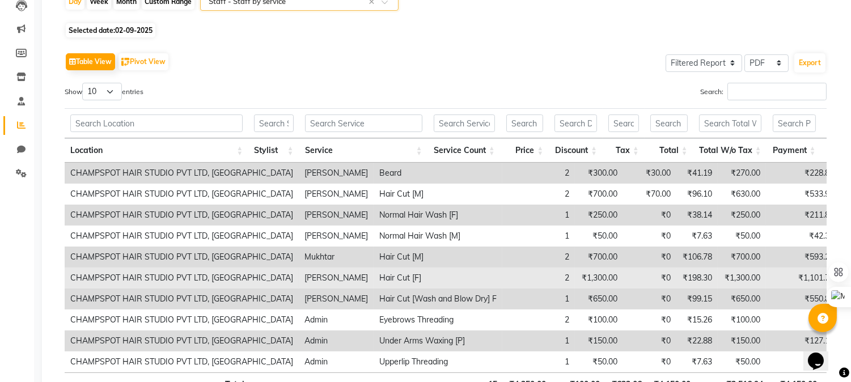
click at [374, 282] on td "Hair Cut [F]" at bounding box center [438, 278] width 129 height 21
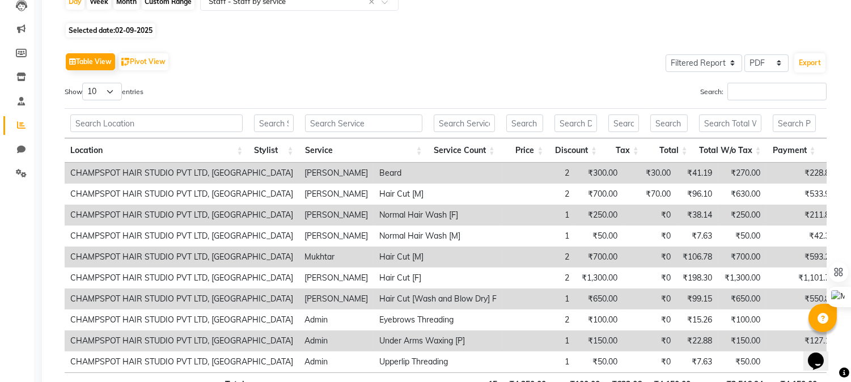
click at [374, 301] on td "Hair Cut [Wash and Blow Dry] F" at bounding box center [438, 299] width 129 height 21
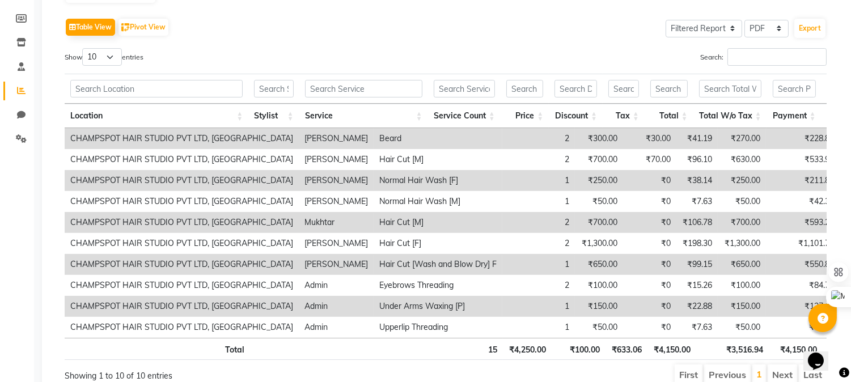
scroll to position [189, 0]
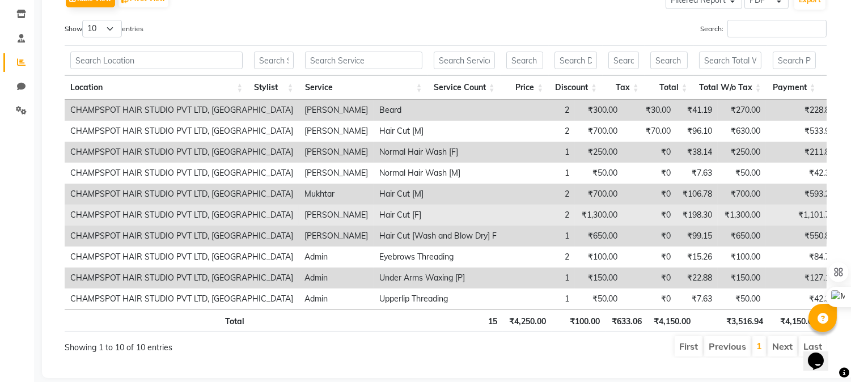
click at [575, 213] on td "₹1,300.00" at bounding box center [599, 215] width 48 height 21
click at [575, 210] on td "₹1,300.00" at bounding box center [599, 215] width 48 height 21
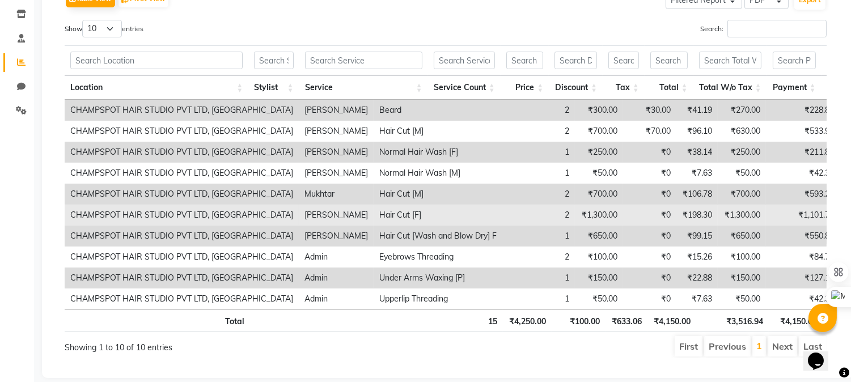
click at [575, 216] on td "₹1,300.00" at bounding box center [599, 215] width 48 height 21
click at [374, 218] on td "Hair Cut [F]" at bounding box center [438, 215] width 129 height 21
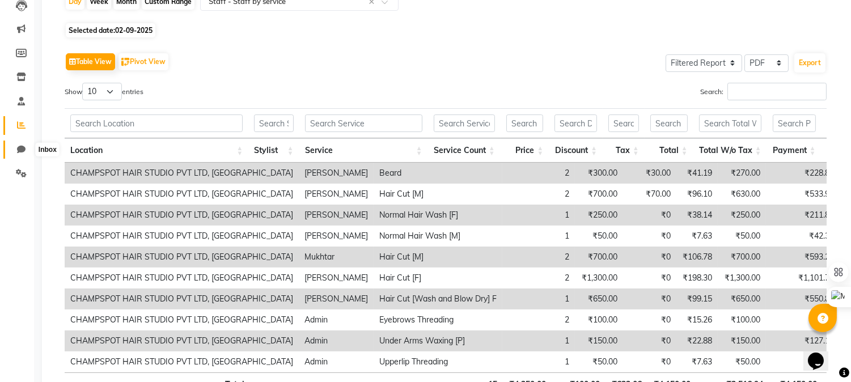
scroll to position [0, 0]
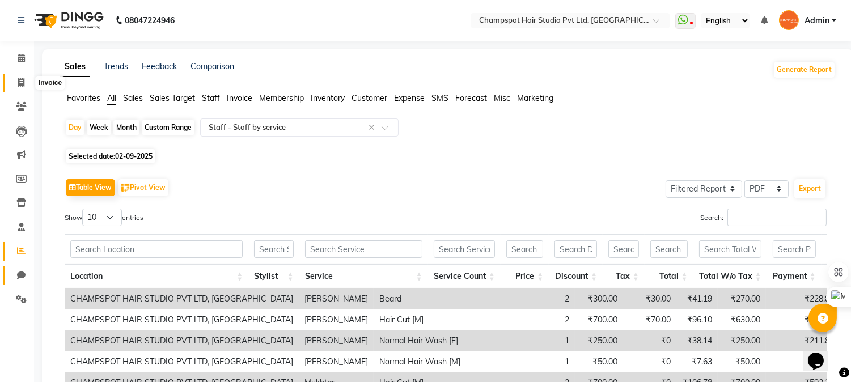
click at [26, 84] on span at bounding box center [21, 83] width 20 height 13
select select "service"
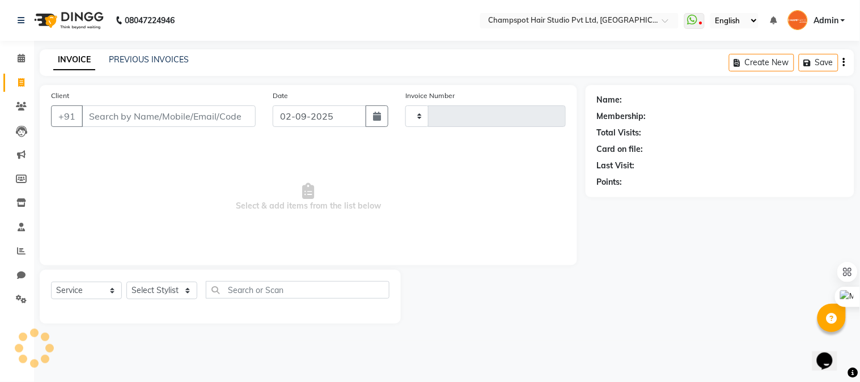
type input "2496"
select select "7690"
click at [159, 57] on link "PREVIOUS INVOICES" at bounding box center [149, 59] width 80 height 10
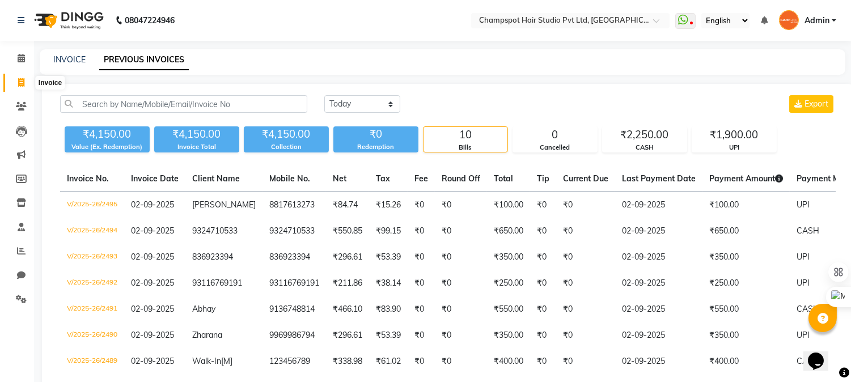
click at [14, 77] on span at bounding box center [21, 83] width 20 height 13
select select "service"
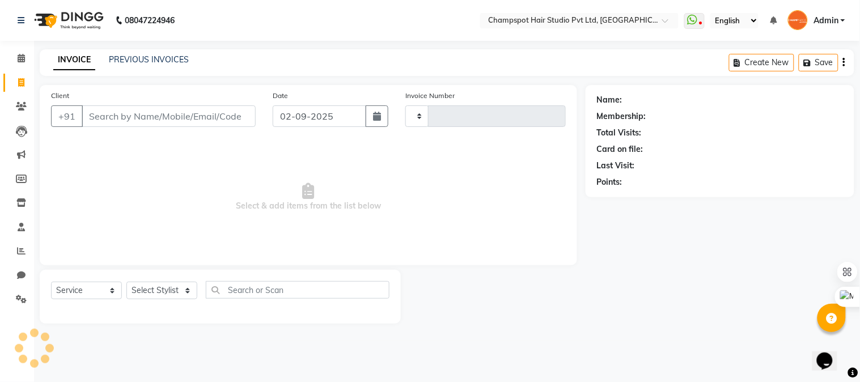
type input "2496"
select select "7690"
drag, startPoint x: 155, startPoint y: 116, endPoint x: 151, endPoint y: 109, distance: 8.4
click at [155, 116] on input "Client" at bounding box center [169, 116] width 174 height 22
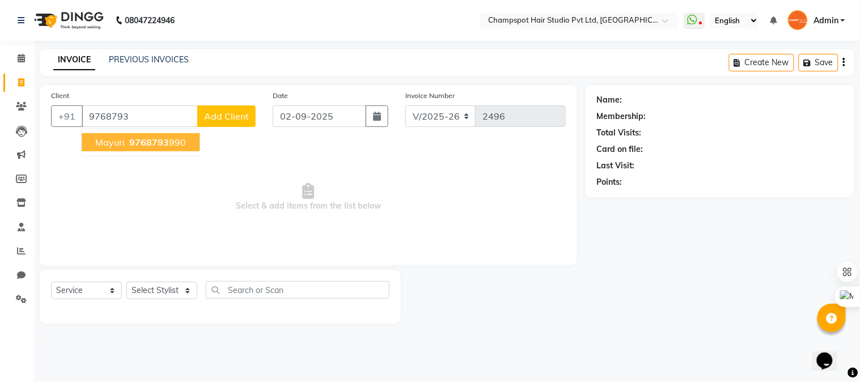
click at [133, 143] on span "9768793" at bounding box center [149, 142] width 40 height 11
type input "9768793990"
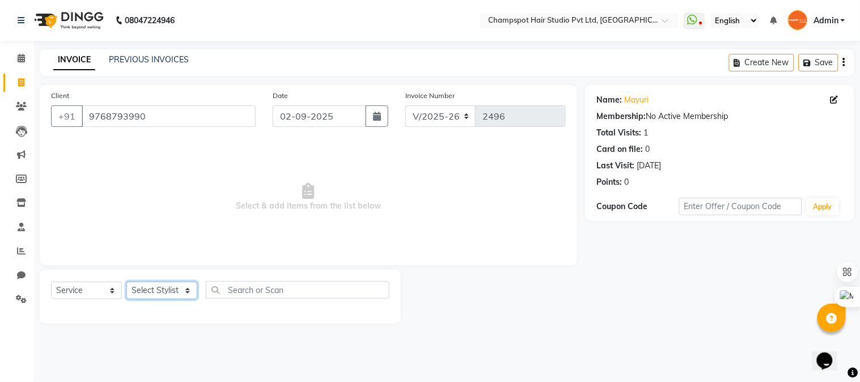
click at [162, 290] on select "Select Stylist Admin [PERSON_NAME] [PERSON_NAME] [PERSON_NAME] [PERSON_NAME] [P…" at bounding box center [161, 291] width 71 height 18
select select "69009"
click at [126, 282] on select "Select Stylist Admin [PERSON_NAME] [PERSON_NAME] [PERSON_NAME] [PERSON_NAME] [P…" at bounding box center [161, 291] width 71 height 18
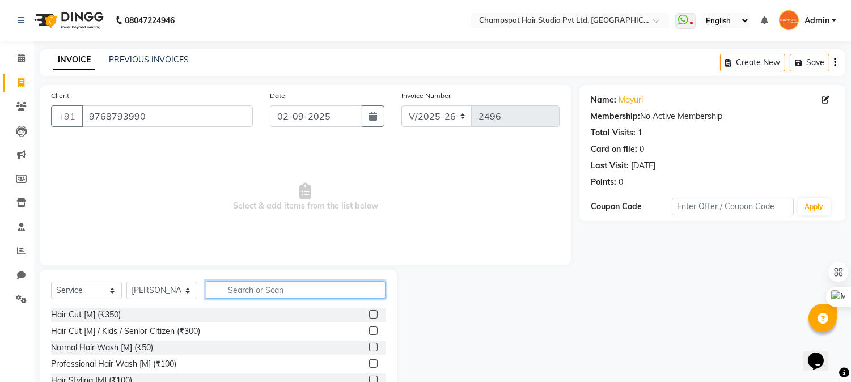
click at [262, 286] on input "text" at bounding box center [296, 290] width 180 height 18
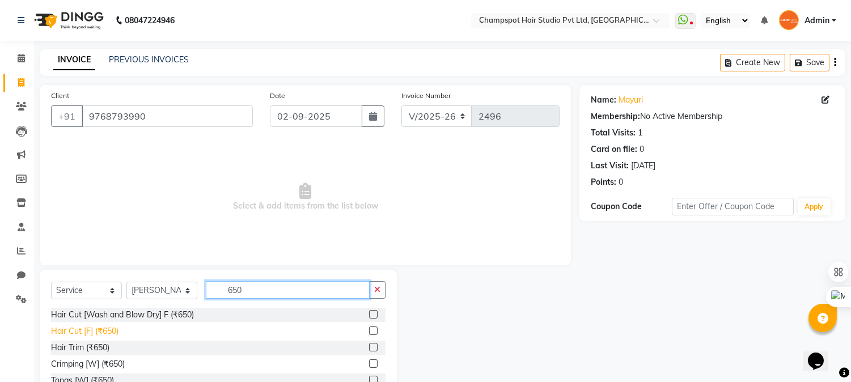
type input "650"
click at [98, 333] on div "Hair Cut [F] (₹650)" at bounding box center [84, 331] width 67 height 12
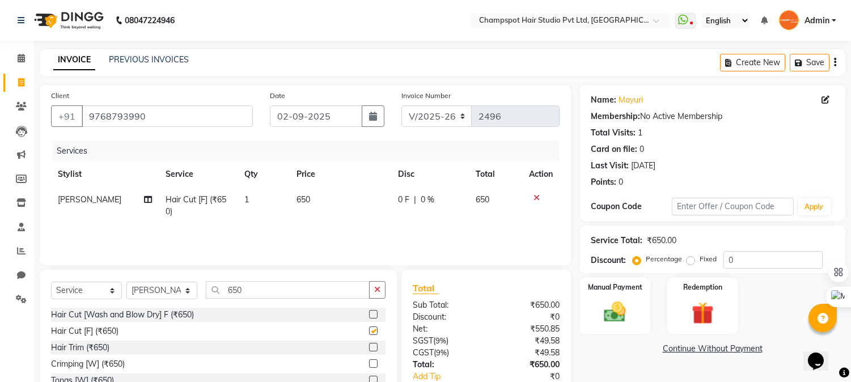
checkbox input "false"
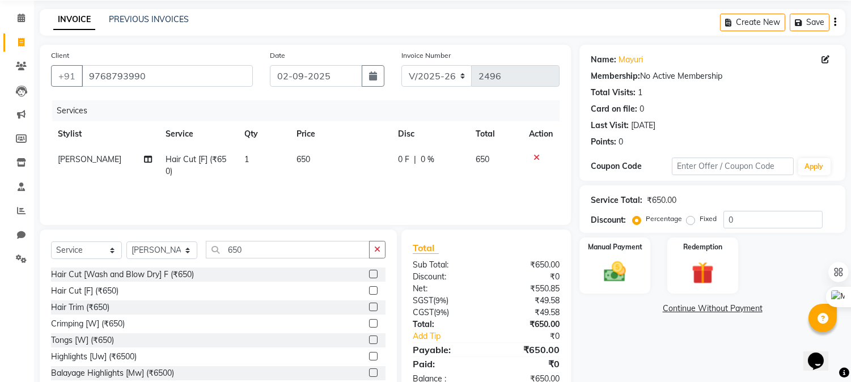
scroll to position [71, 0]
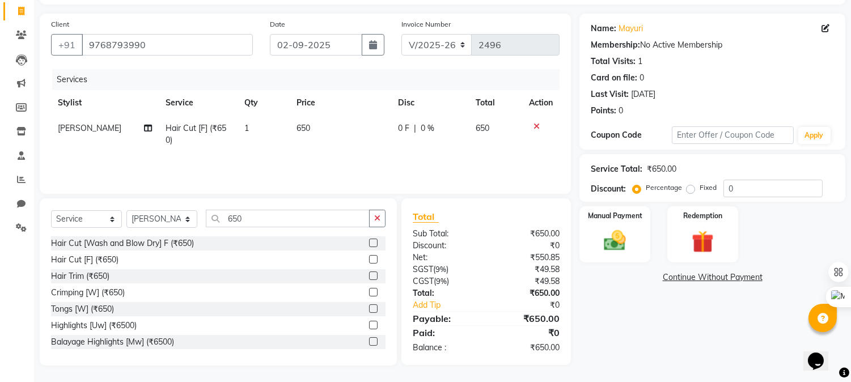
click at [536, 350] on div "₹650.00" at bounding box center [527, 348] width 82 height 12
click at [624, 235] on img at bounding box center [614, 241] width 37 height 27
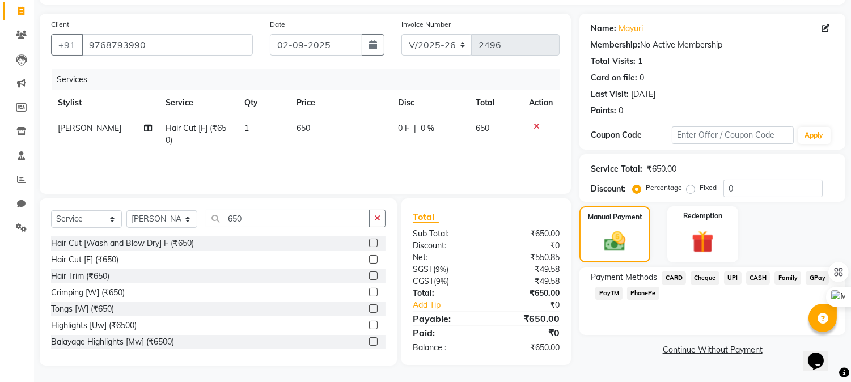
click at [762, 279] on span "CASH" at bounding box center [758, 278] width 24 height 13
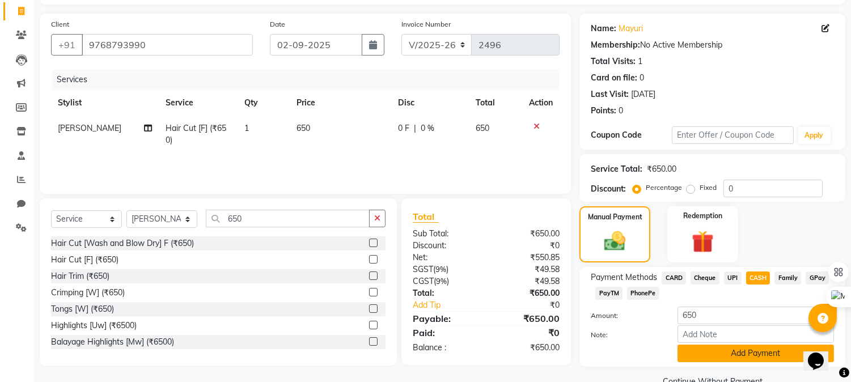
click at [706, 354] on button "Add Payment" at bounding box center [755, 354] width 156 height 18
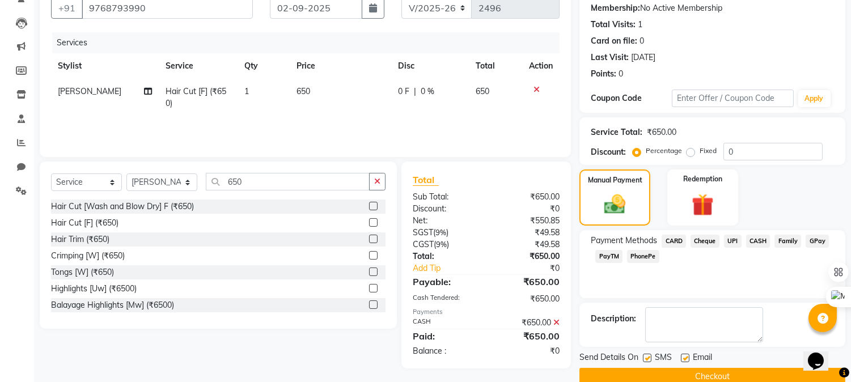
scroll to position [128, 0]
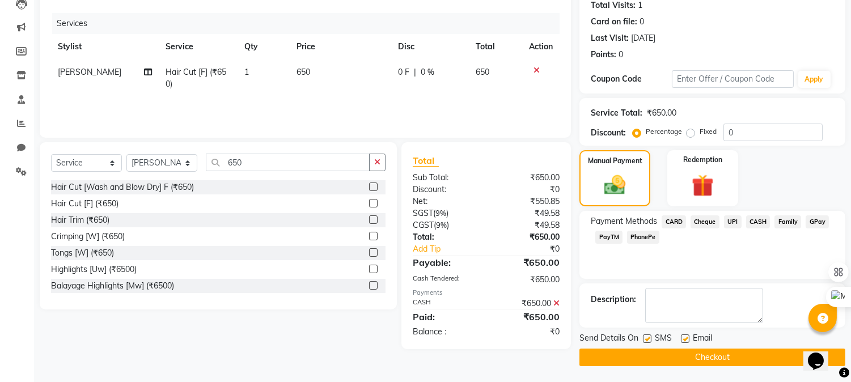
click at [660, 352] on button "Checkout" at bounding box center [712, 358] width 266 height 18
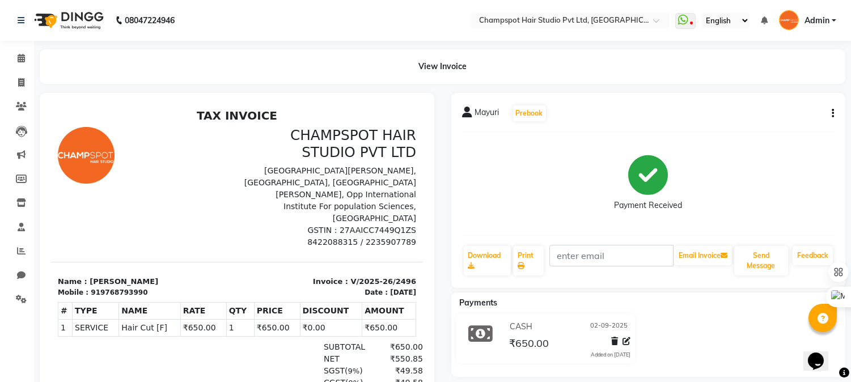
click at [203, 123] on div "TAX INVOICE CHAMPSPOT HAIR STUDIO PVT LTD G1, B1, [PERSON_NAME], [GEOGRAPHIC_DA…" at bounding box center [237, 285] width 372 height 355
click at [213, 112] on h2 "TAX INVOICE" at bounding box center [237, 115] width 358 height 14
click at [19, 52] on span at bounding box center [21, 58] width 20 height 13
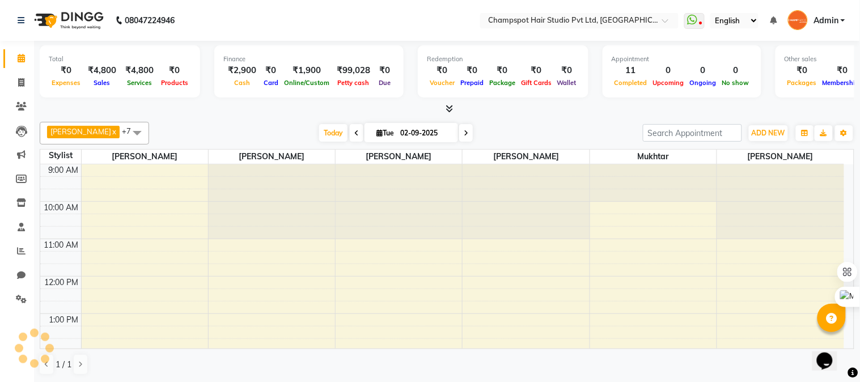
scroll to position [282, 0]
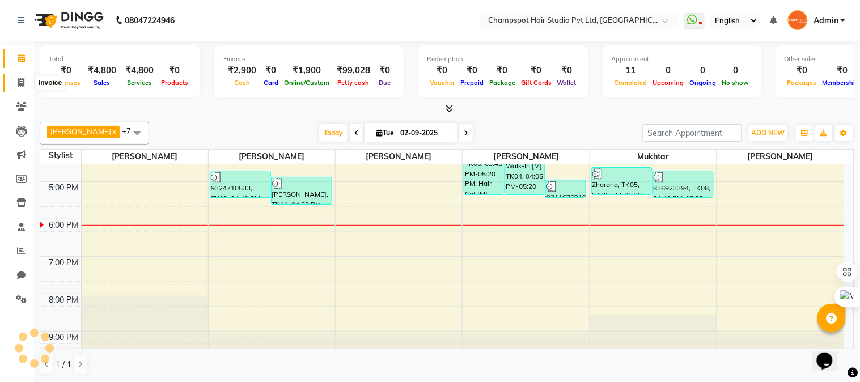
click at [18, 82] on icon at bounding box center [21, 82] width 6 height 9
select select "7690"
select select "service"
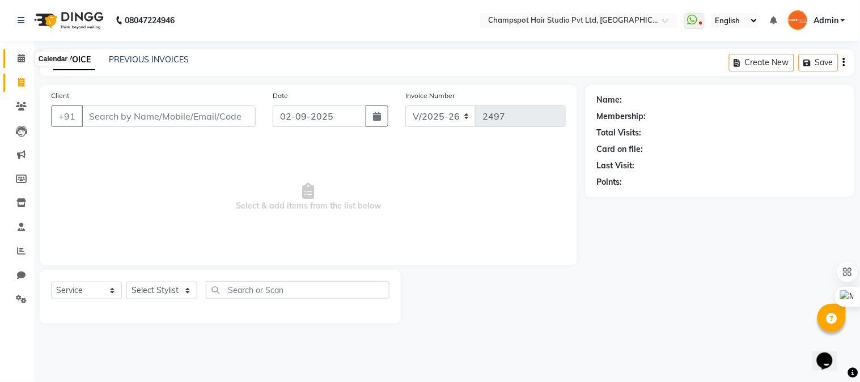
click at [21, 57] on icon at bounding box center [21, 58] width 7 height 9
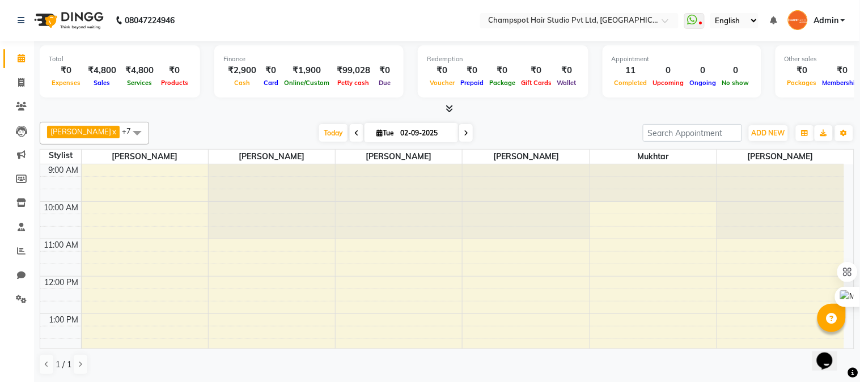
click at [444, 107] on span at bounding box center [447, 109] width 12 height 12
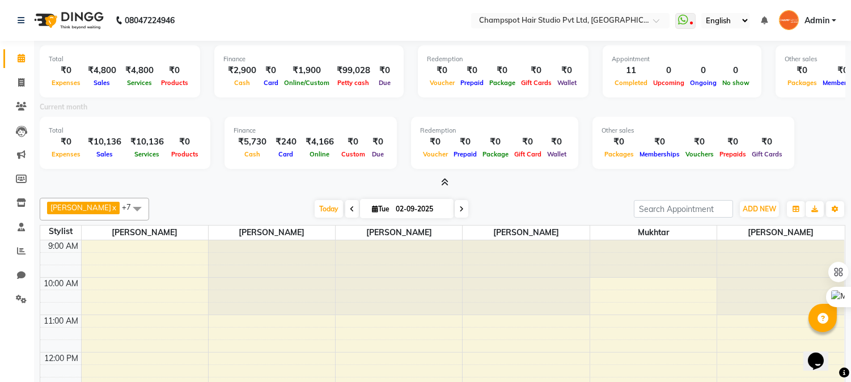
click at [446, 178] on icon at bounding box center [444, 182] width 7 height 9
